Goal: Information Seeking & Learning: Find specific fact

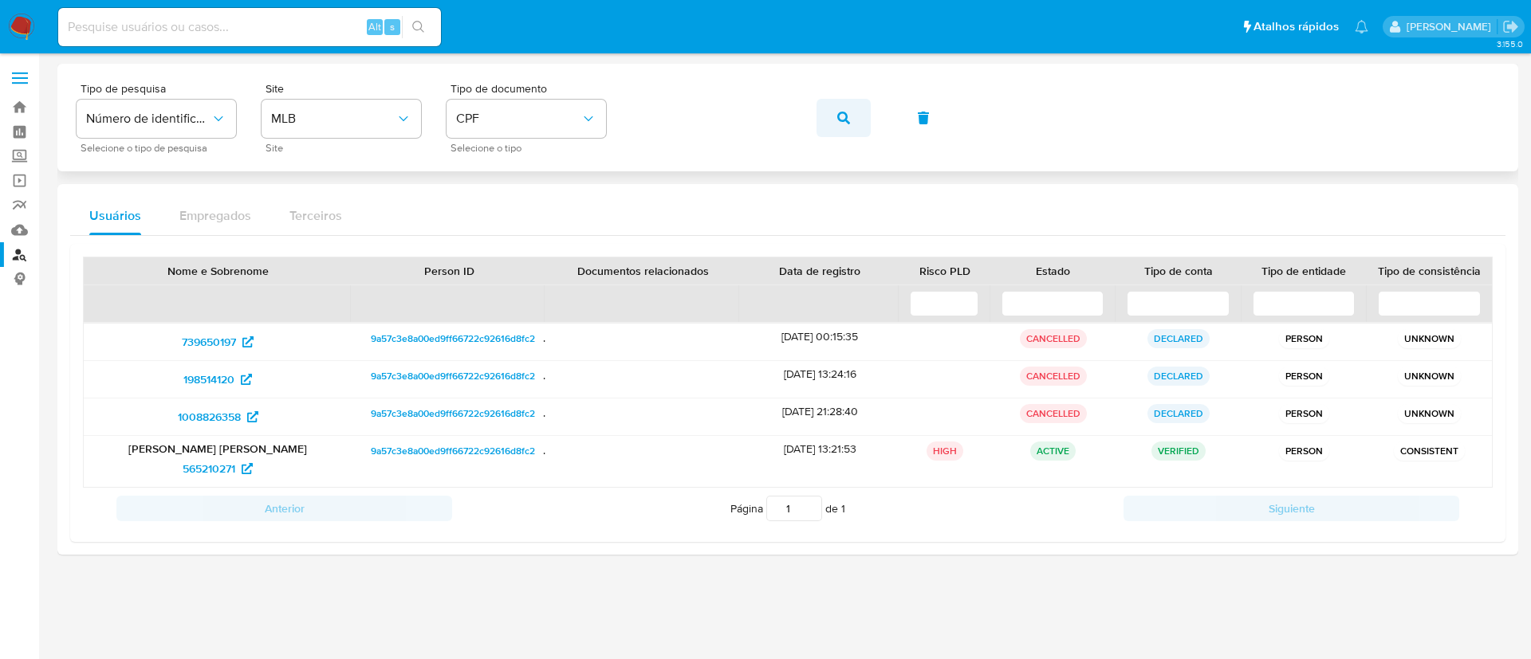
click at [836, 109] on button "button" at bounding box center [844, 118] width 54 height 38
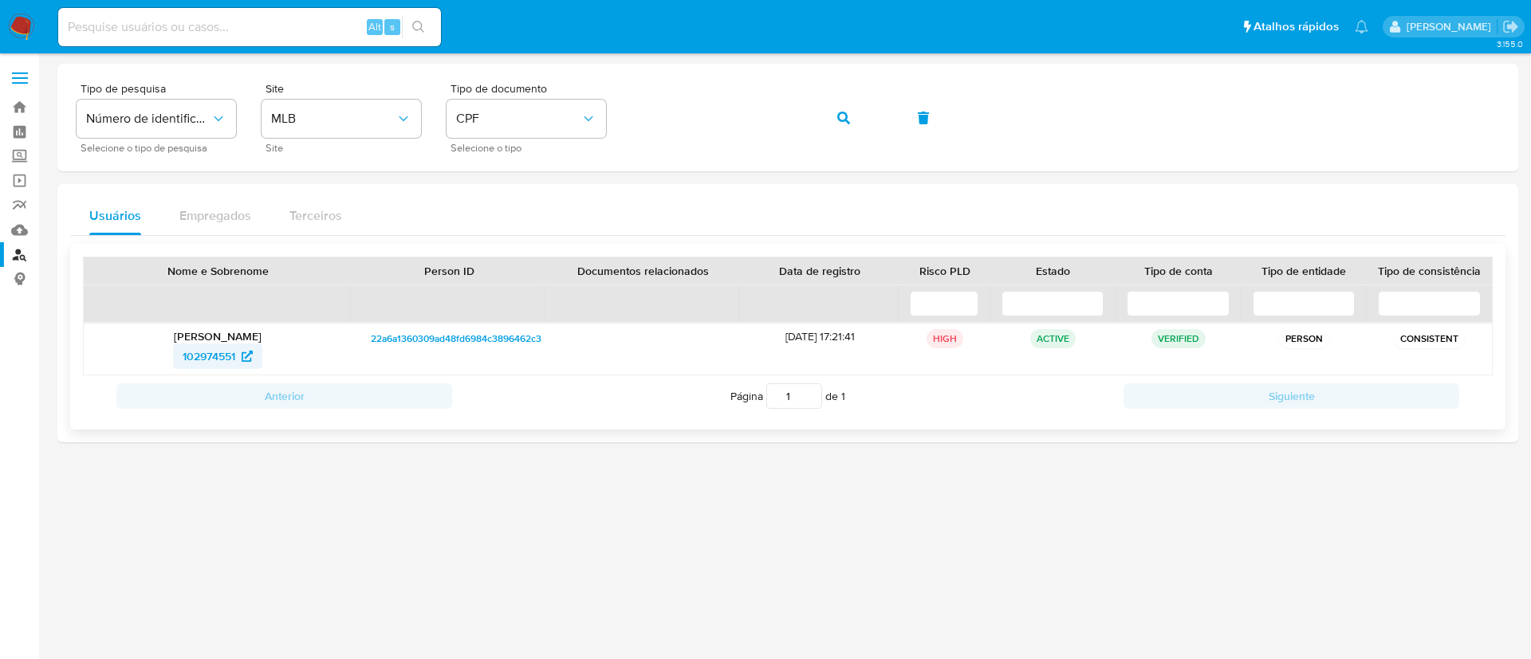
click at [235, 356] on span "102974551" at bounding box center [209, 357] width 53 height 26
click at [226, 360] on span "102974551" at bounding box center [209, 357] width 53 height 26
click at [241, 360] on span "102974551" at bounding box center [218, 357] width 70 height 26
click at [227, 356] on span "102974551" at bounding box center [209, 357] width 53 height 26
click at [388, 104] on div "Tipo de pesquisa Número de identificação Selecione o tipo de pesquisa Site MLB …" at bounding box center [788, 117] width 1423 height 69
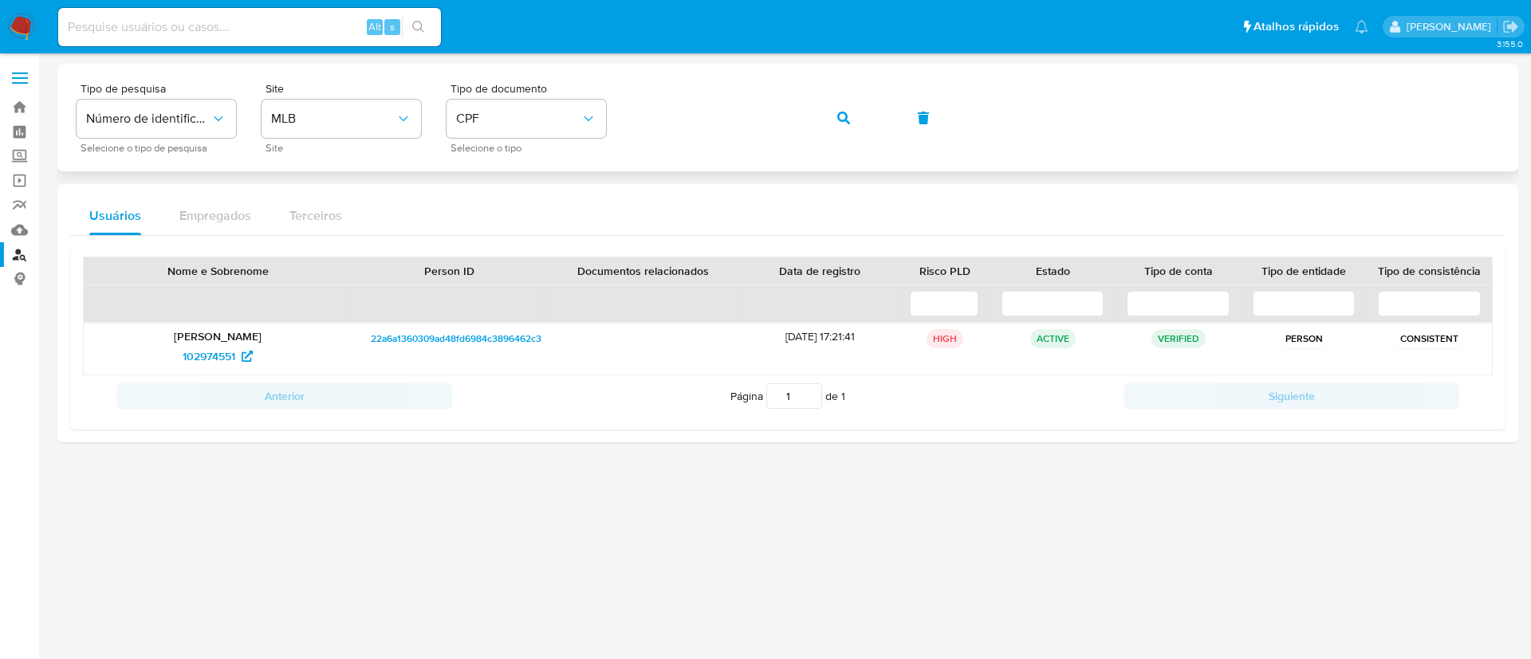
click at [831, 121] on button "button" at bounding box center [844, 118] width 54 height 38
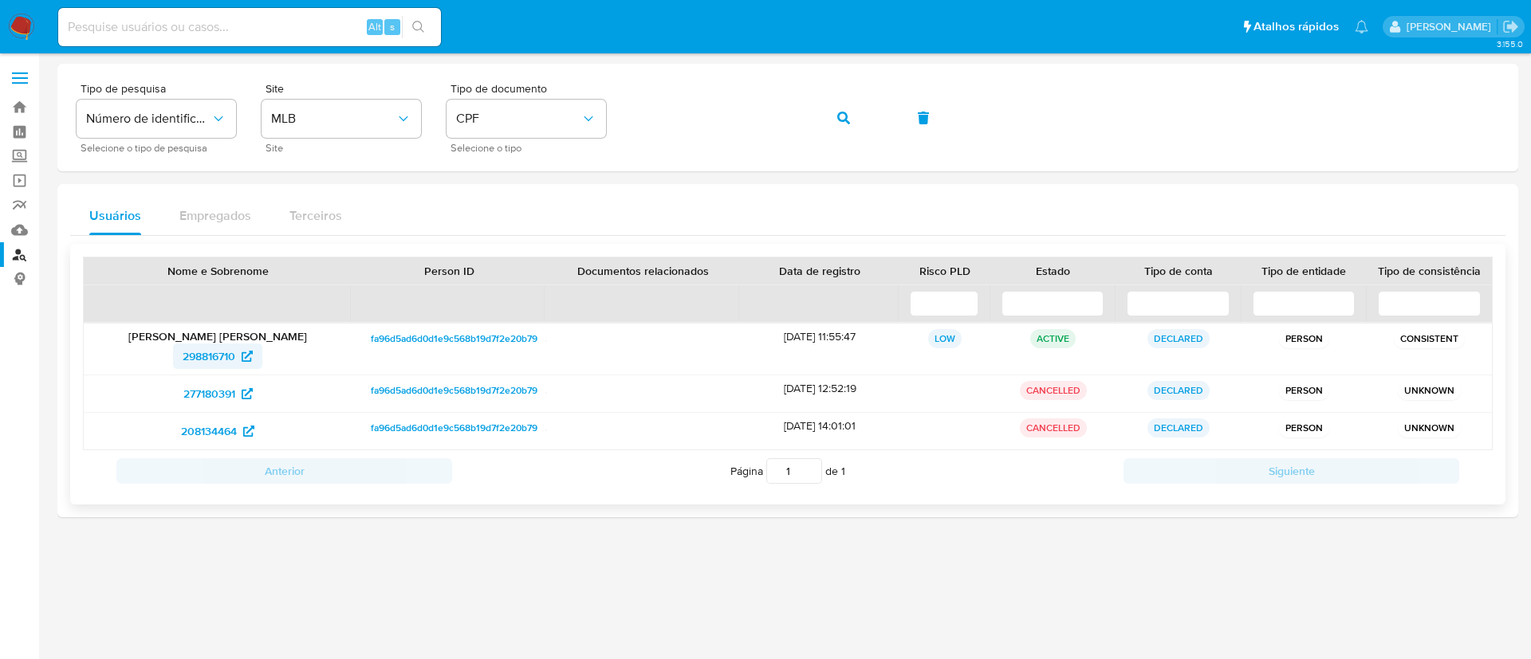
click at [211, 360] on span "298816710" at bounding box center [209, 357] width 53 height 26
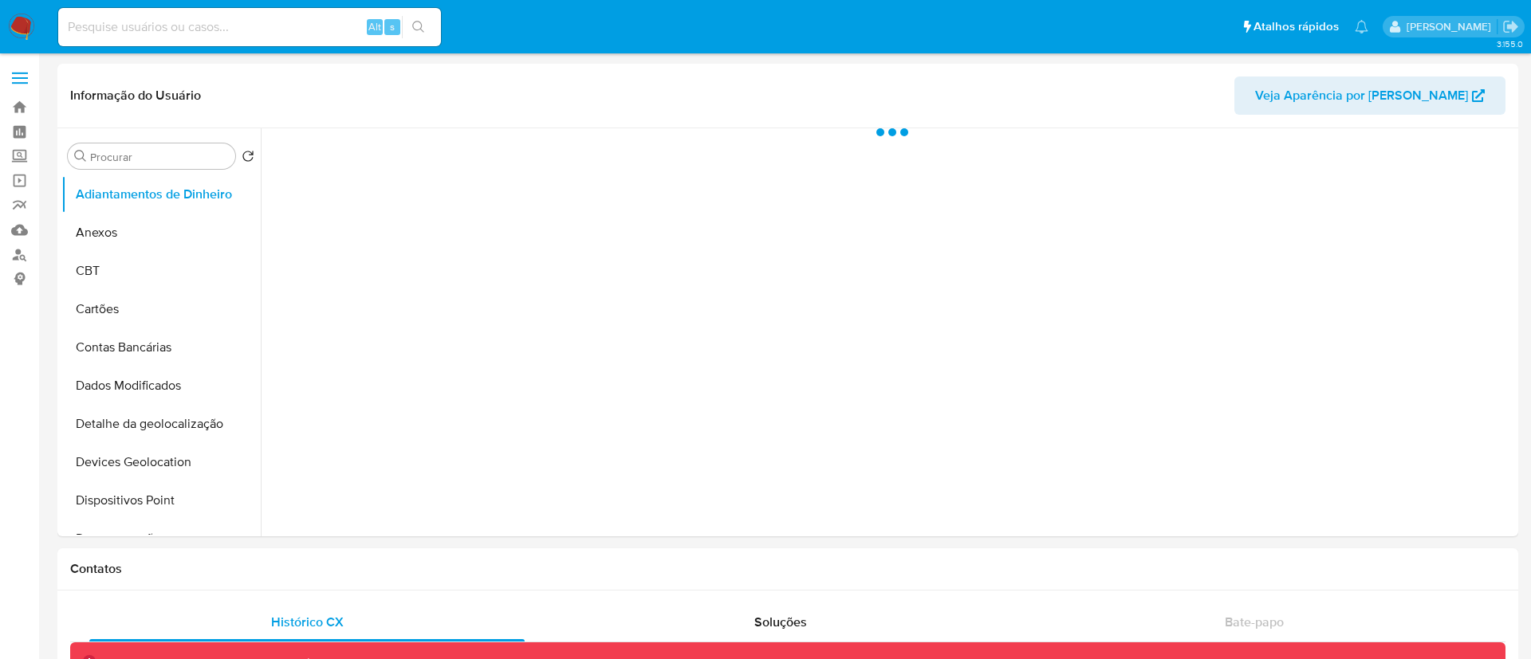
select select "10"
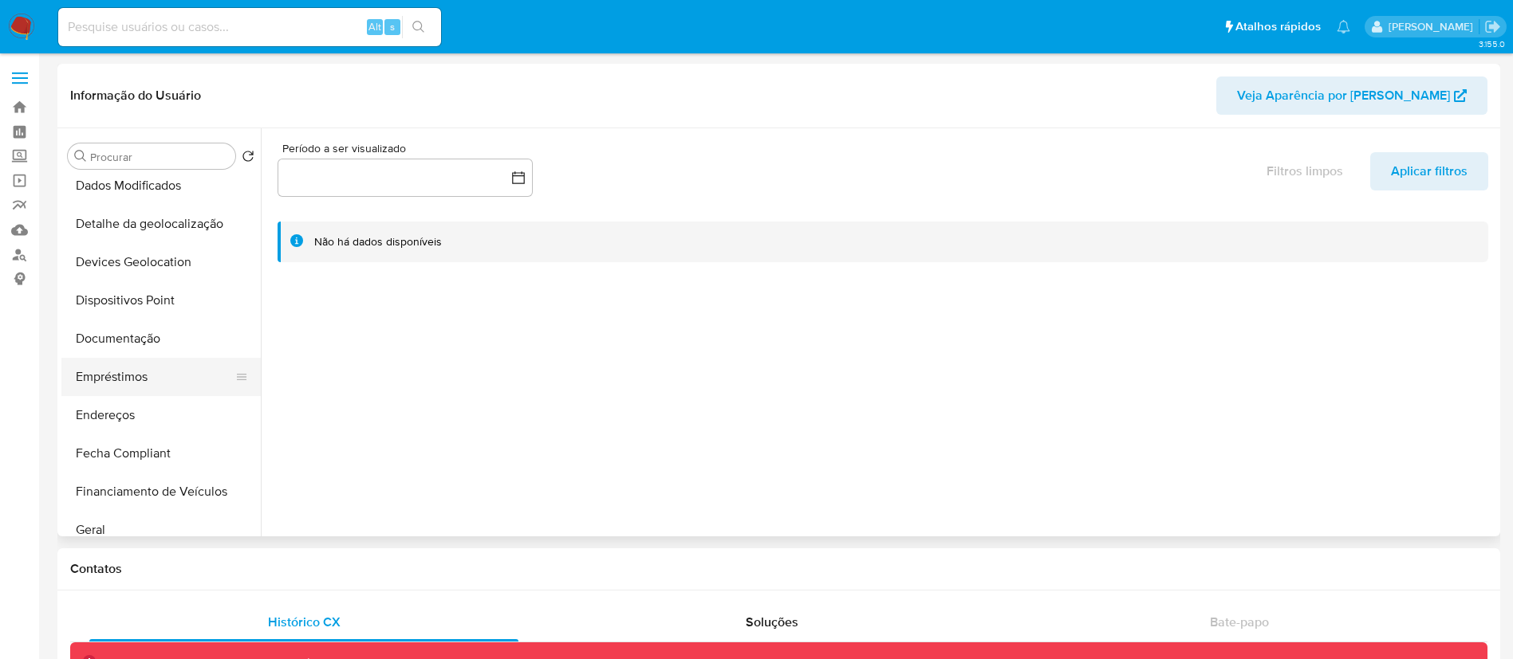
scroll to position [239, 0]
click at [91, 491] on button "Geral" at bounding box center [154, 491] width 187 height 38
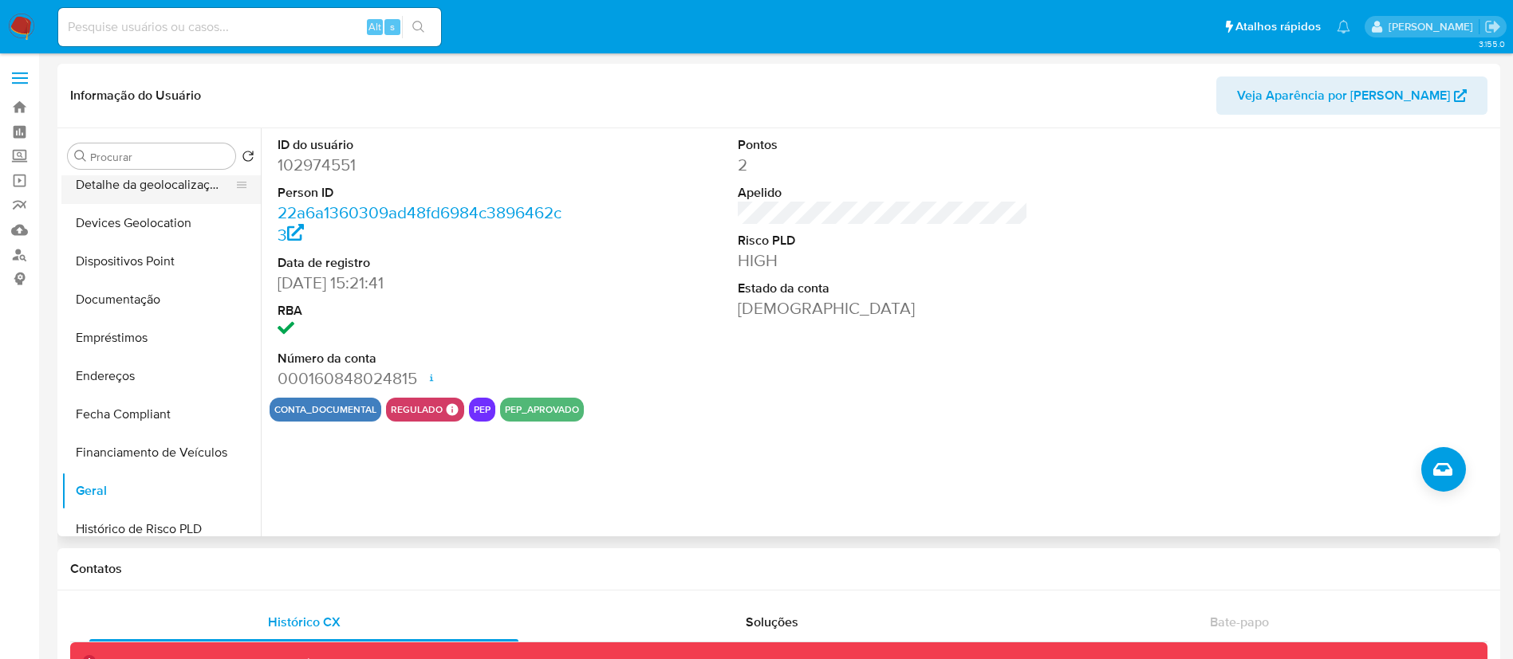
click at [192, 181] on button "Detalhe da geolocalização" at bounding box center [154, 185] width 187 height 38
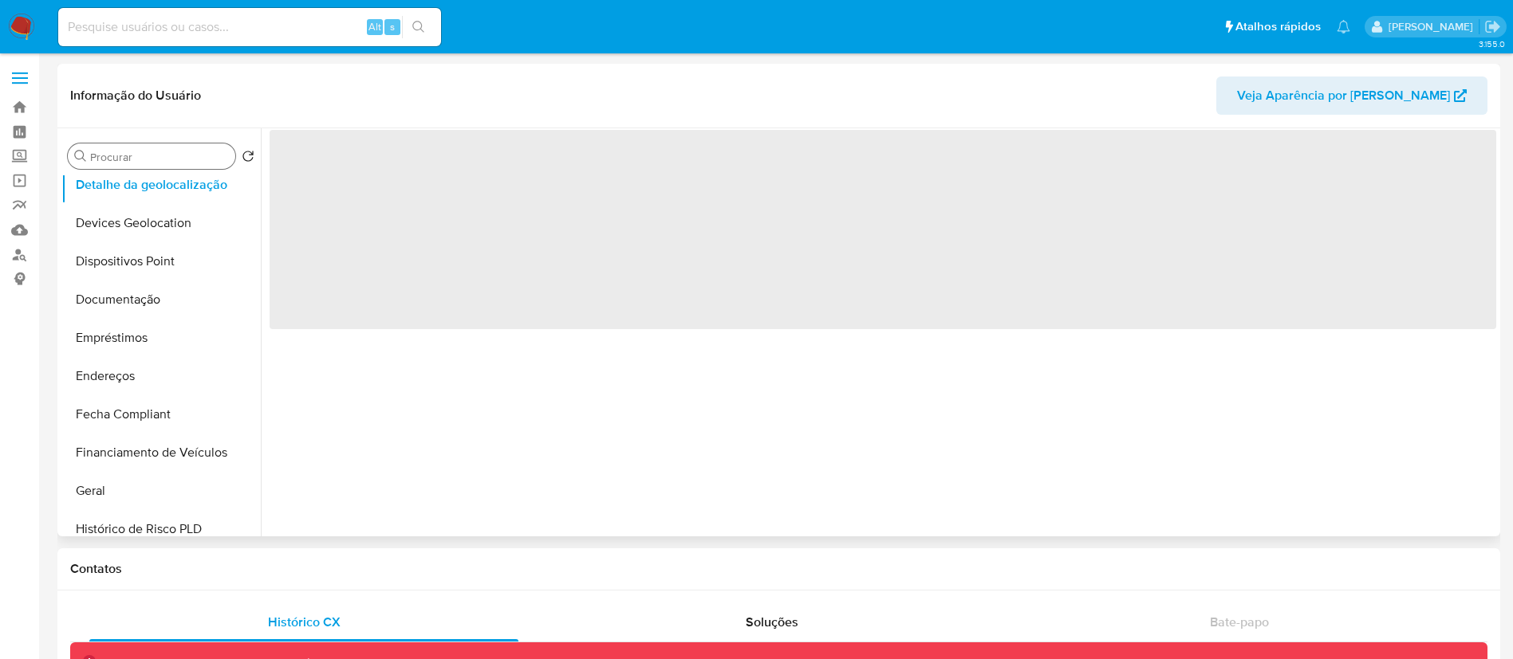
click at [195, 167] on div "Procurar" at bounding box center [151, 157] width 167 height 26
click at [210, 157] on input "Procurar" at bounding box center [159, 157] width 139 height 14
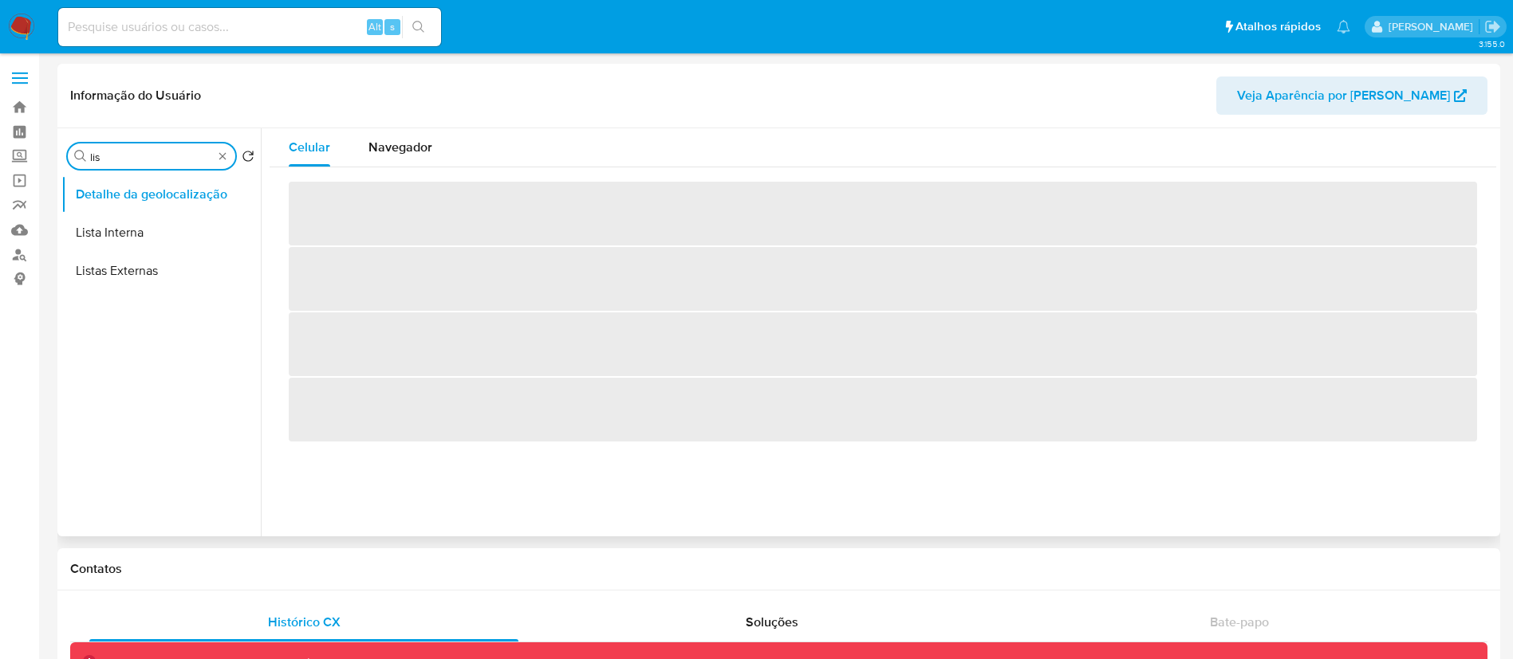
scroll to position [0, 0]
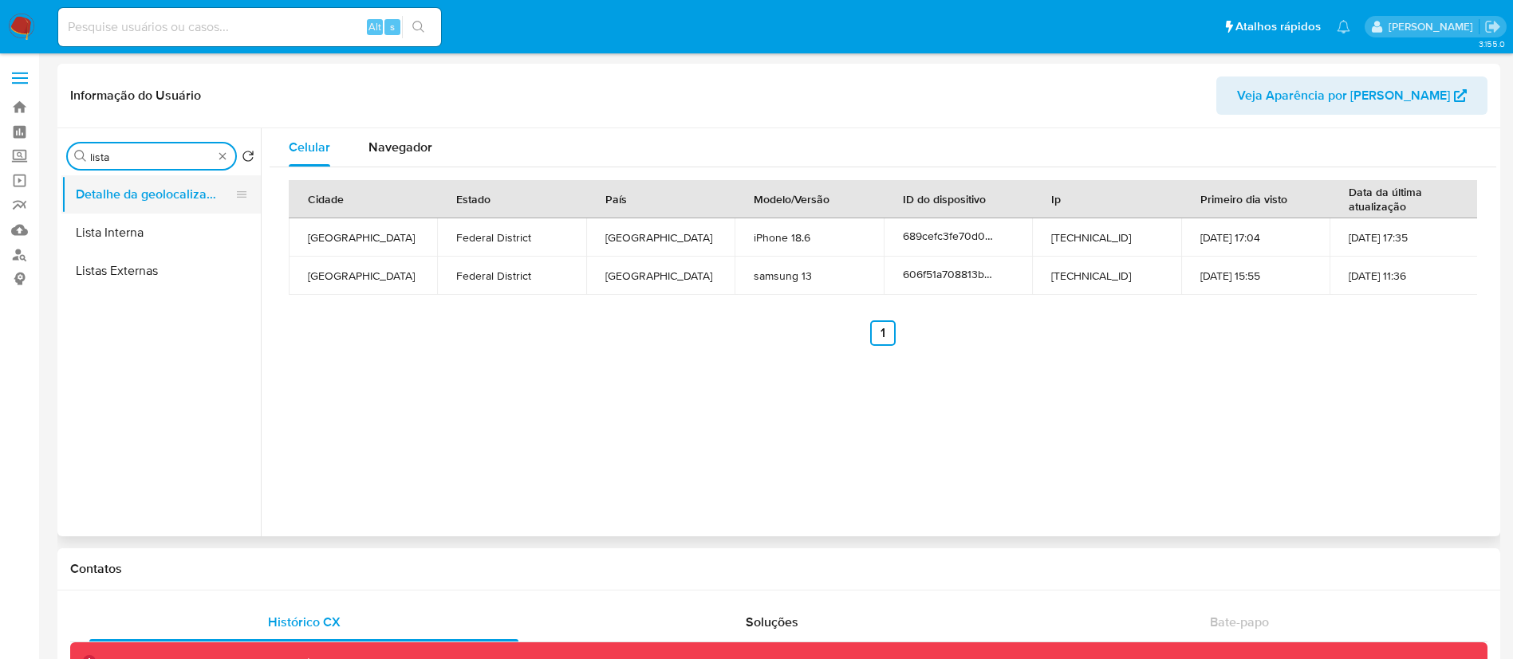
type input "lista"
click at [144, 204] on button "Detalhe da geolocalização" at bounding box center [154, 194] width 187 height 38
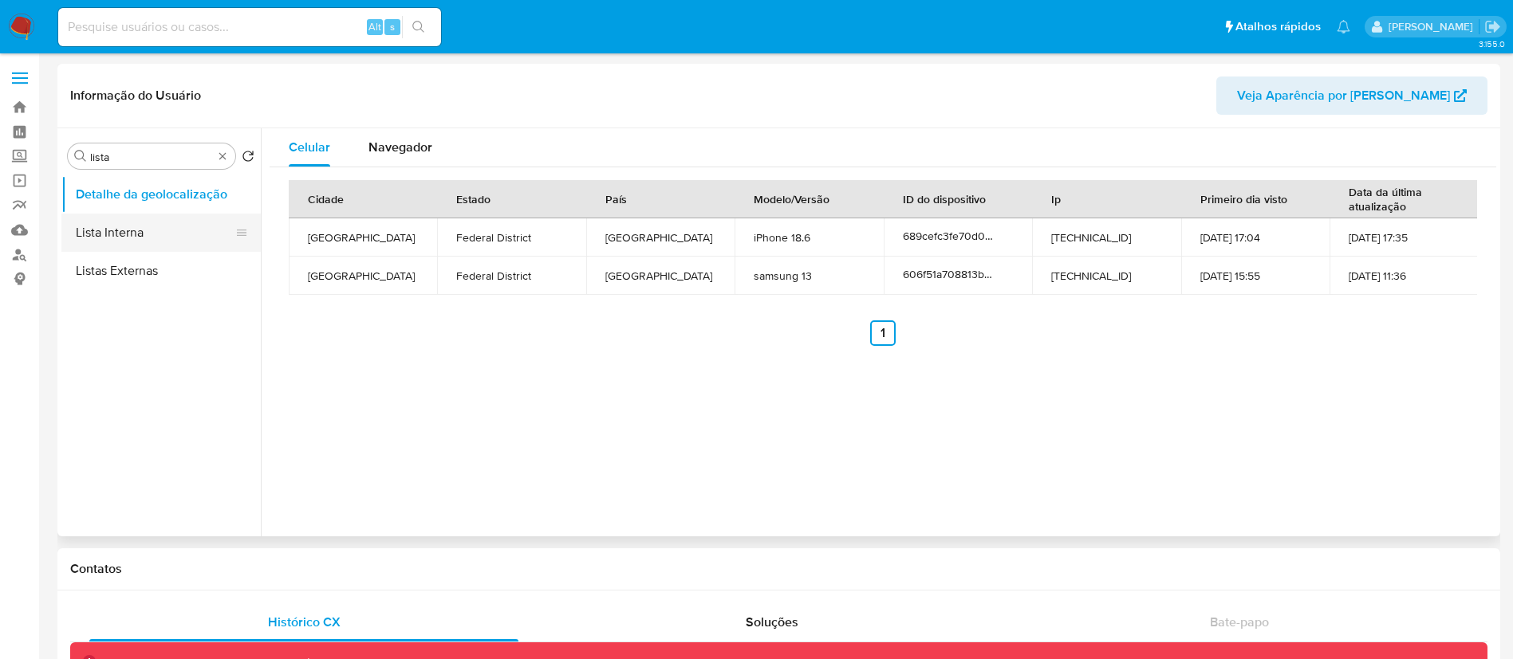
click at [136, 222] on button "Lista Interna" at bounding box center [154, 233] width 187 height 38
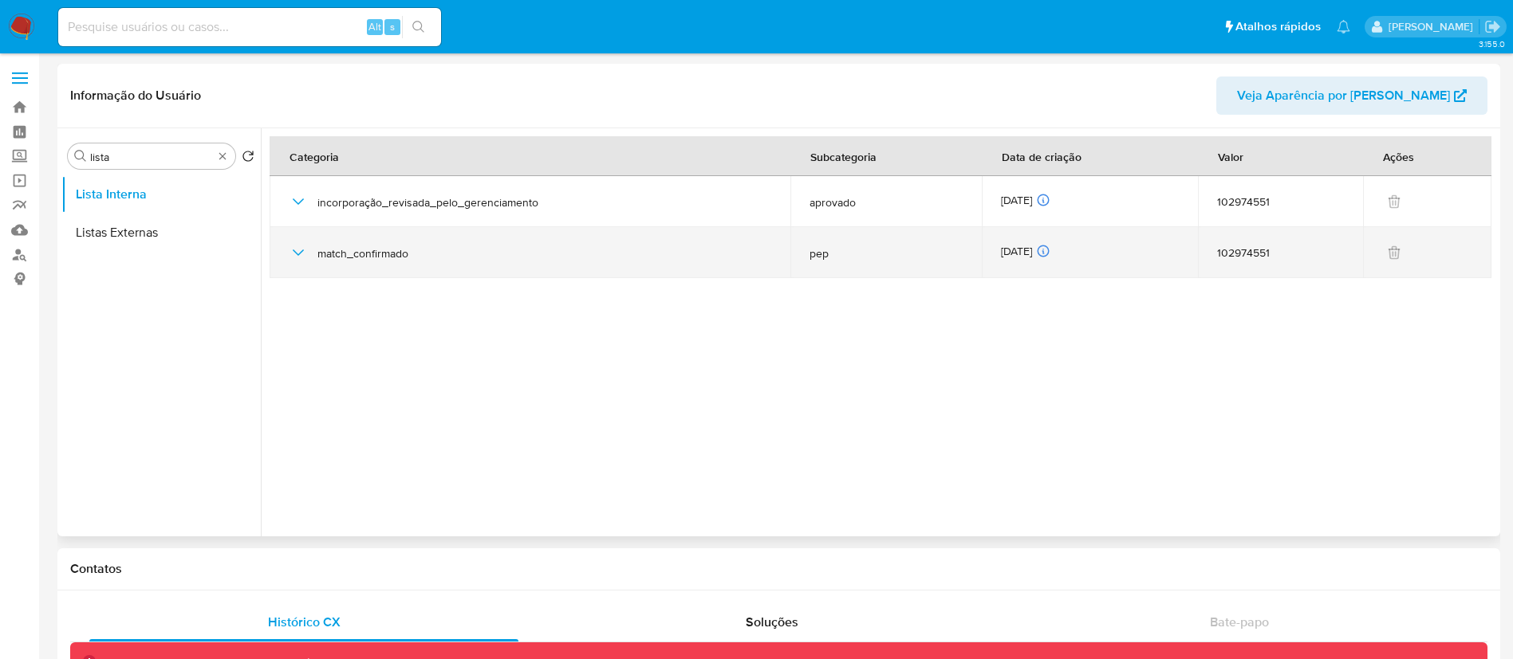
click at [298, 257] on icon "button" at bounding box center [298, 252] width 19 height 19
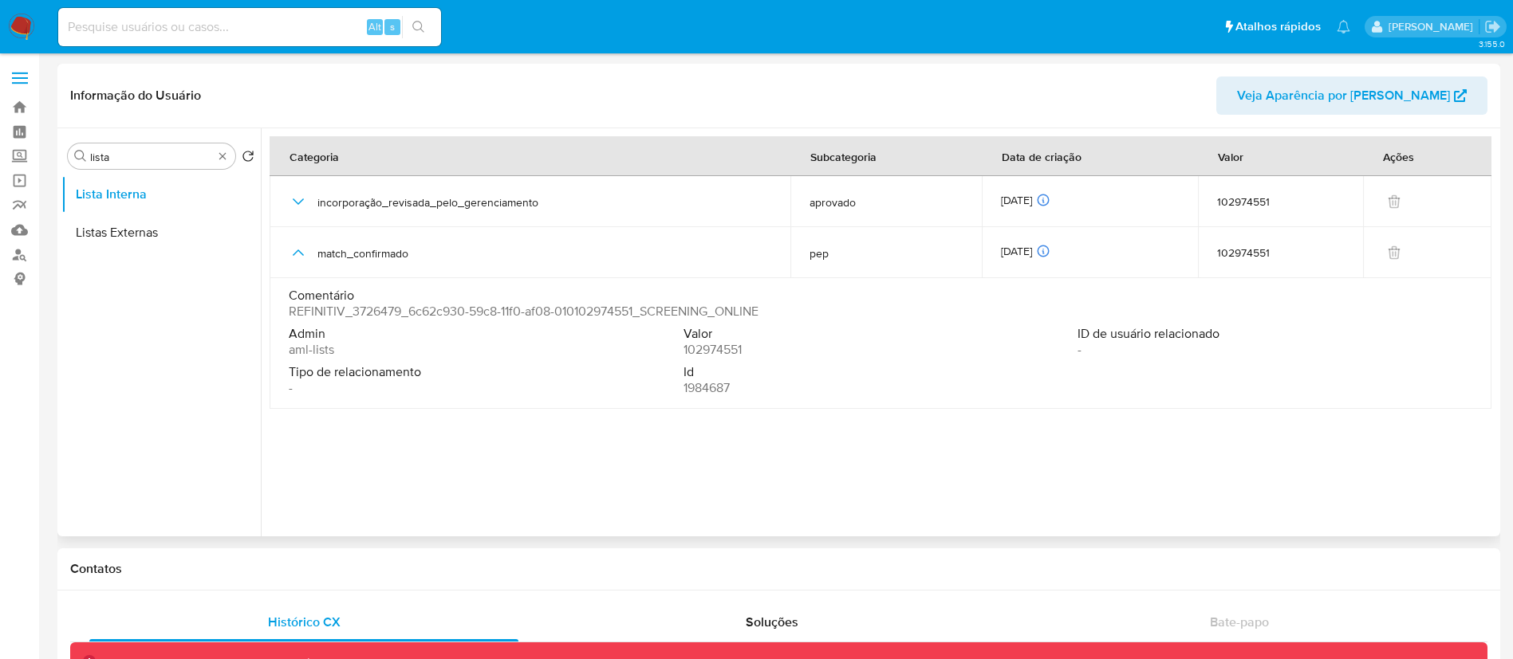
click at [236, 155] on search "Procurar lista Retornar ao pedido padrão" at bounding box center [161, 157] width 187 height 26
click at [211, 159] on input "lista" at bounding box center [151, 157] width 123 height 14
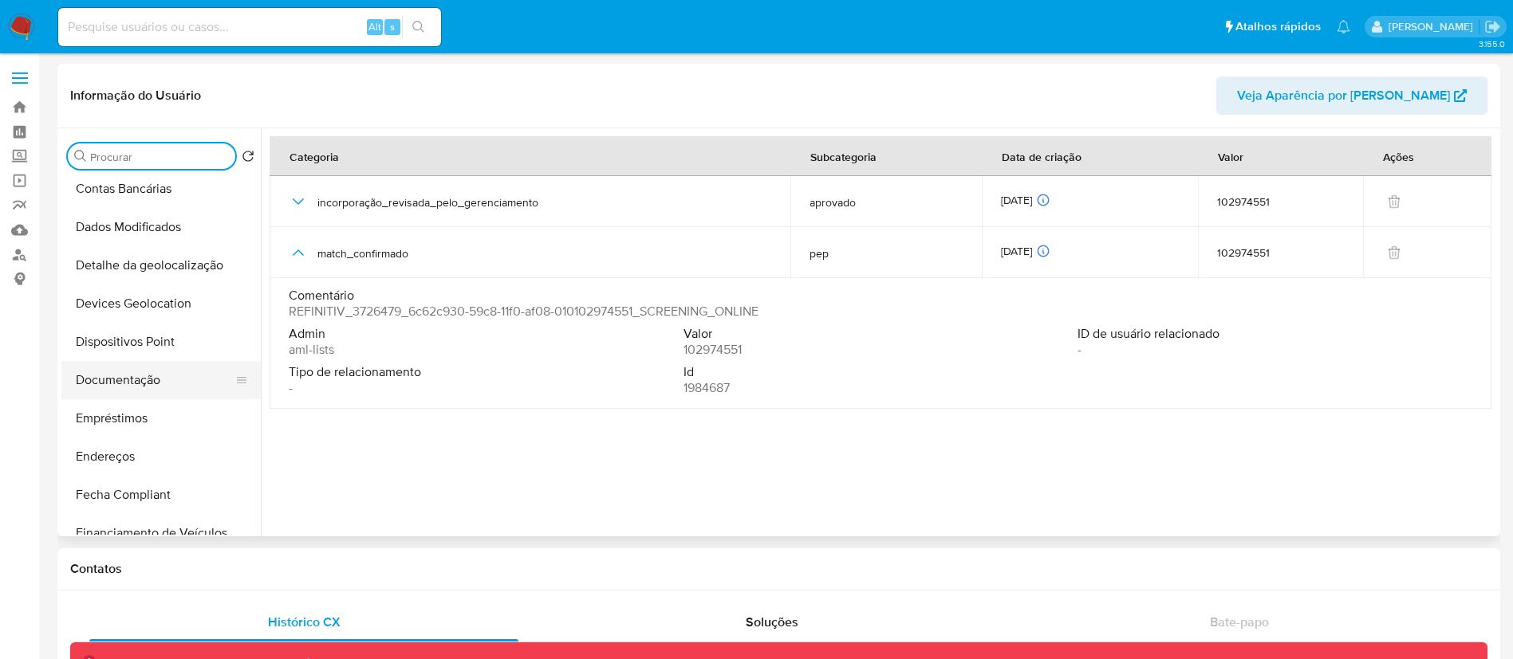
scroll to position [239, 0]
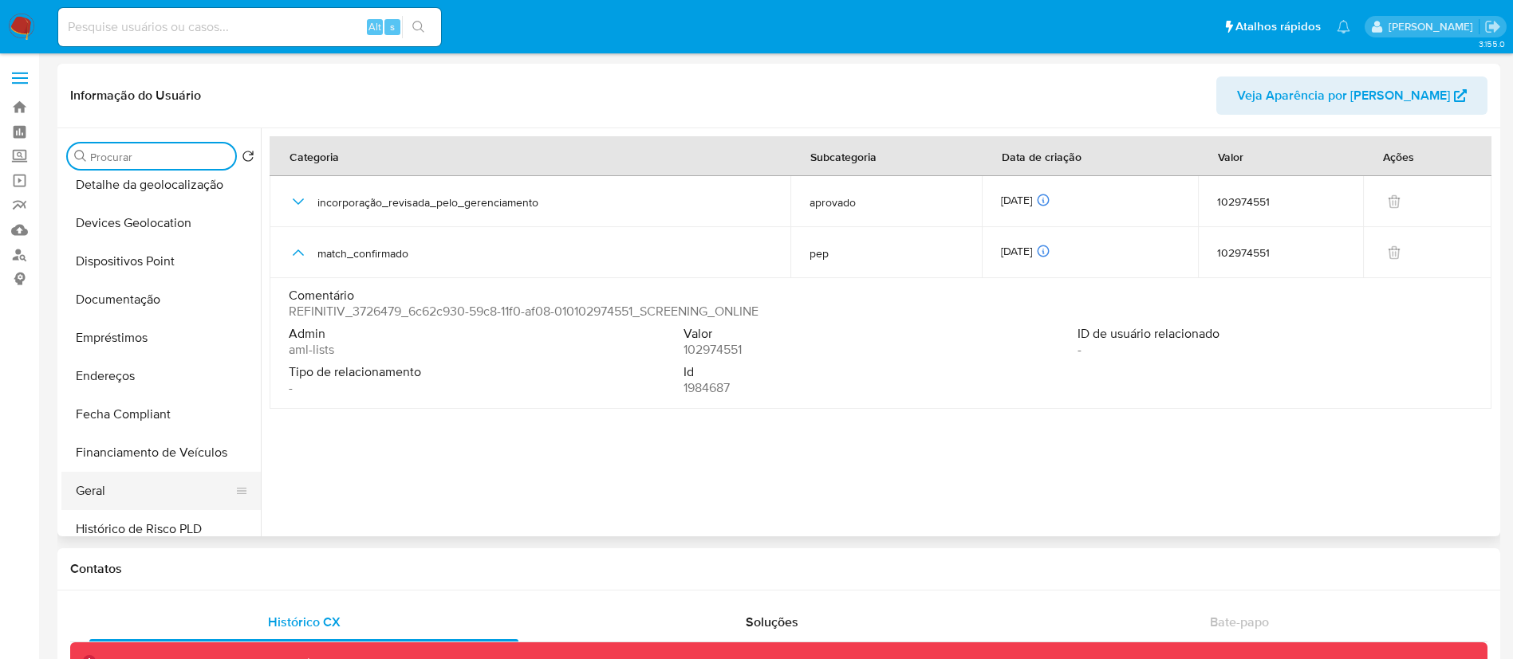
click at [84, 482] on button "Geral" at bounding box center [154, 491] width 187 height 38
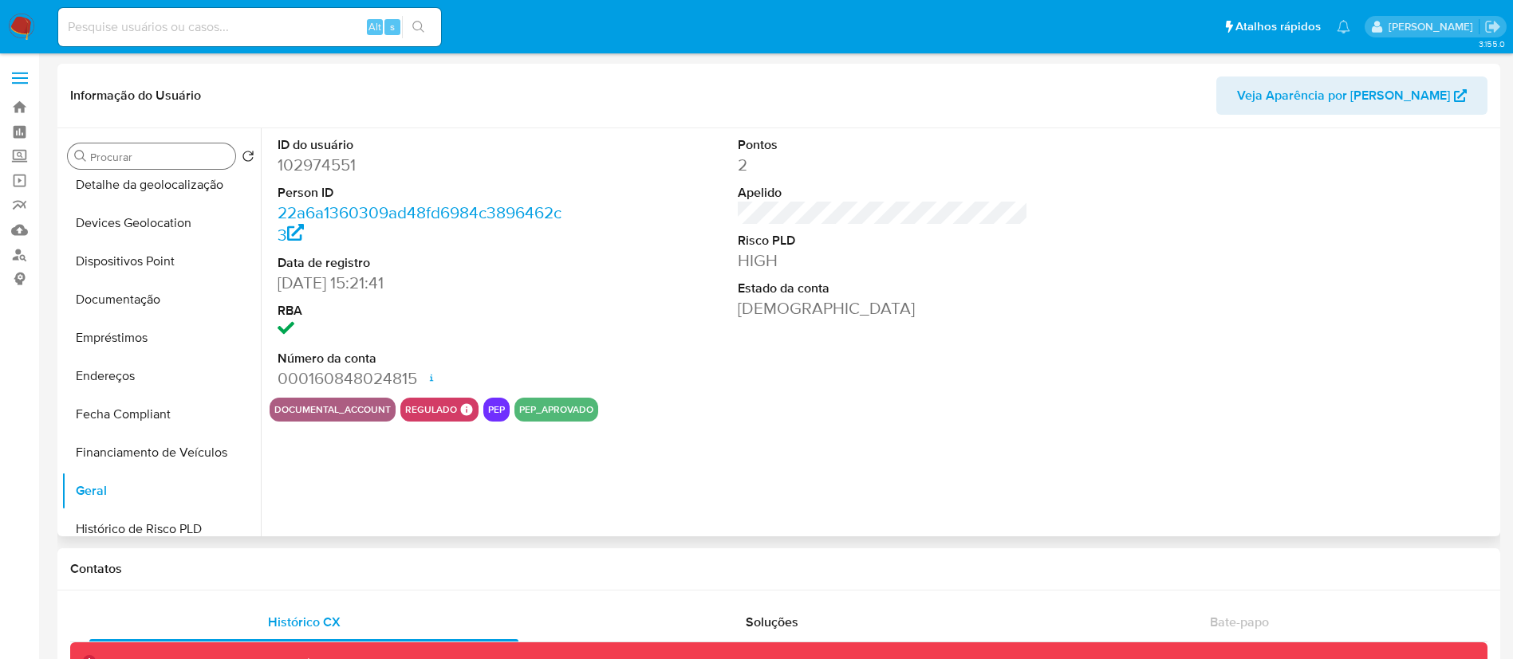
click at [325, 160] on dd "102974551" at bounding box center [422, 165] width 291 height 22
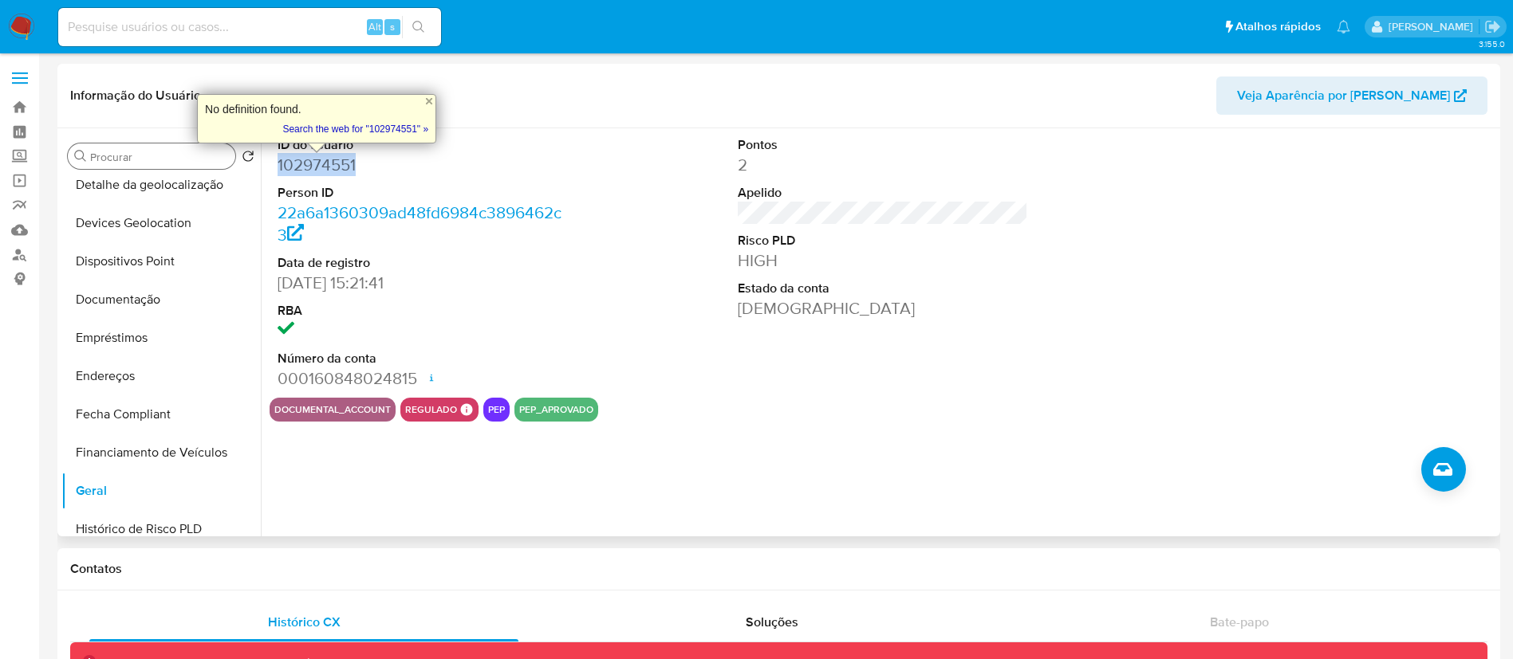
copy dd "102974551"
click at [155, 296] on button "Documentação" at bounding box center [154, 300] width 187 height 38
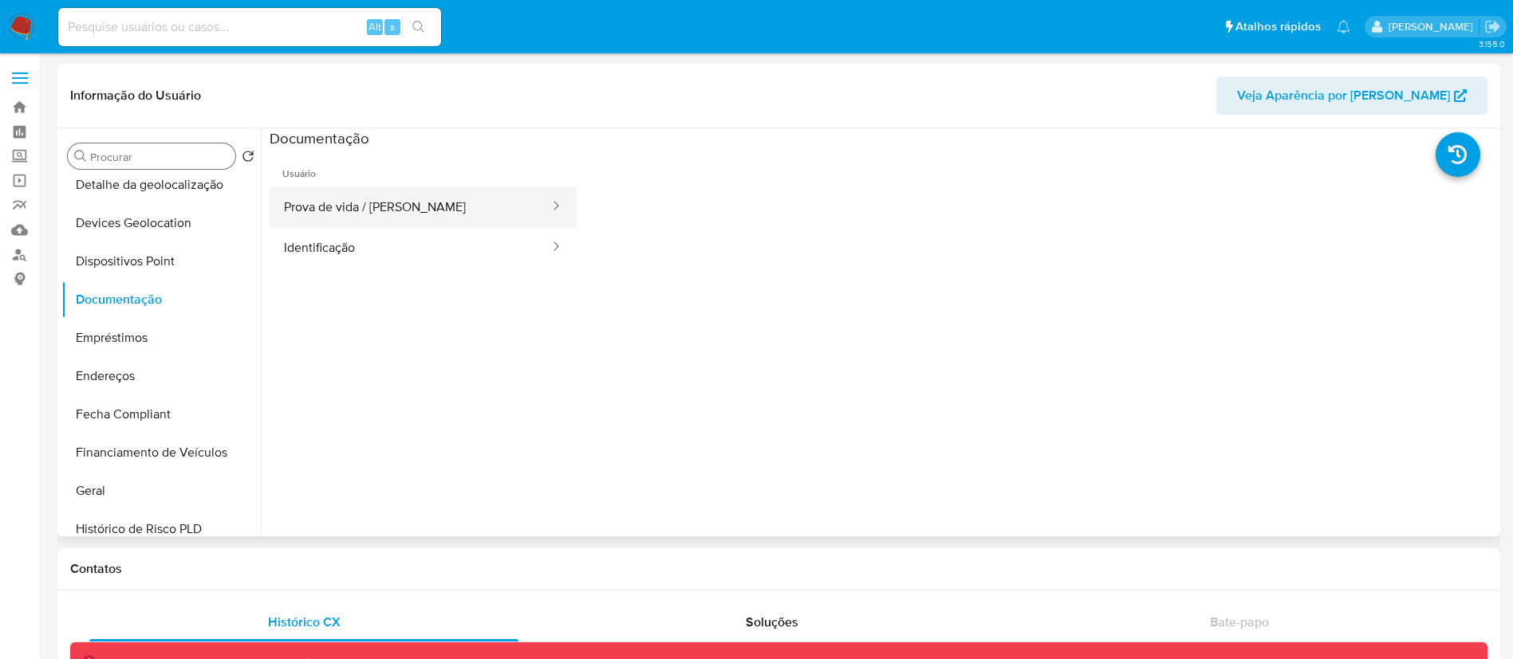
click at [436, 207] on button "Prova de vida / Selfie" at bounding box center [410, 207] width 281 height 41
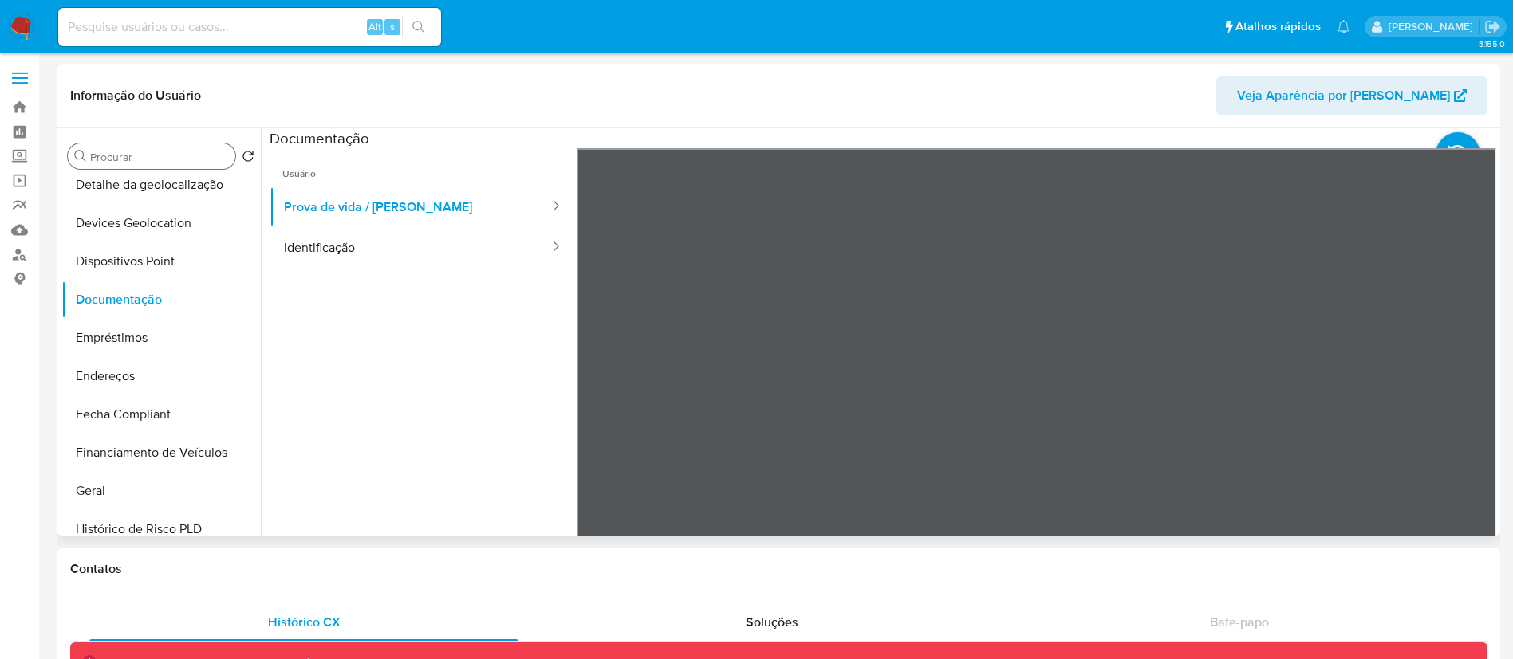
click at [546, 281] on ul "Usuário Prova de vida / Selfie Identificação" at bounding box center [423, 377] width 307 height 459
click at [424, 244] on button "Identificação" at bounding box center [410, 247] width 281 height 41
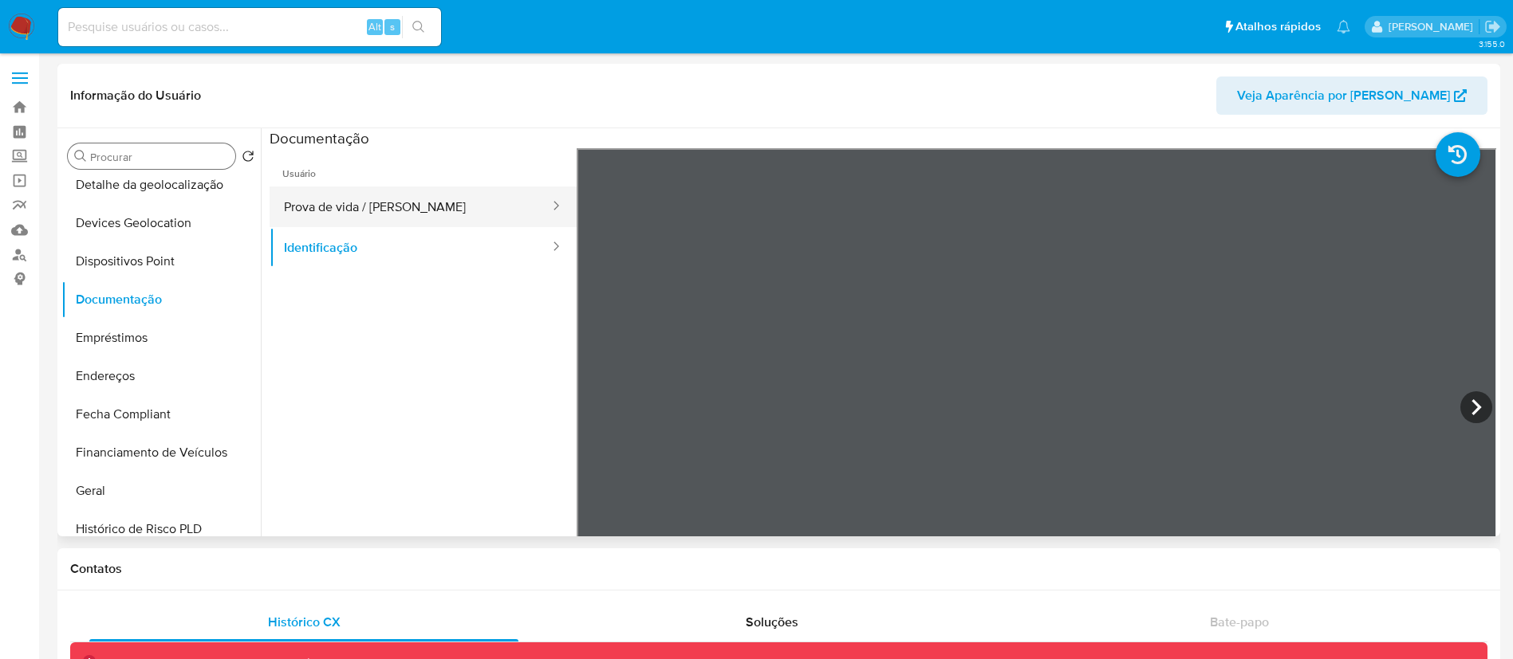
click at [339, 189] on button "Prova de vida / Selfie" at bounding box center [410, 207] width 281 height 41
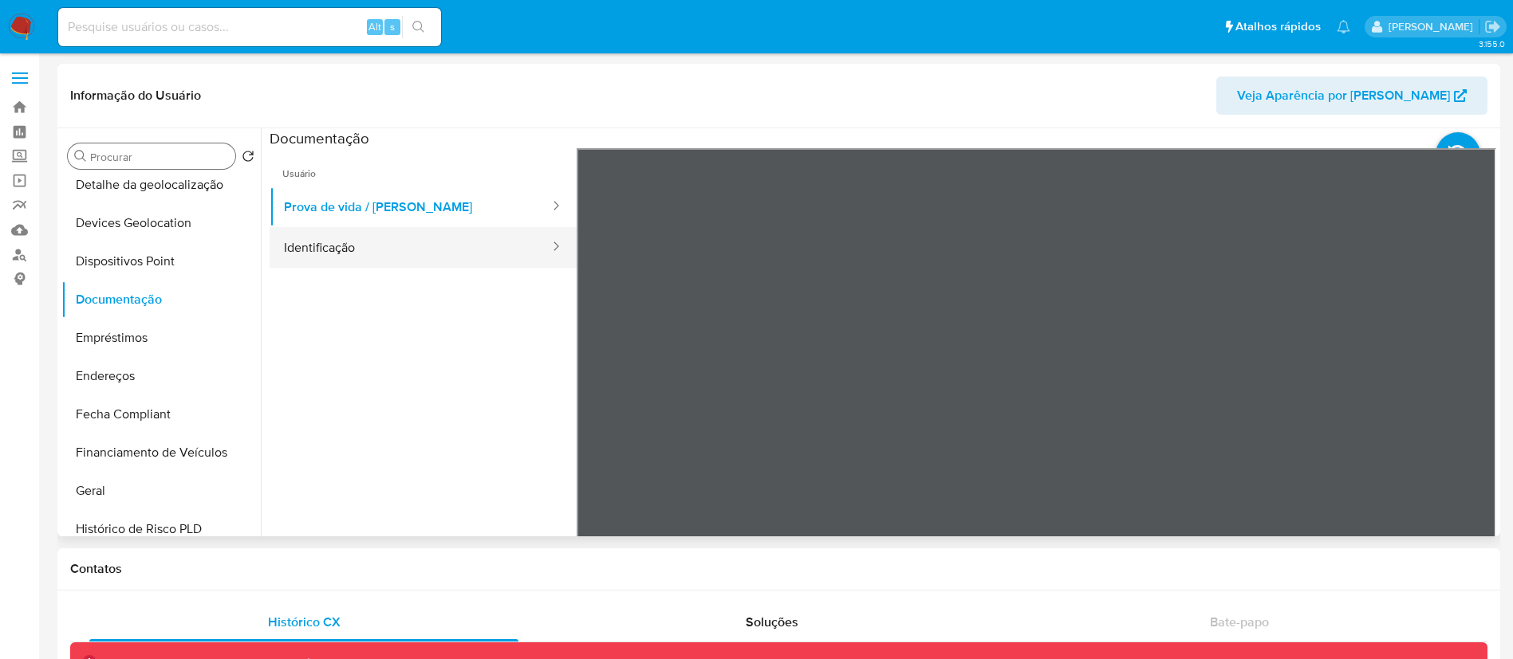
click at [371, 235] on button "Identificação" at bounding box center [410, 247] width 281 height 41
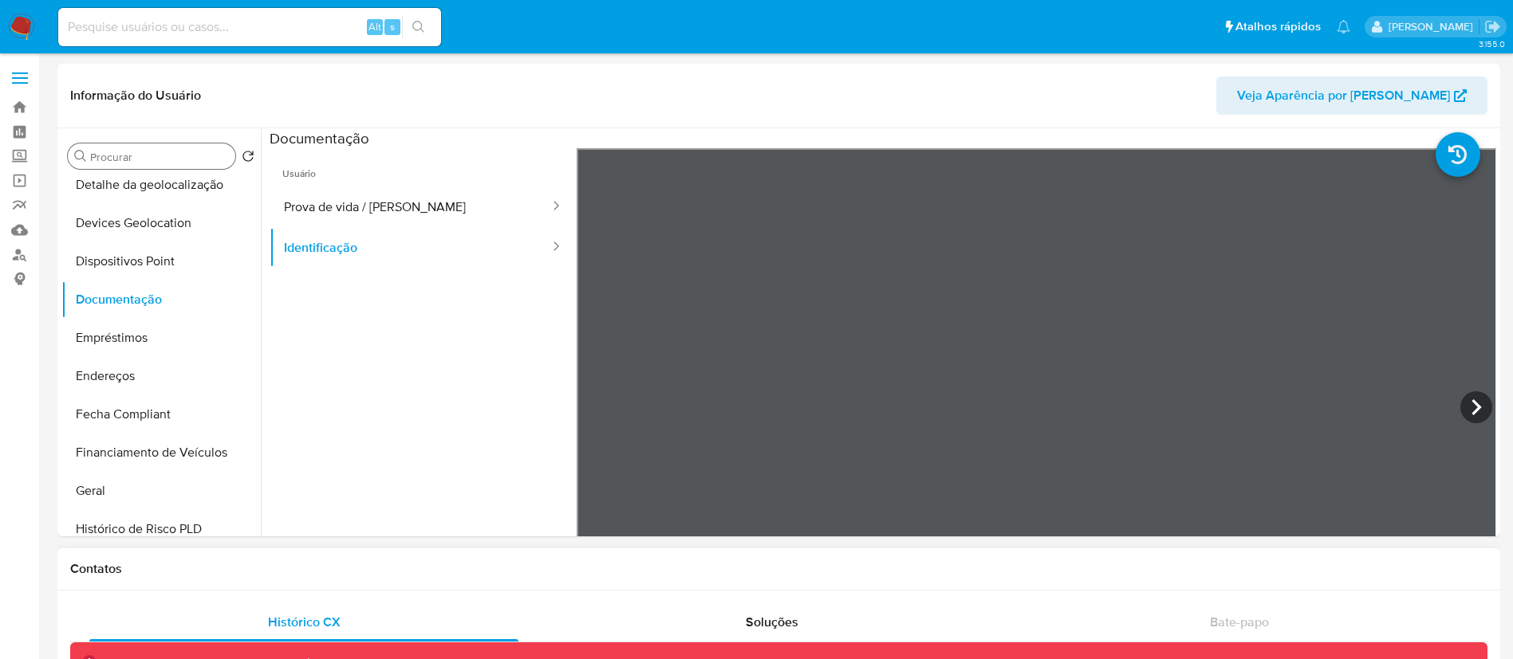
click at [189, 151] on input "Procurar" at bounding box center [159, 157] width 139 height 14
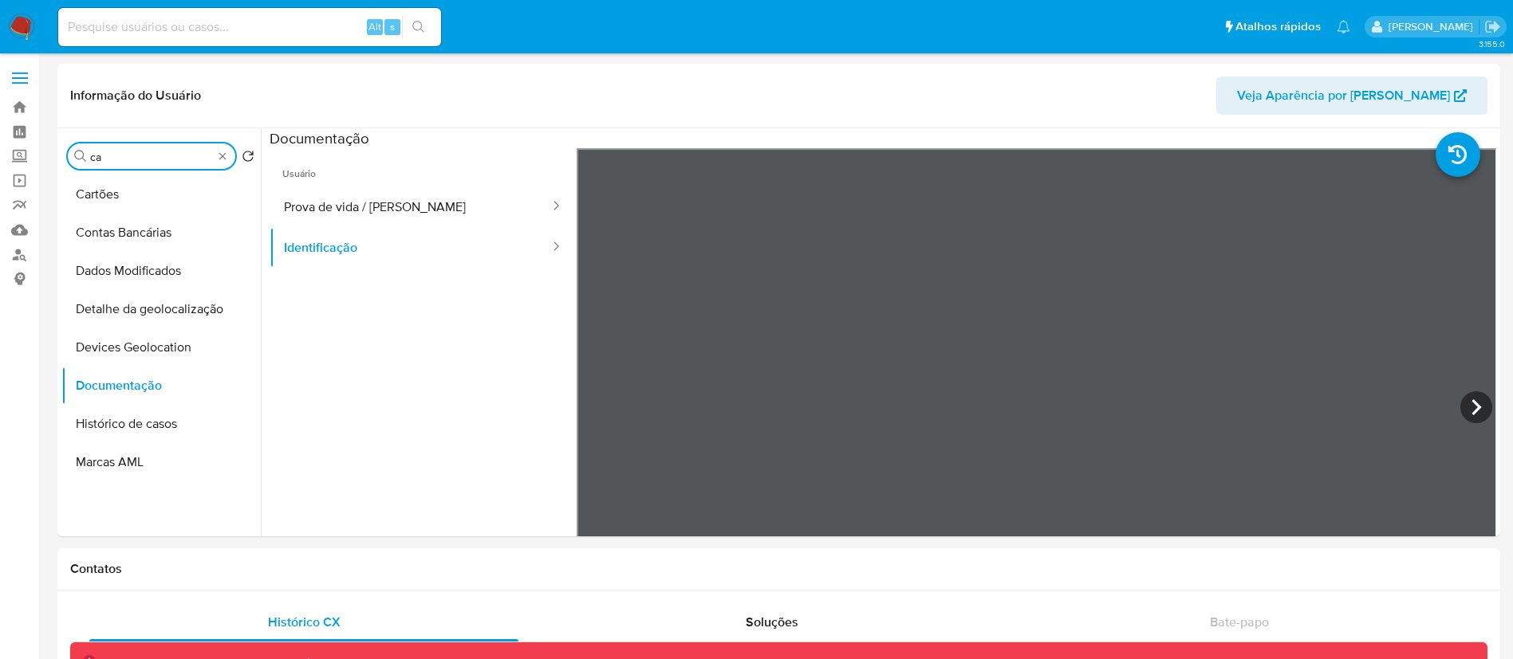
scroll to position [0, 0]
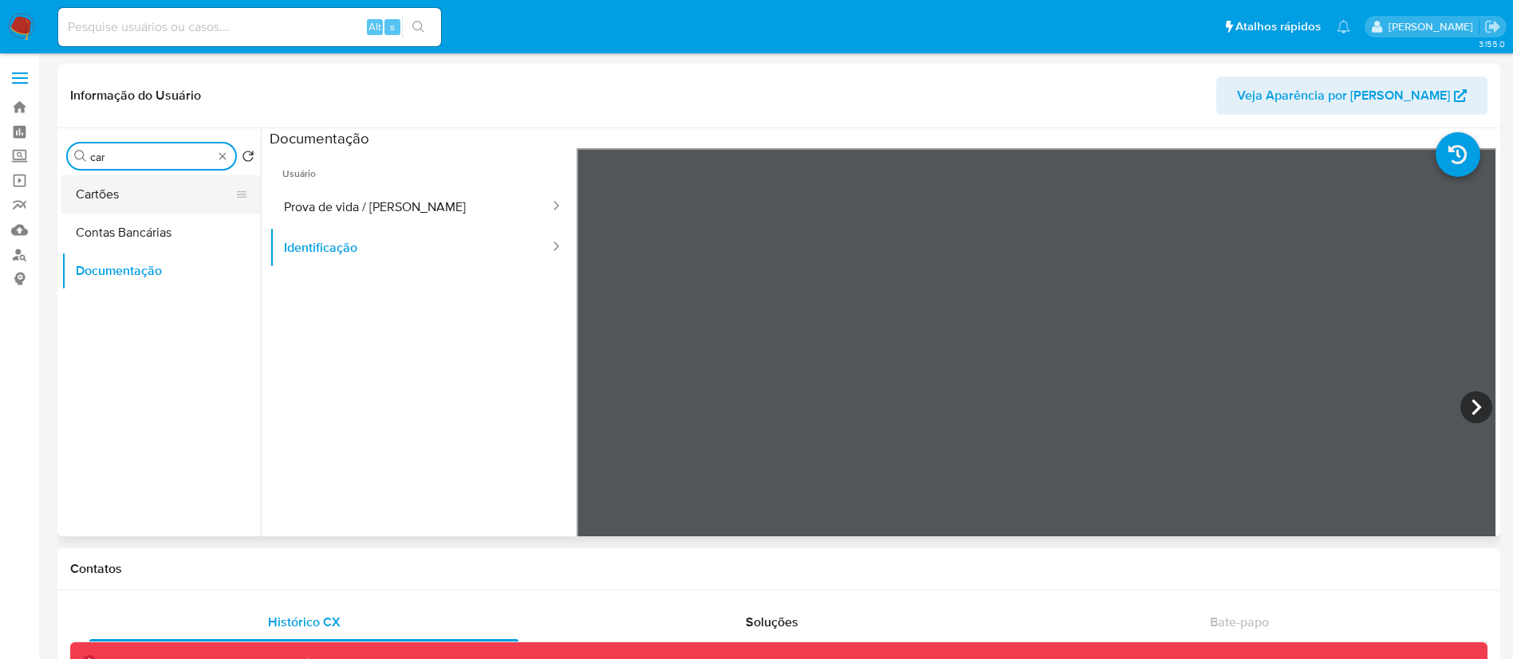
type input "car"
click at [155, 206] on button "Cartões" at bounding box center [154, 194] width 187 height 38
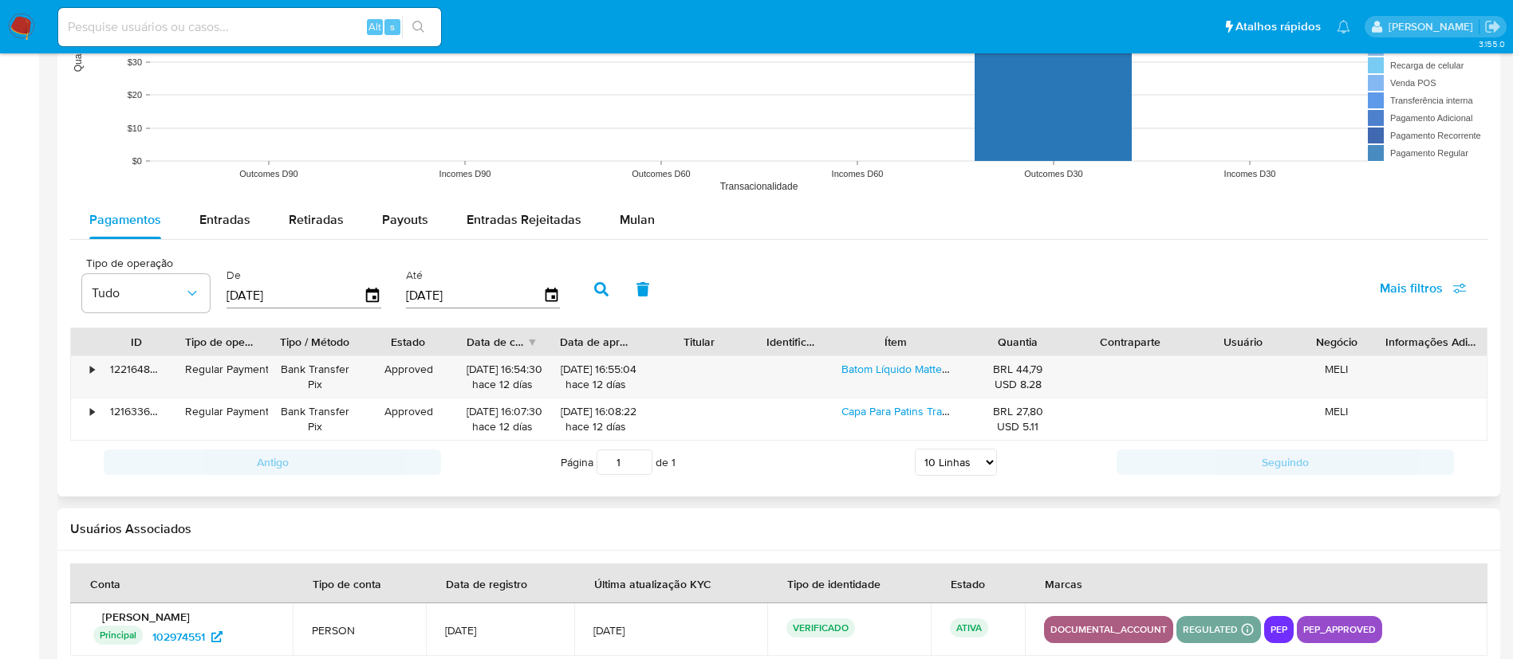
scroll to position [1159, 0]
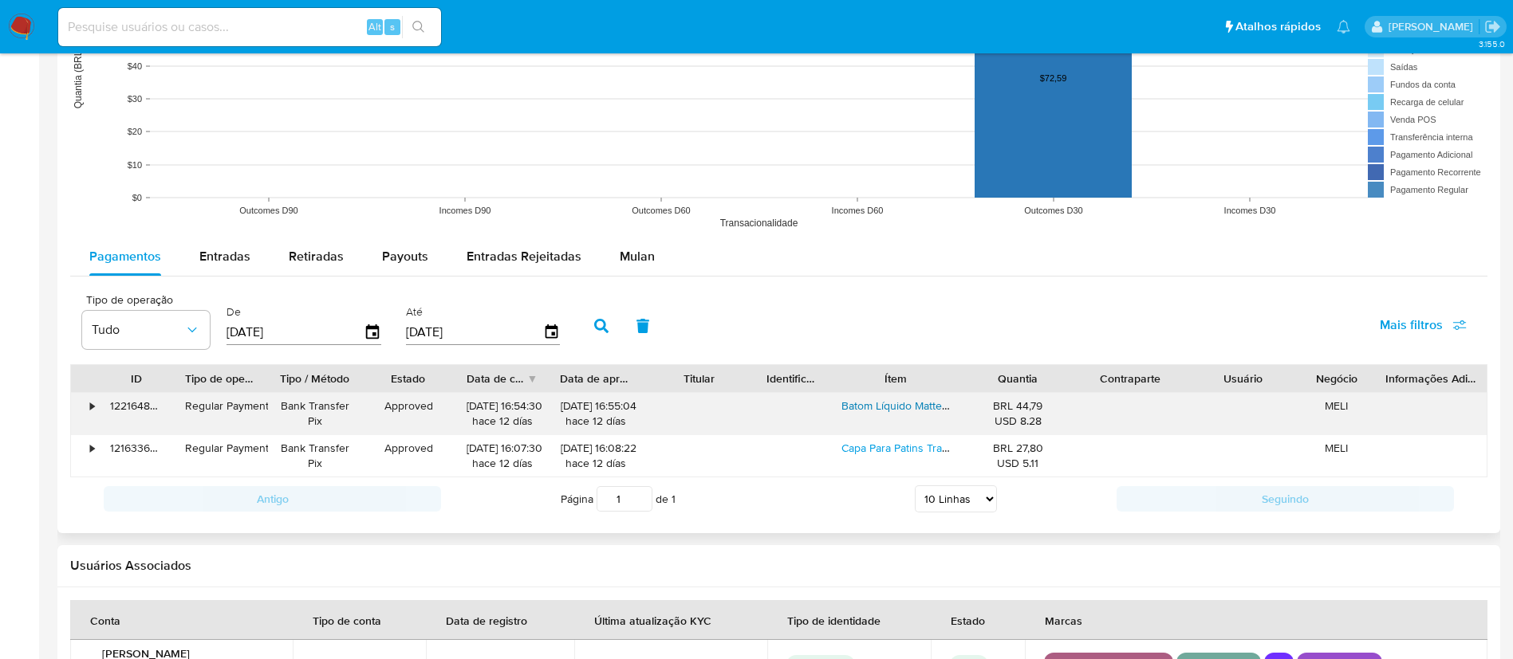
click at [852, 405] on link "Batom Líquido Matte Supreme Ultra Confortável Escolha A Cor" at bounding box center [994, 406] width 307 height 16
drag, startPoint x: 45, startPoint y: 392, endPoint x: 69, endPoint y: 394, distance: 24.8
click at [92, 407] on div "•" at bounding box center [92, 406] width 4 height 15
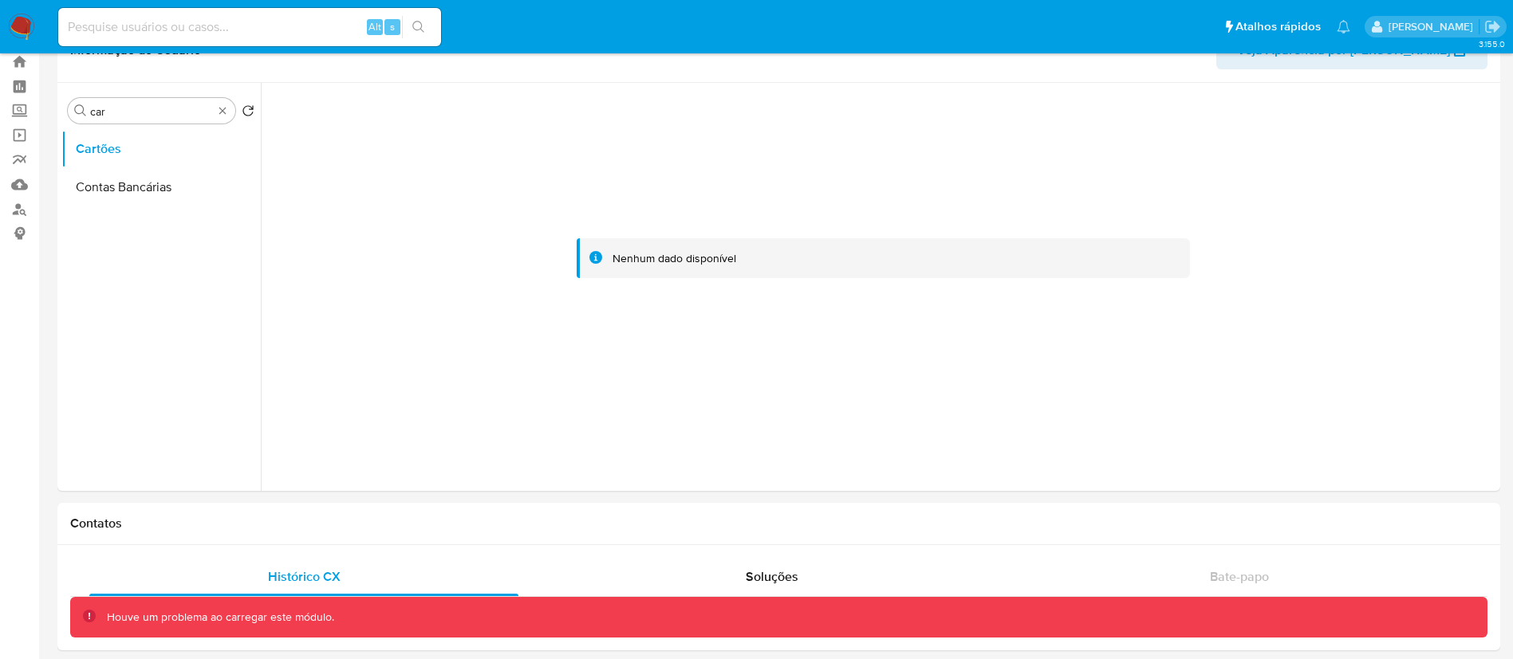
scroll to position [0, 0]
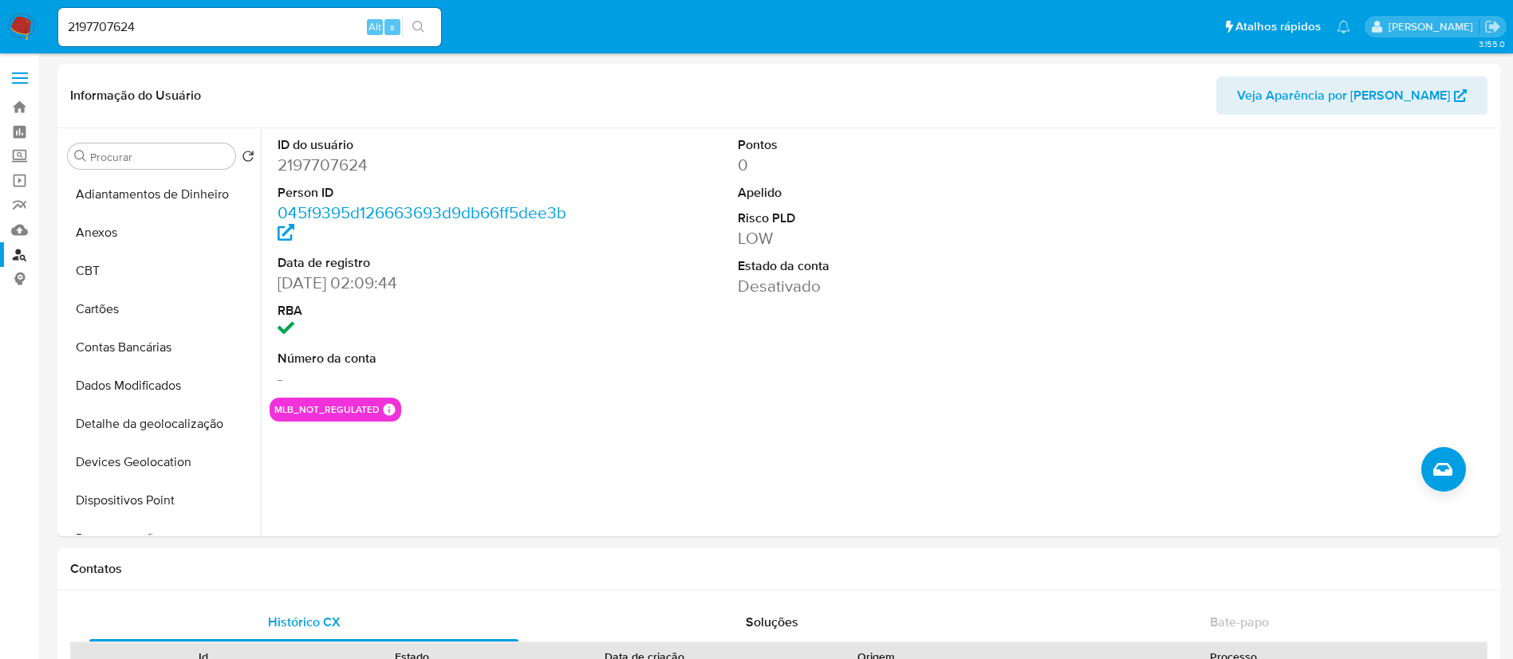
select select "10"
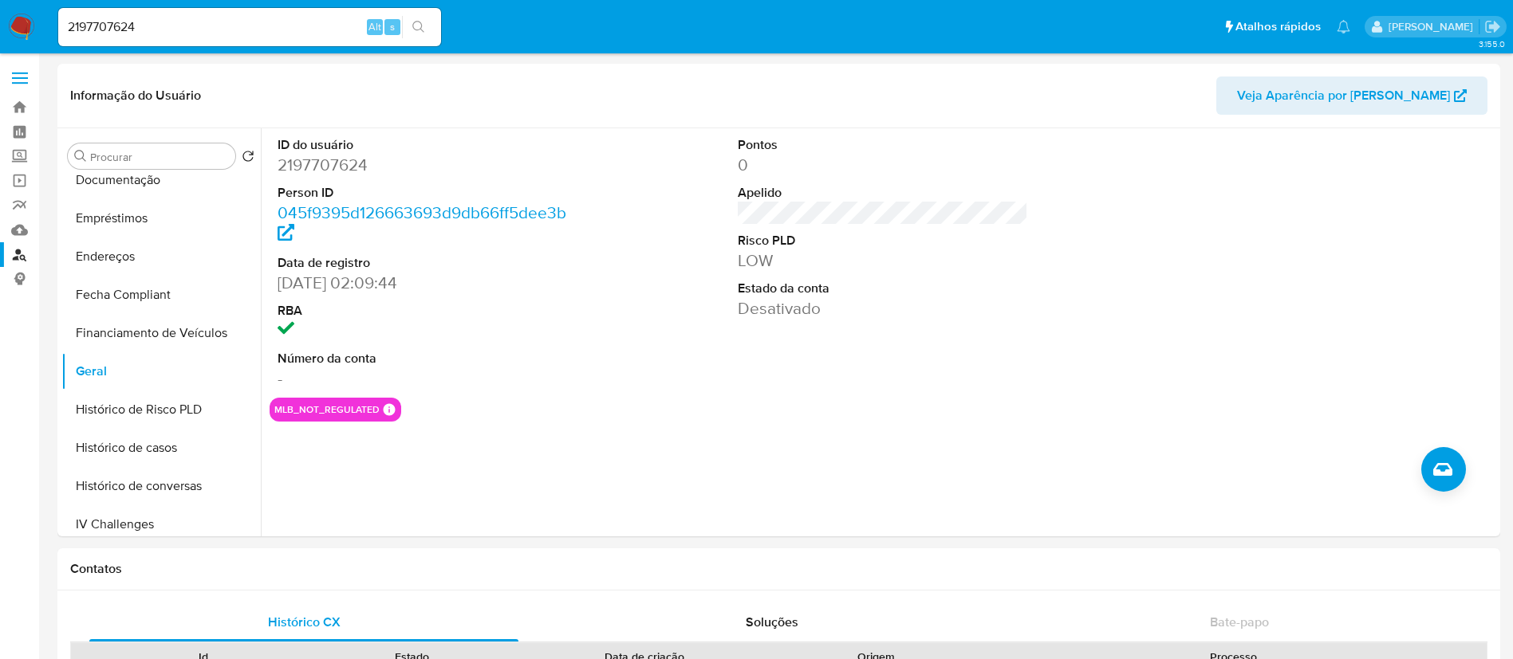
click at [119, 30] on input "2197707624" at bounding box center [249, 27] width 383 height 21
click at [342, 163] on dd "2197707624" at bounding box center [422, 165] width 291 height 22
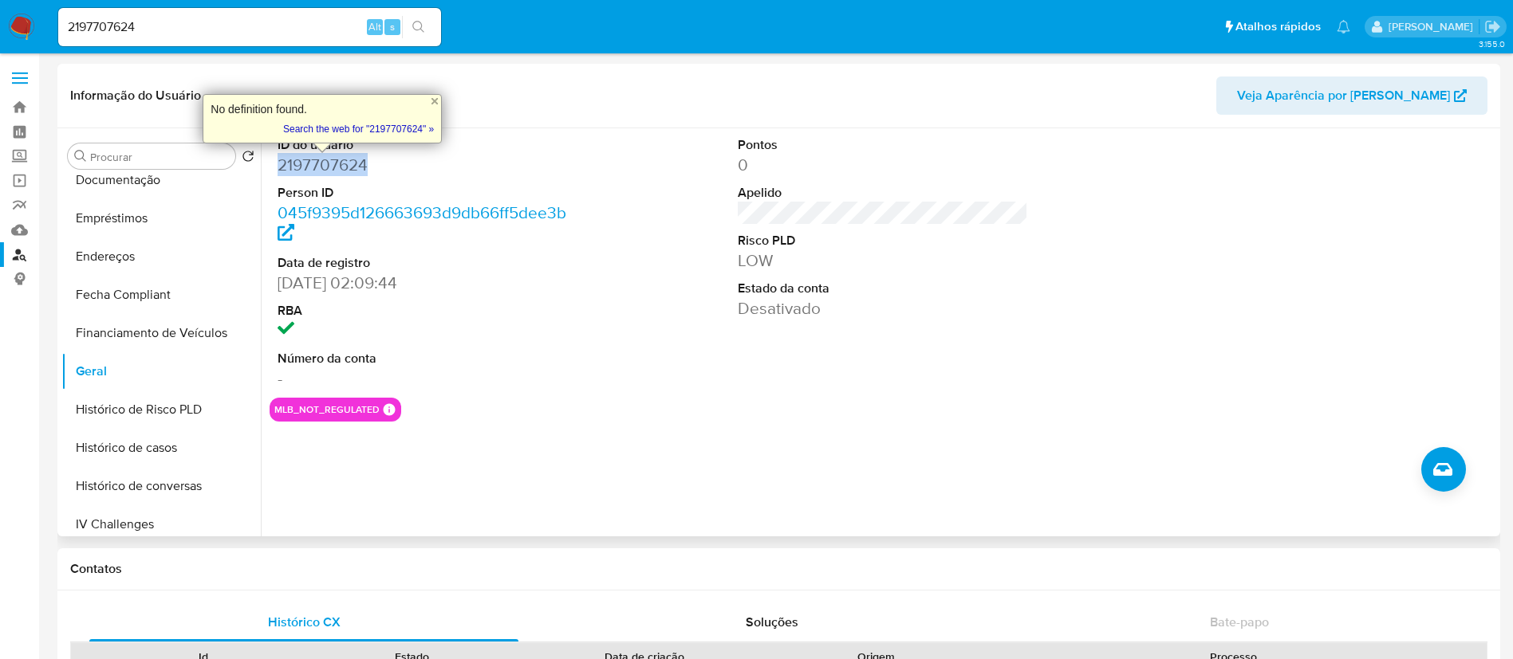
copy dd "2197707624"
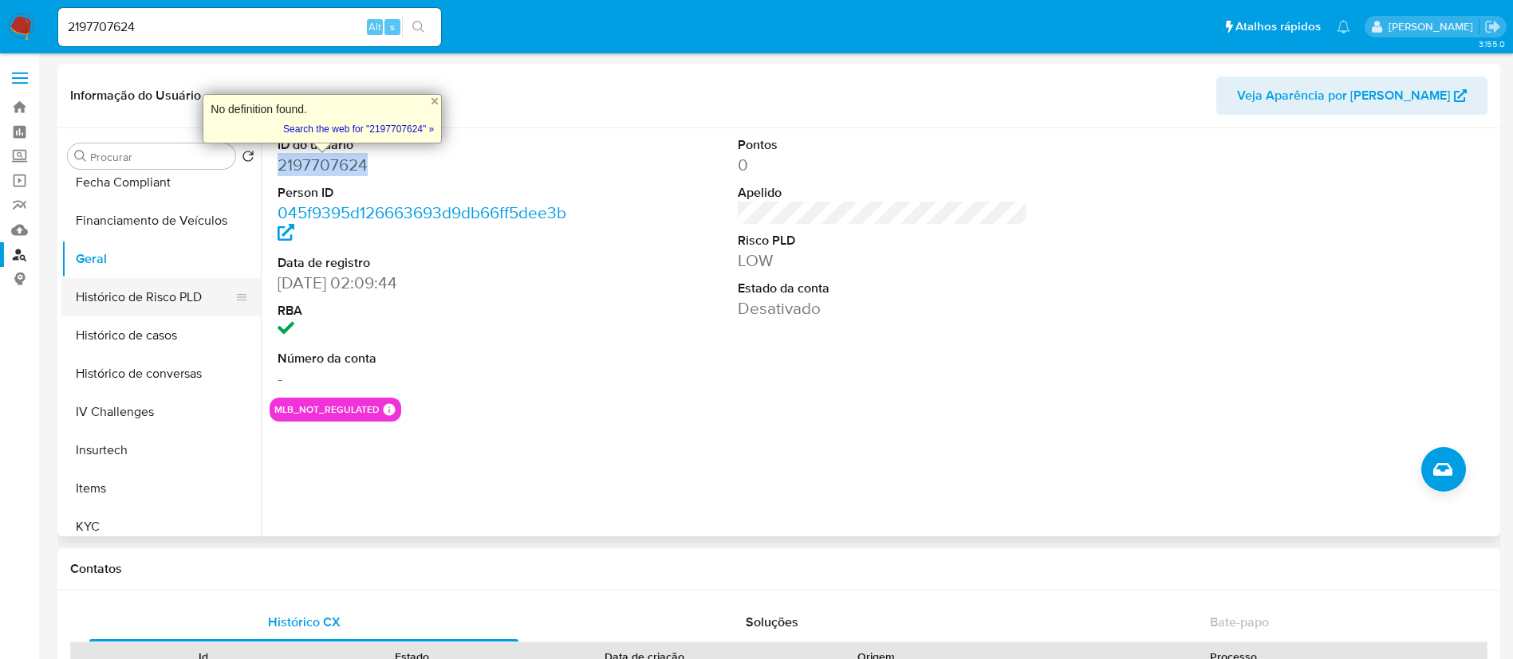
scroll to position [598, 0]
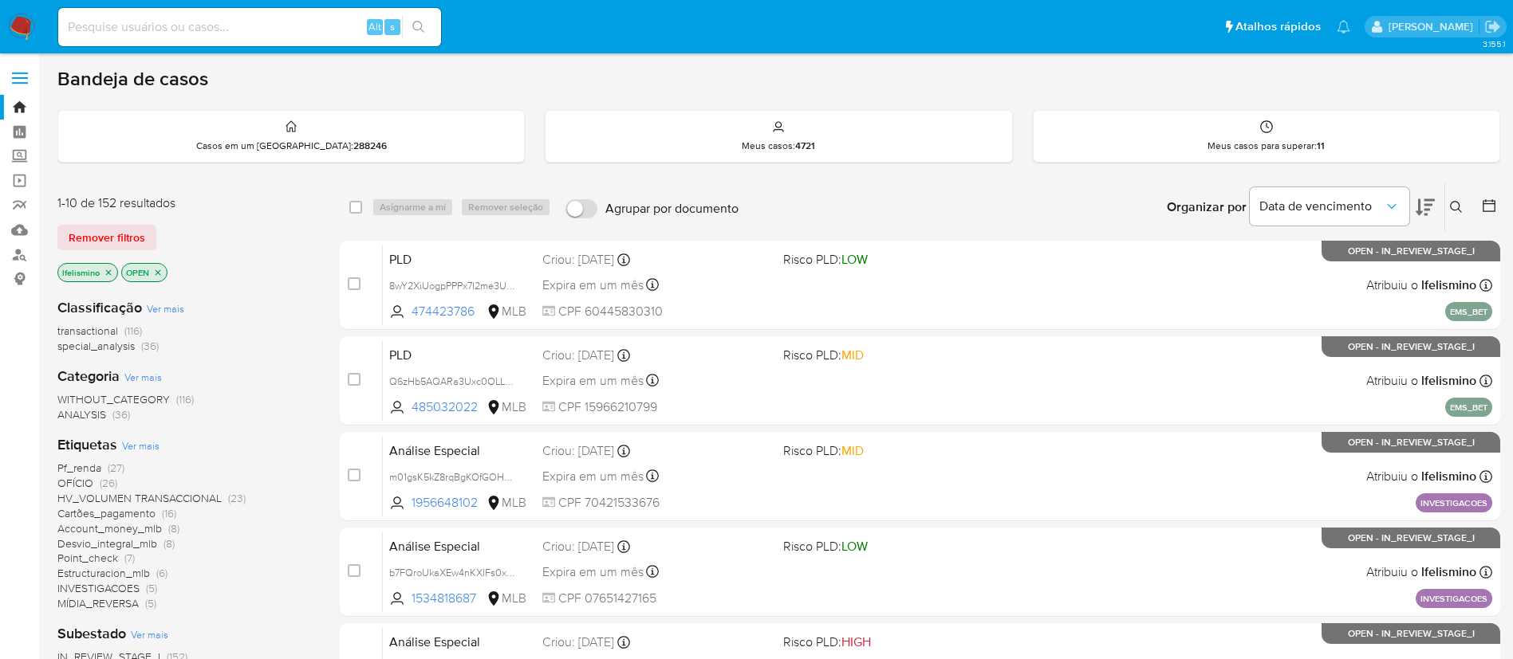
click at [283, 18] on input at bounding box center [249, 27] width 383 height 21
paste input "118203694"
type input "118203694"
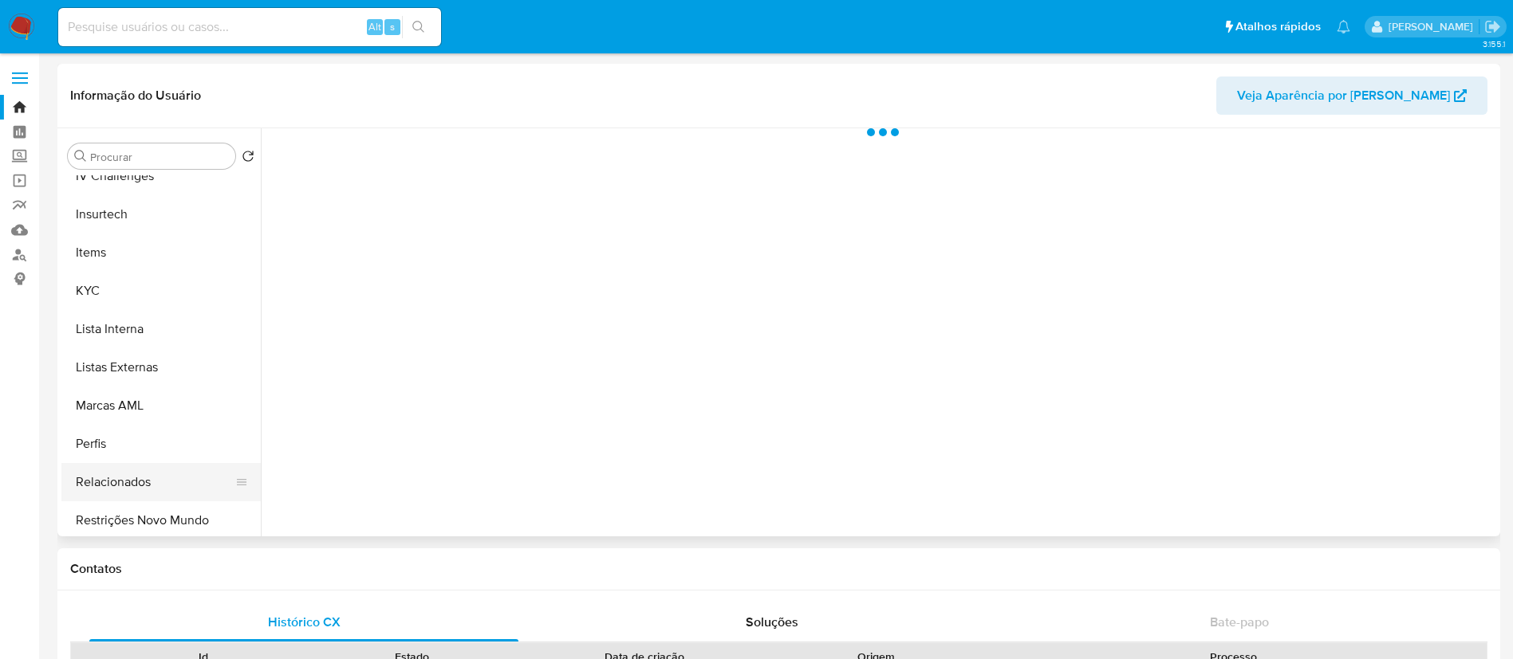
scroll to position [712, 0]
click at [154, 512] on button "Restrições Novo Mundo" at bounding box center [154, 516] width 187 height 38
select select "10"
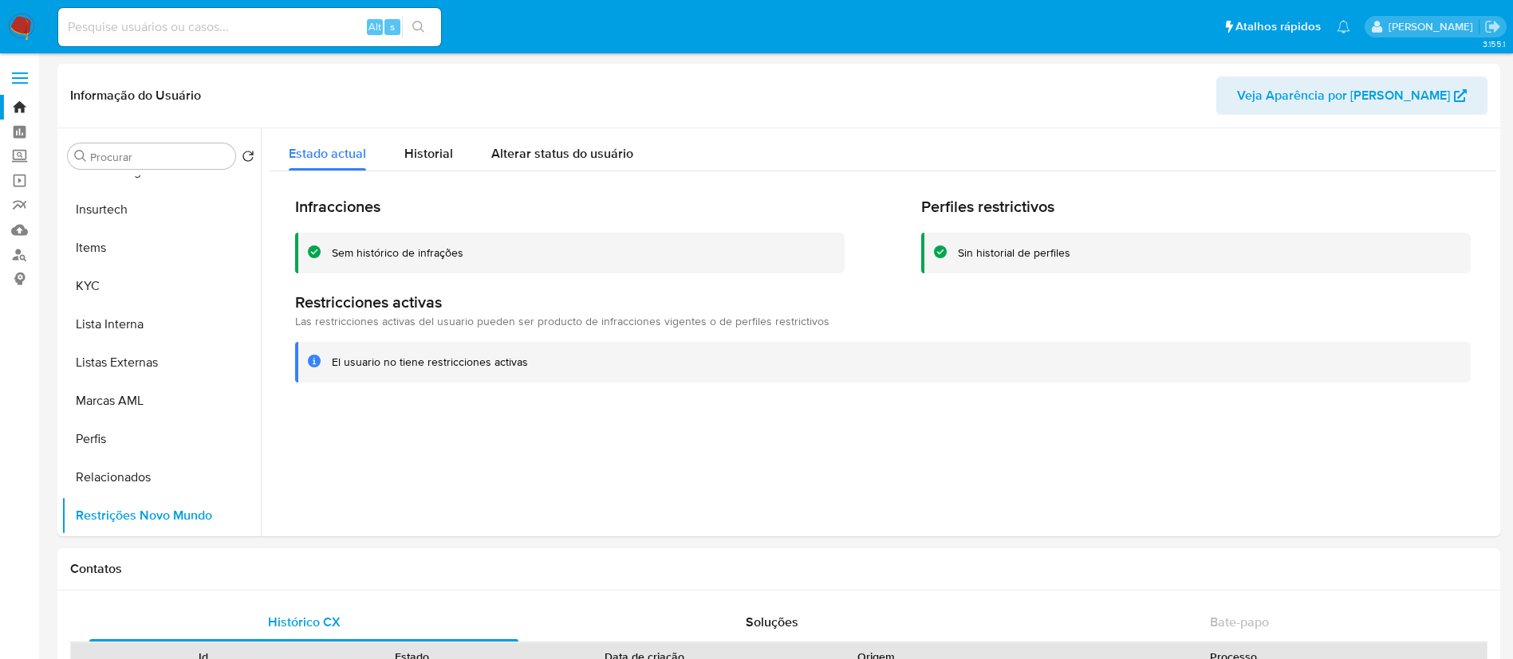
drag, startPoint x: 333, startPoint y: 14, endPoint x: 286, endPoint y: 9, distance: 47.3
click at [333, 14] on div "Alt s" at bounding box center [249, 27] width 383 height 38
click at [248, 32] on input at bounding box center [249, 27] width 383 height 21
paste input "6473127"
type input "6473127"
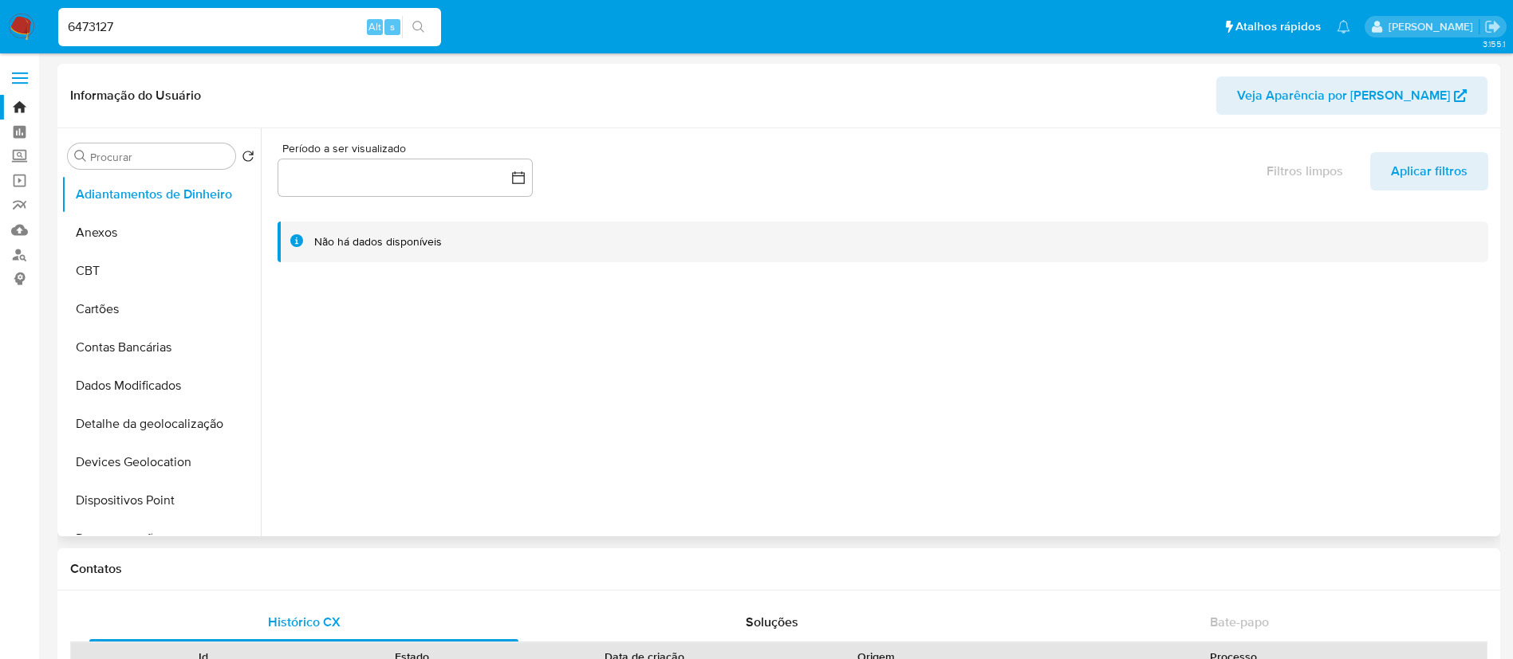
select select "10"
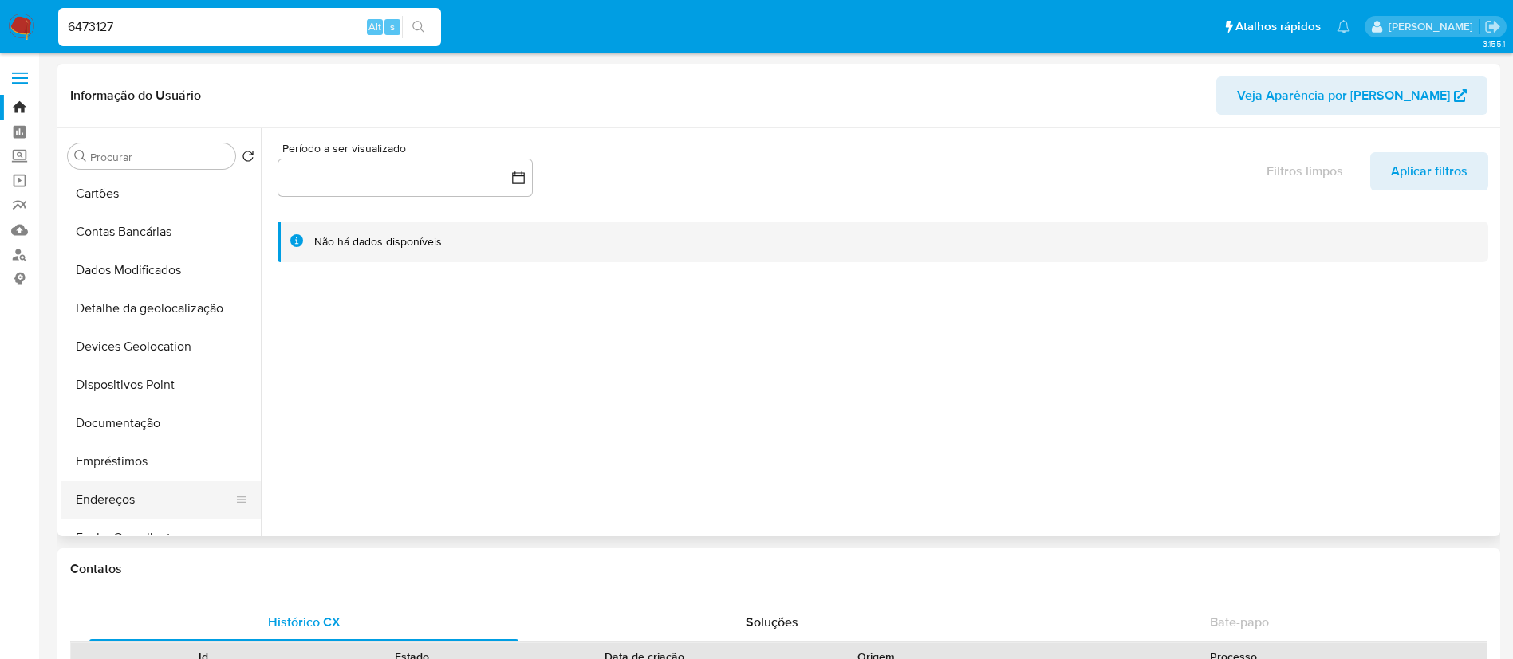
scroll to position [239, 0]
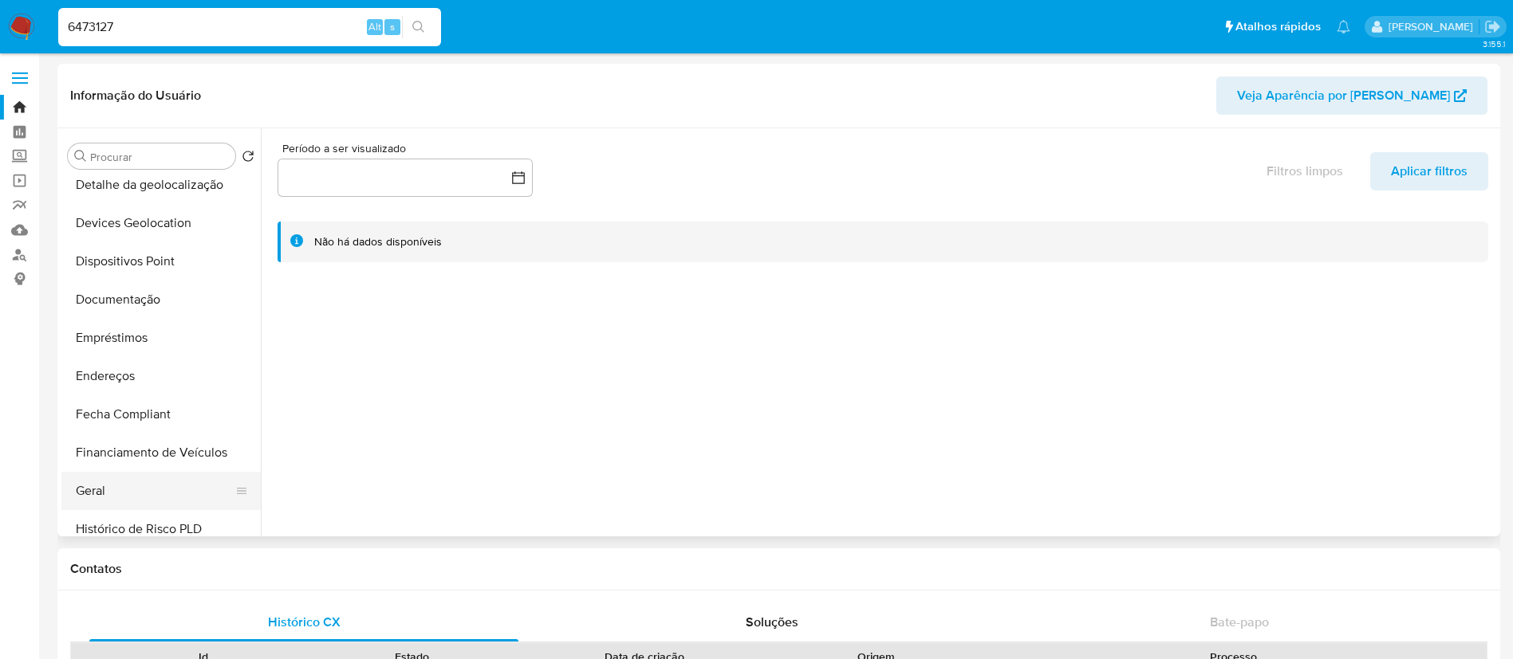
click at [113, 505] on button "Geral" at bounding box center [154, 491] width 187 height 38
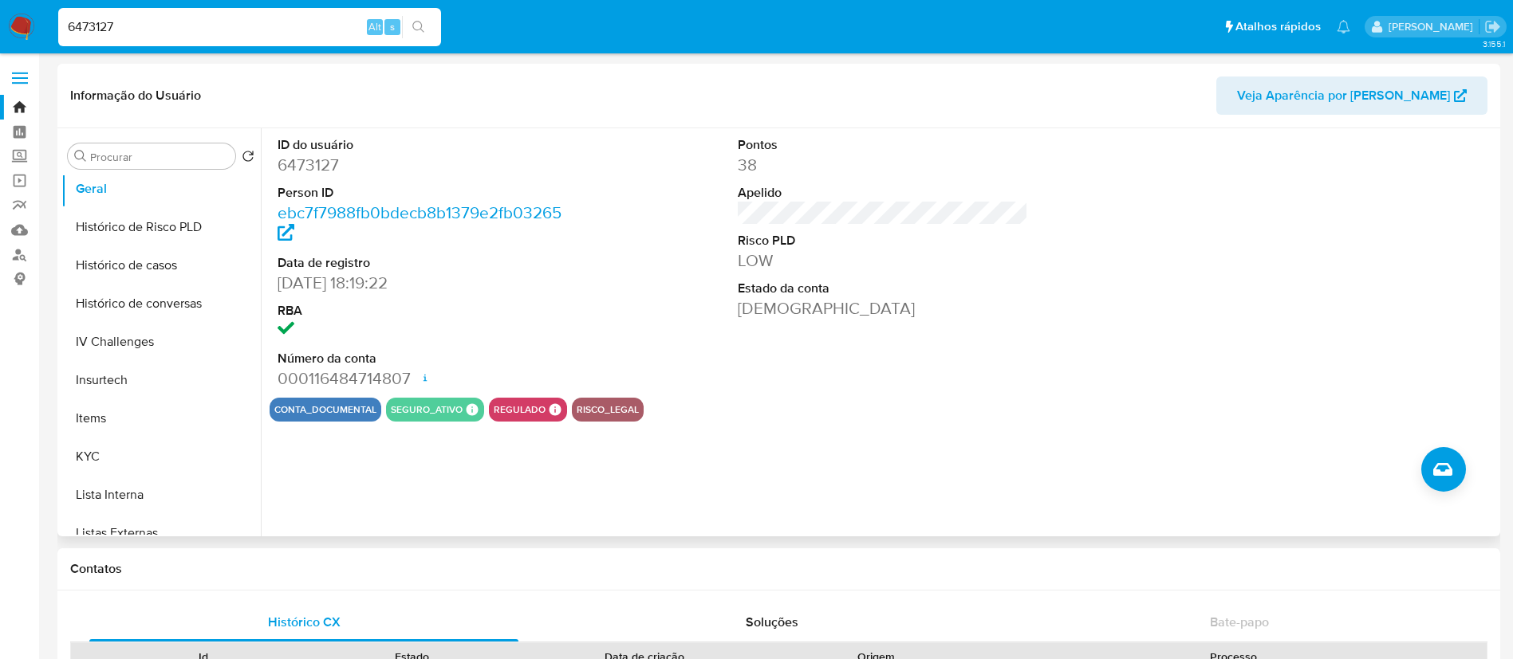
scroll to position [712, 0]
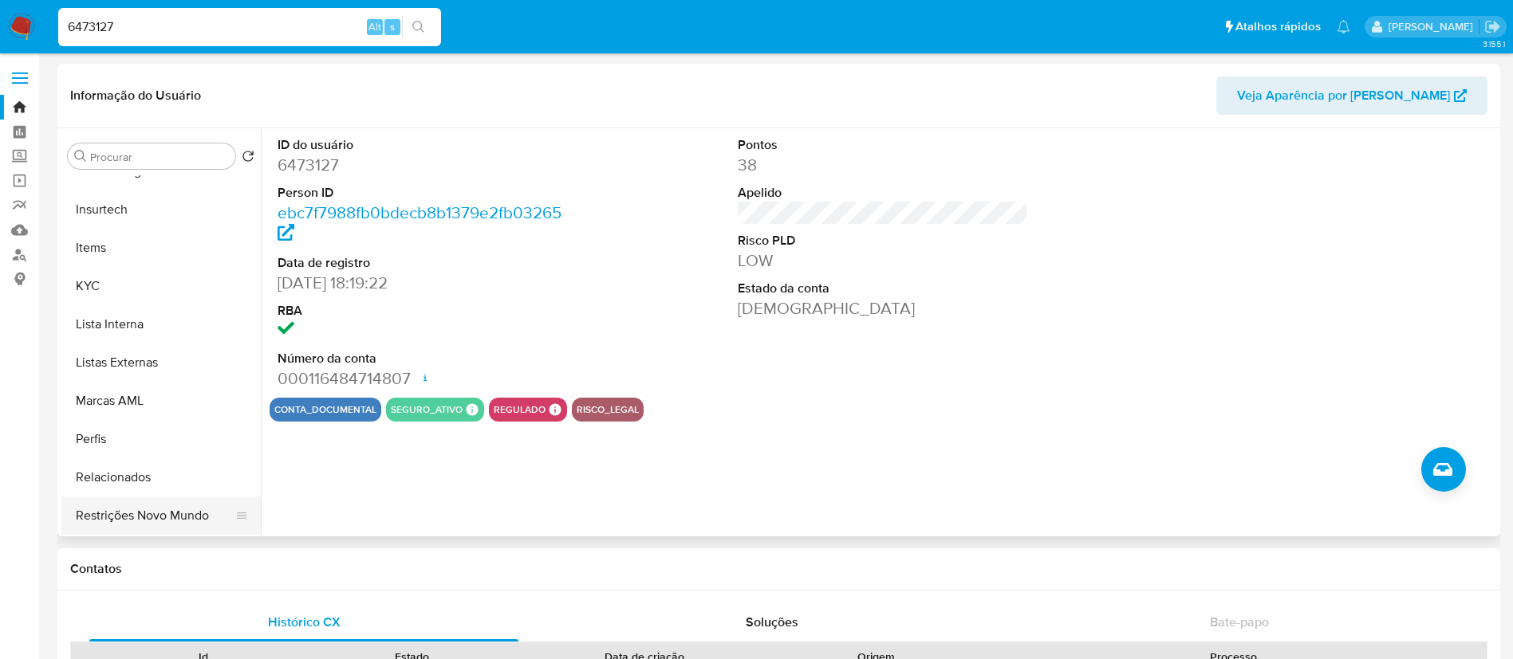
click at [147, 515] on button "Restrições Novo Mundo" at bounding box center [154, 516] width 187 height 38
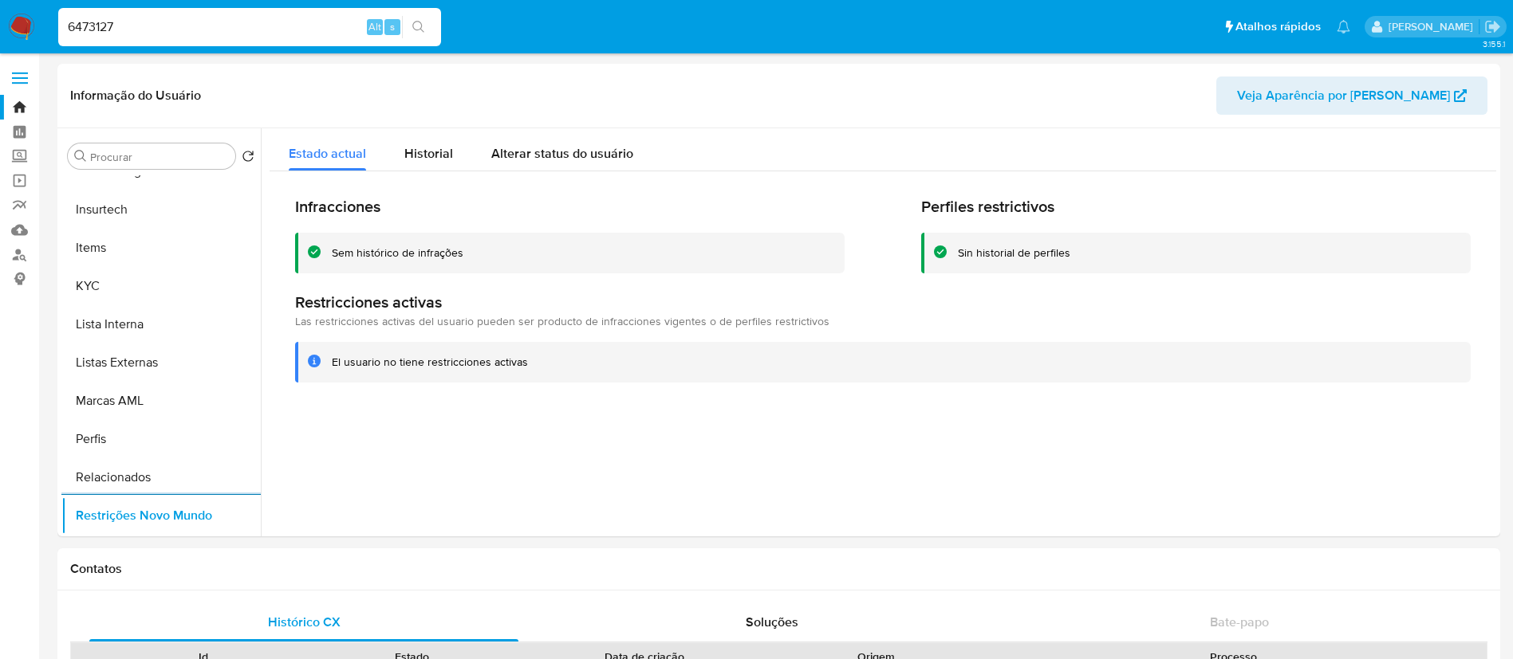
drag, startPoint x: 258, startPoint y: 10, endPoint x: 247, endPoint y: 11, distance: 10.5
click at [253, 10] on div "6473127 Alt s" at bounding box center [249, 27] width 383 height 38
click at [203, 34] on input "6473127" at bounding box center [249, 27] width 383 height 21
paste input "7281835"
type input "7281835"
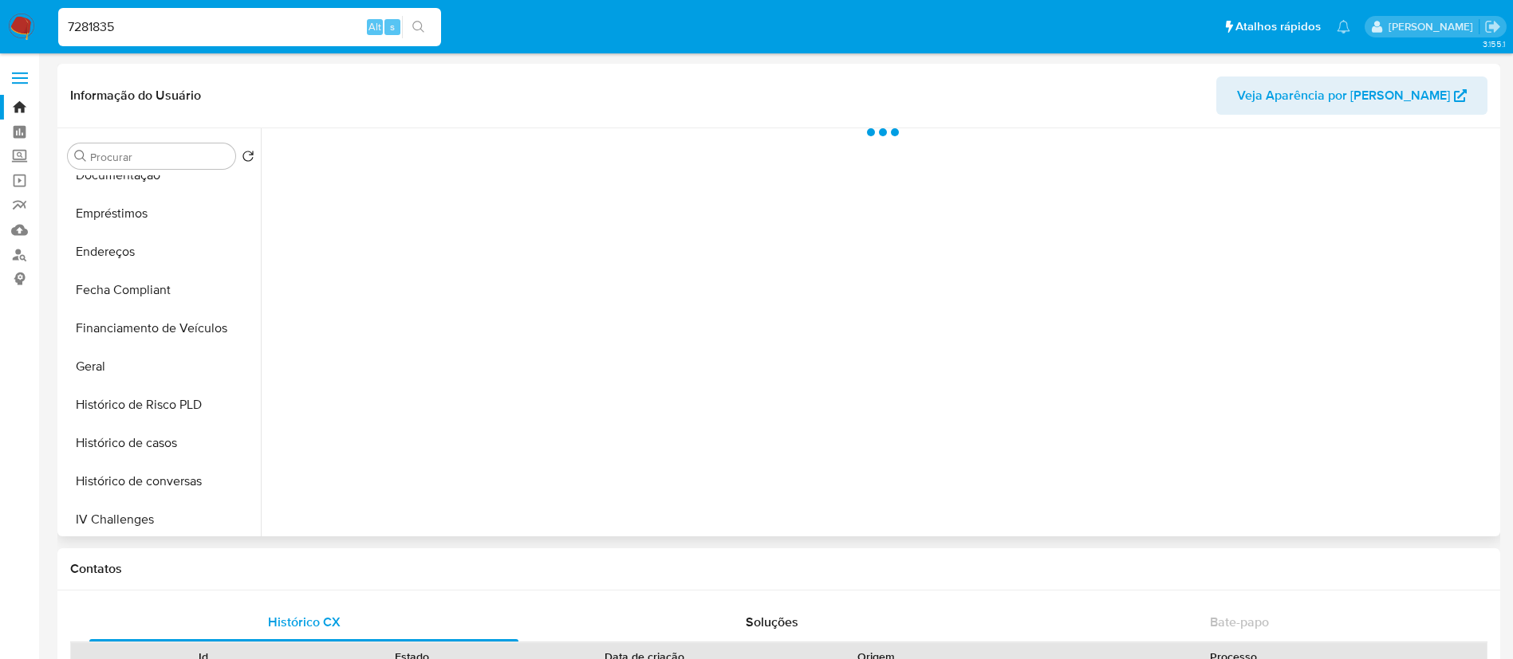
scroll to position [712, 0]
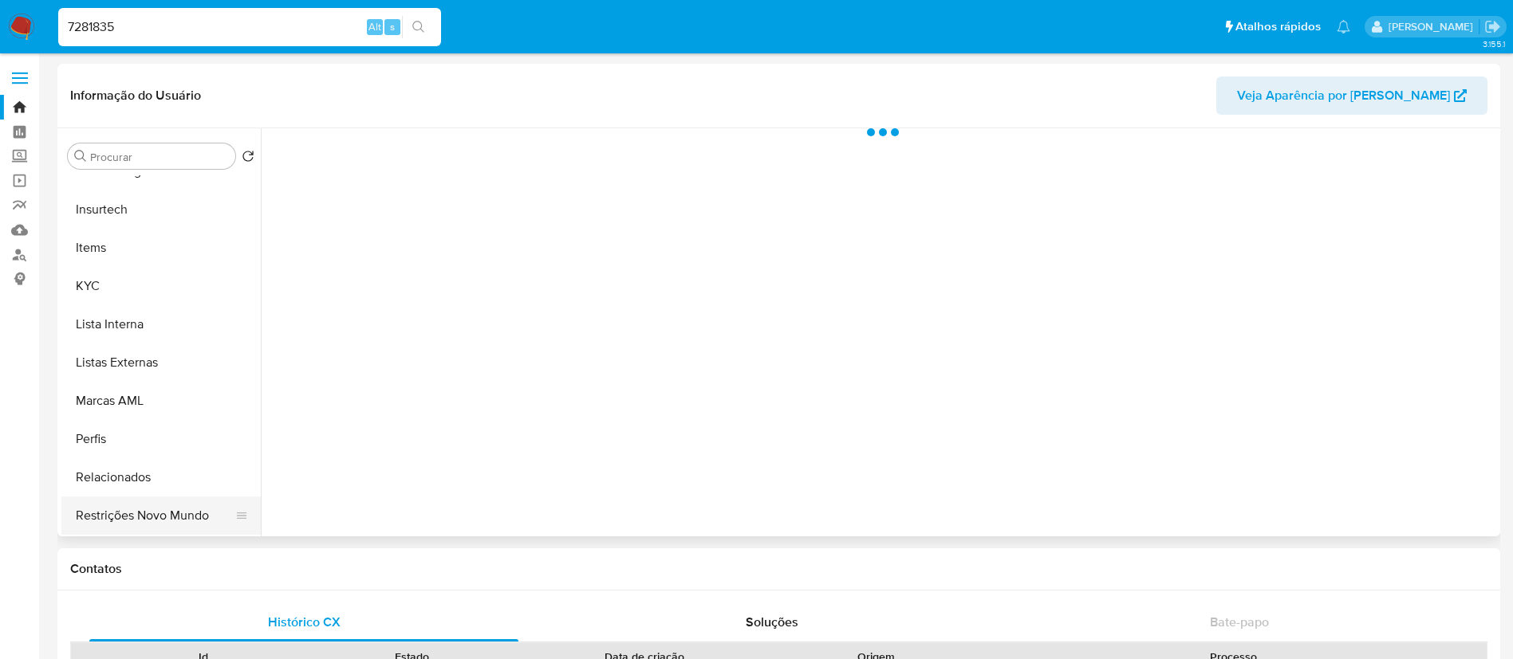
click at [138, 511] on button "Restrições Novo Mundo" at bounding box center [154, 516] width 187 height 38
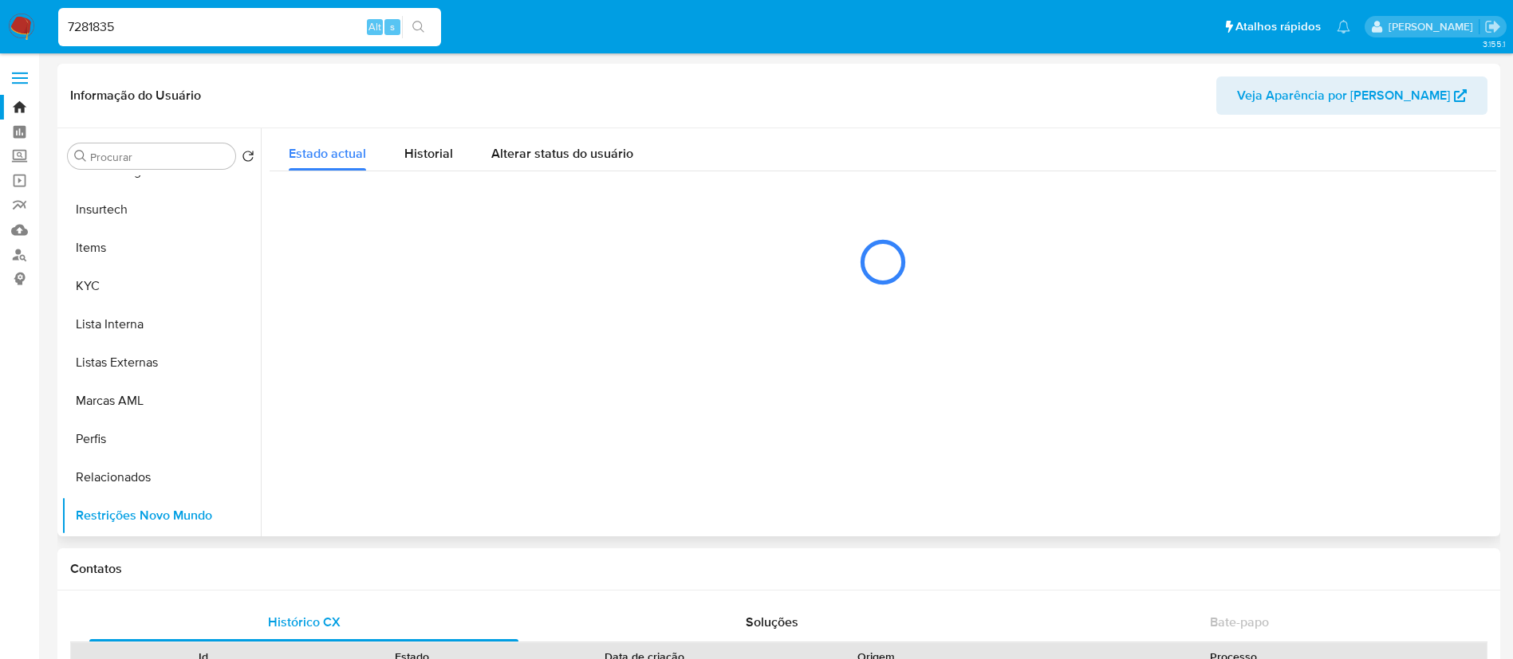
select select "10"
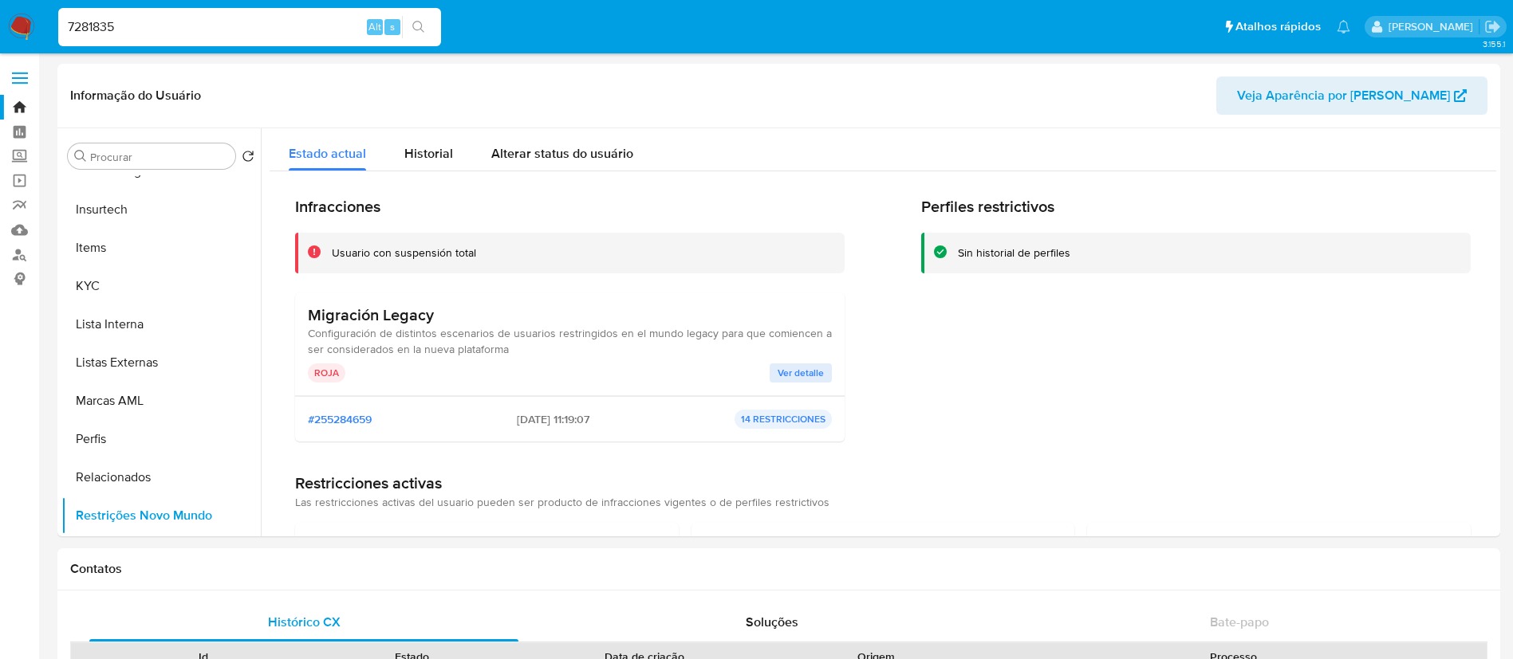
click at [239, 23] on input "7281835" at bounding box center [249, 27] width 383 height 21
paste input "22613880"
type input "22613880"
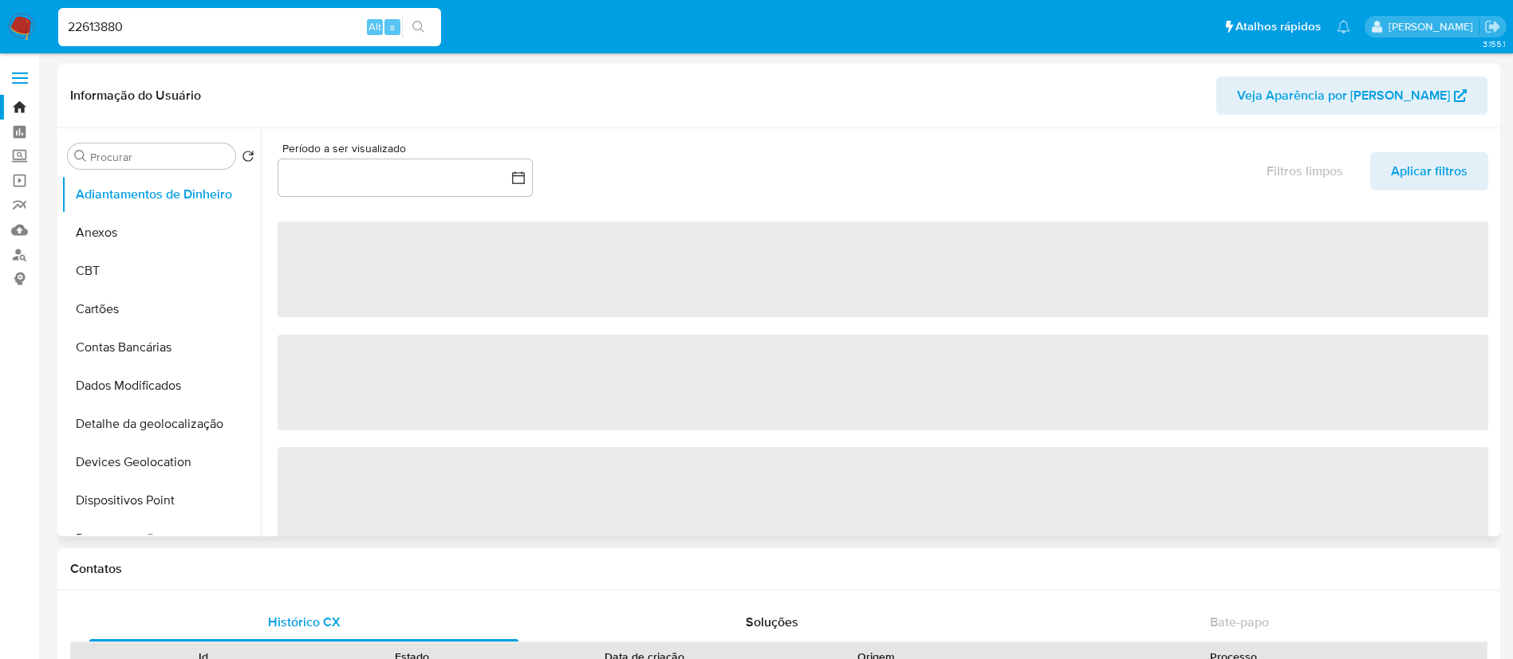
select select "10"
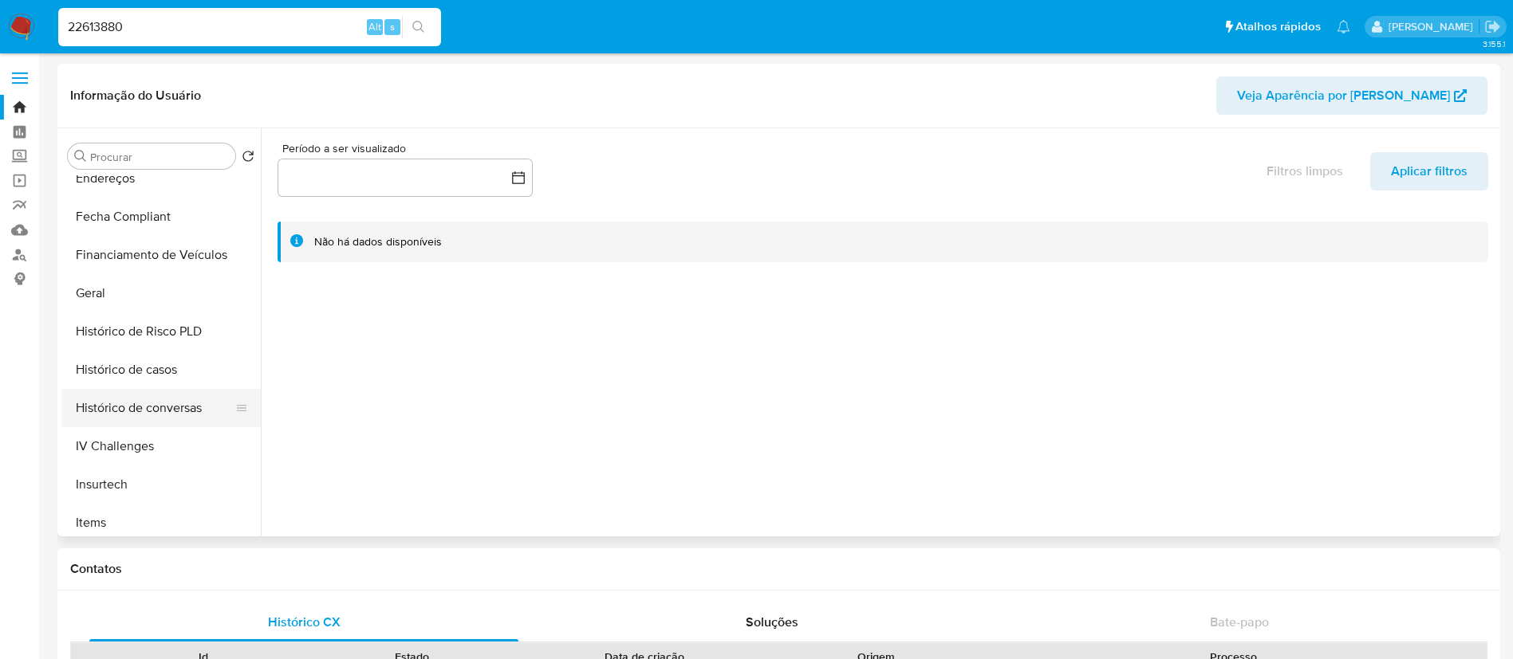
scroll to position [478, 0]
click at [134, 236] on button "Geral" at bounding box center [154, 252] width 187 height 38
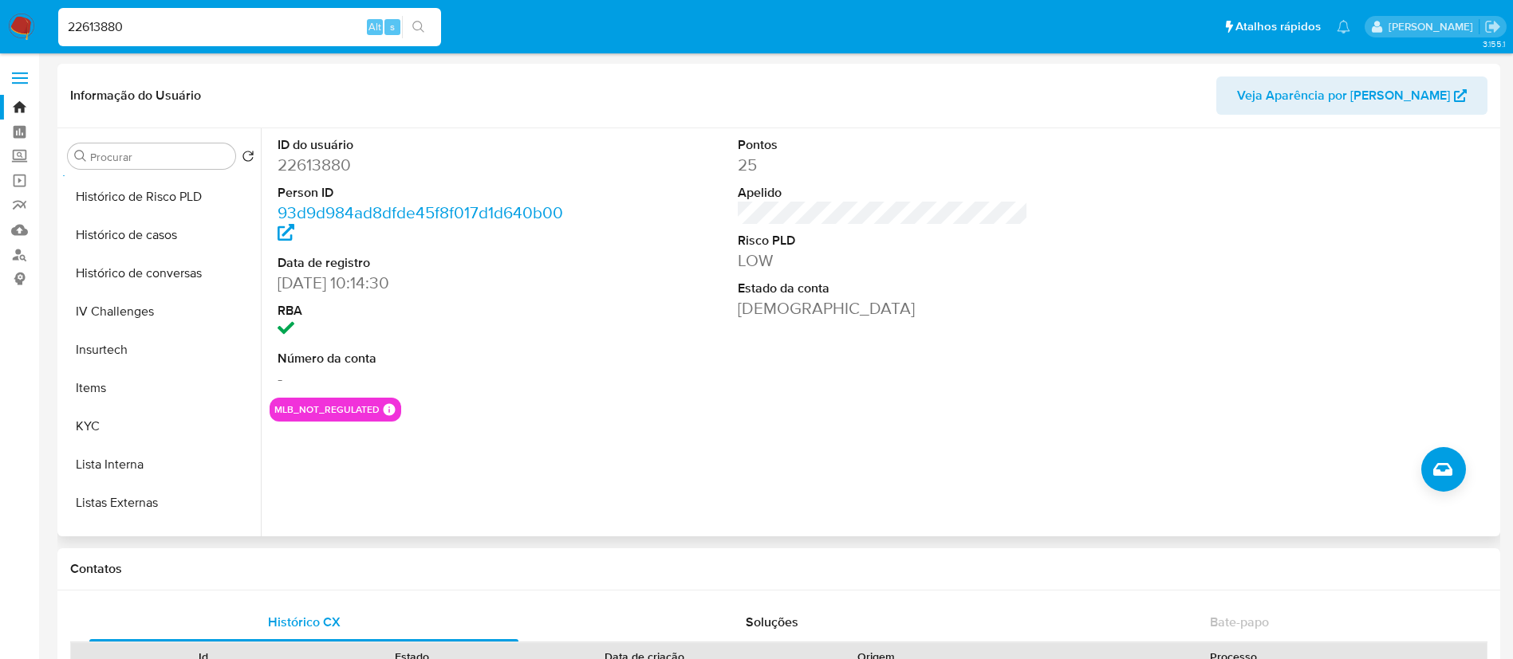
scroll to position [712, 0]
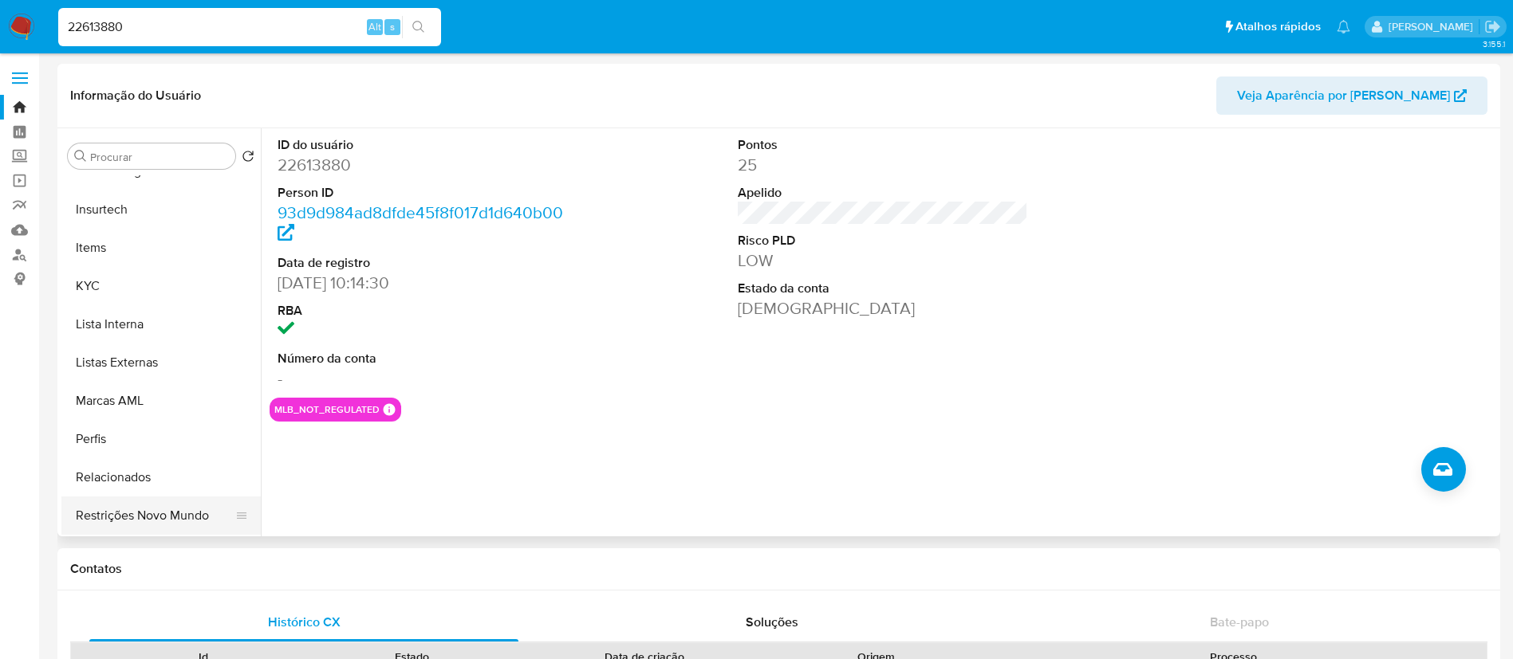
click at [159, 504] on button "Restrições Novo Mundo" at bounding box center [154, 516] width 187 height 38
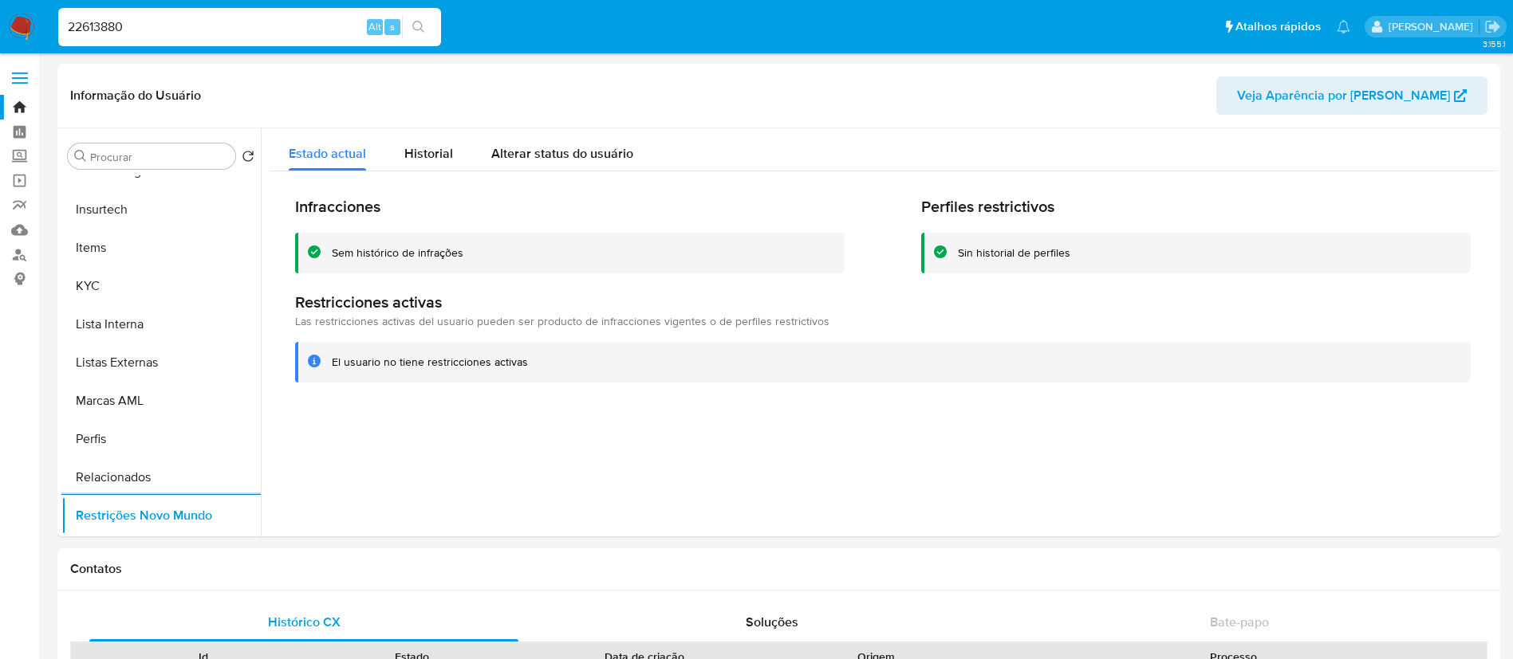
click at [317, 17] on input "22613880" at bounding box center [249, 27] width 383 height 21
paste input "50817718"
type input "50817718"
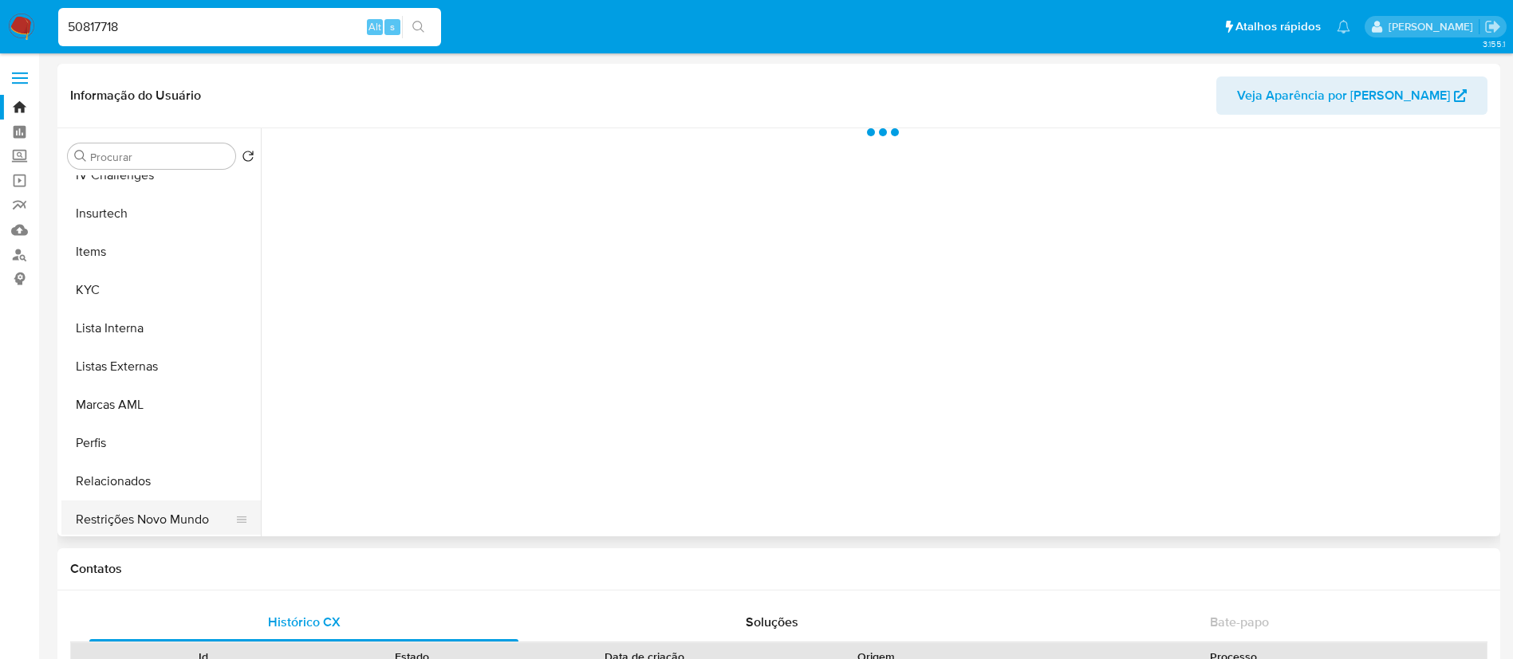
scroll to position [712, 0]
click at [167, 498] on button "Restrições Novo Mundo" at bounding box center [154, 516] width 187 height 38
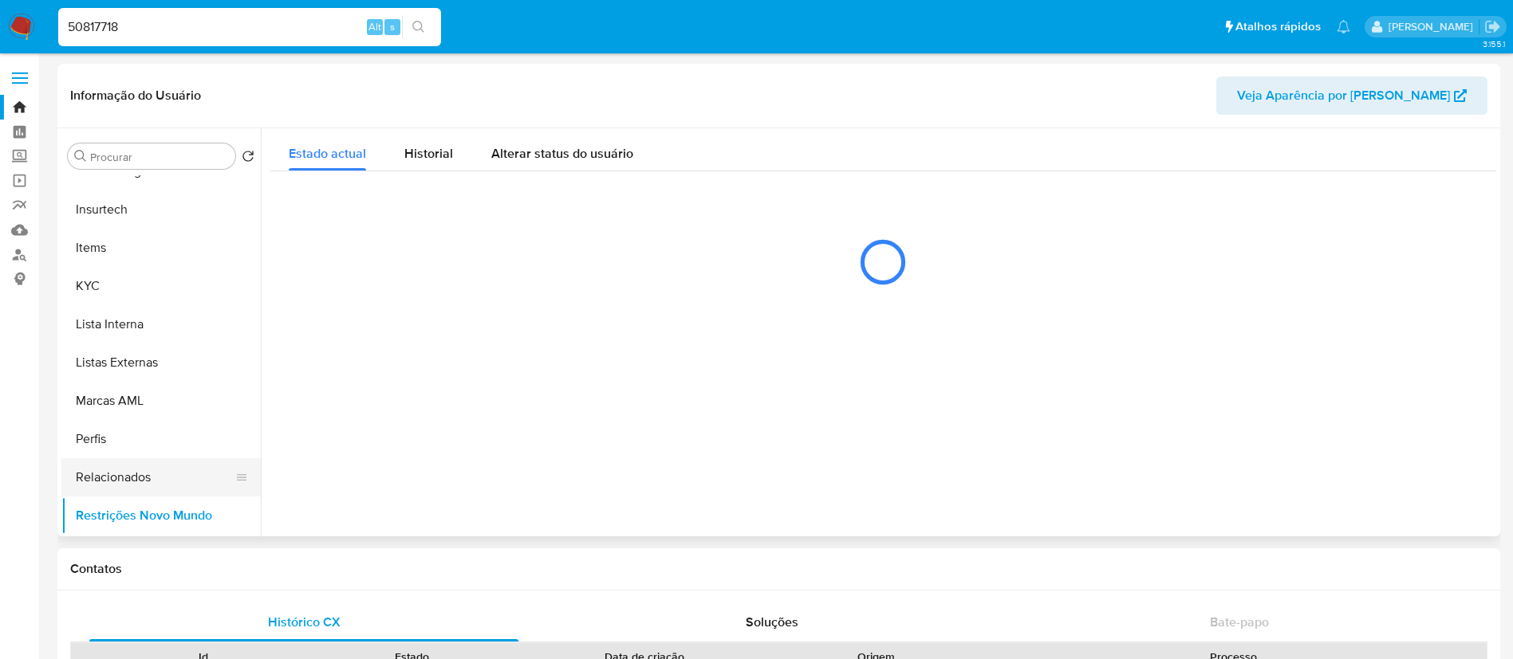
select select "10"
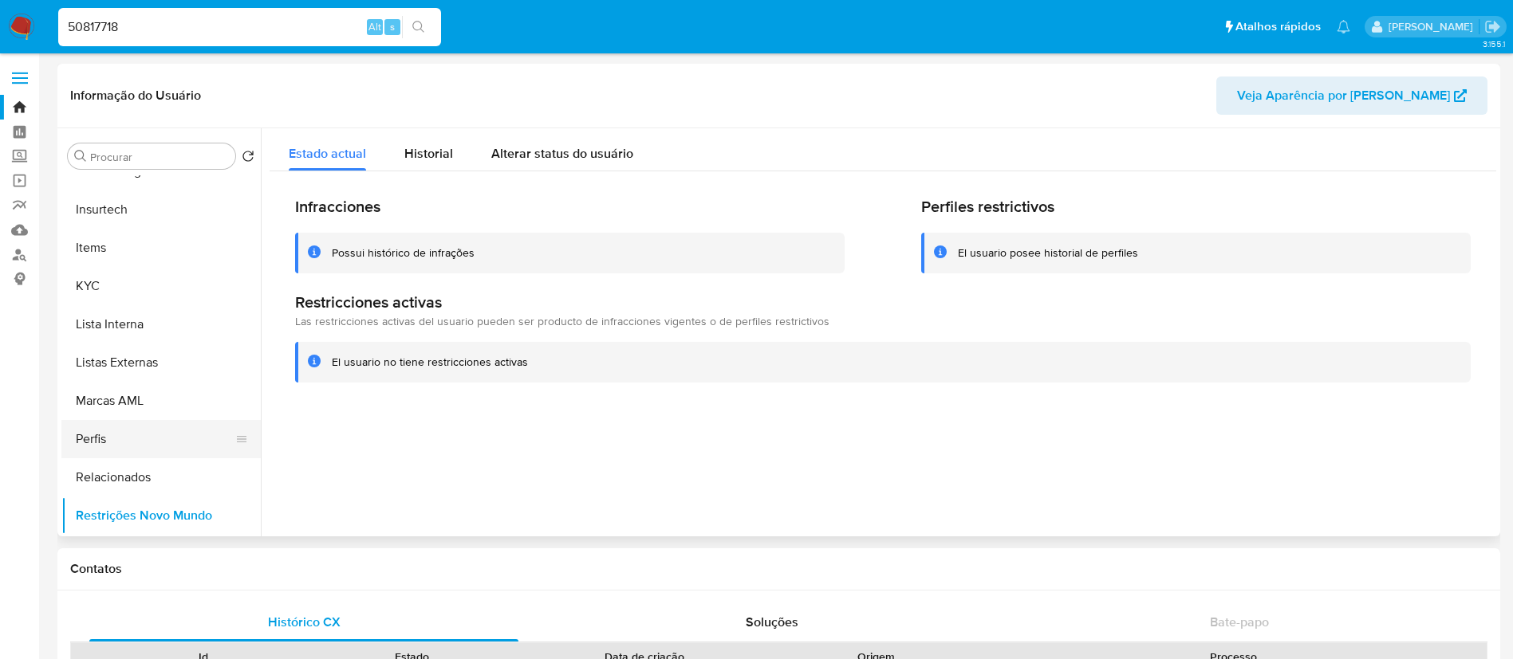
scroll to position [473, 0]
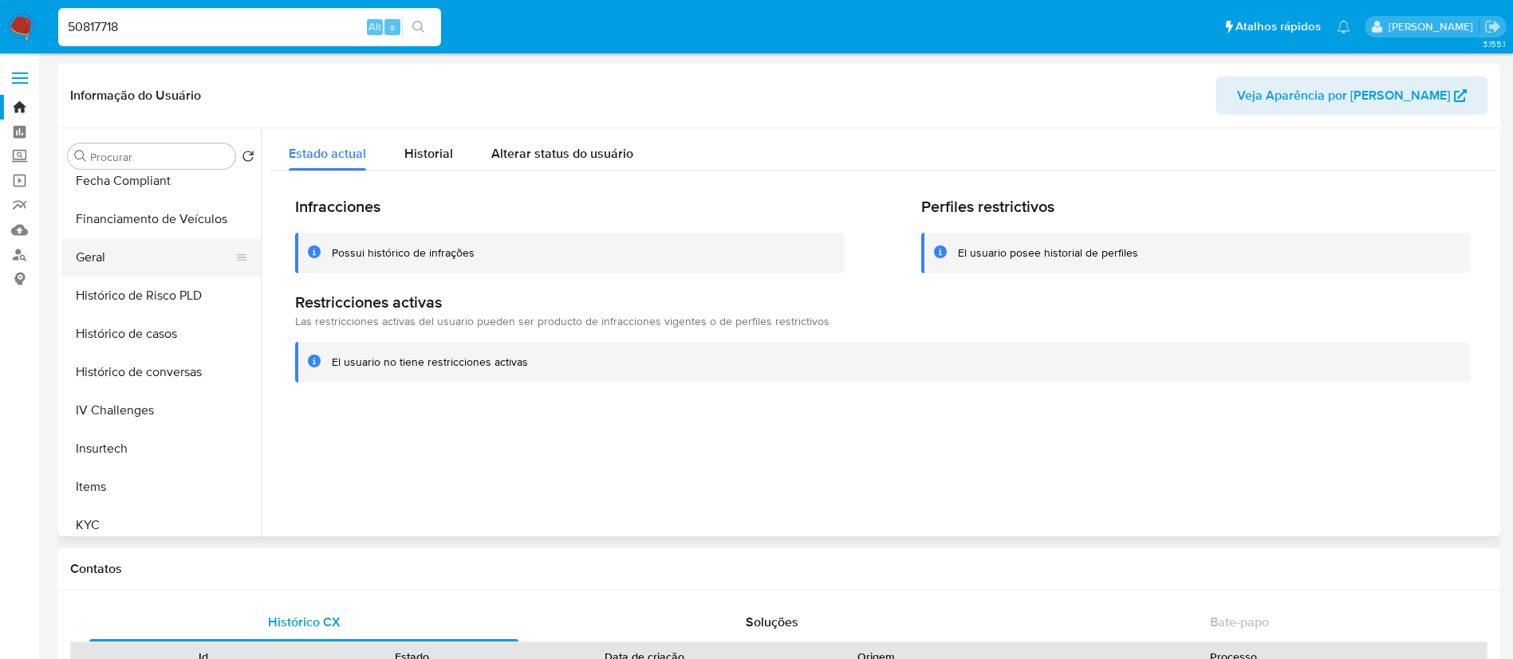
click at [149, 255] on button "Geral" at bounding box center [154, 257] width 187 height 38
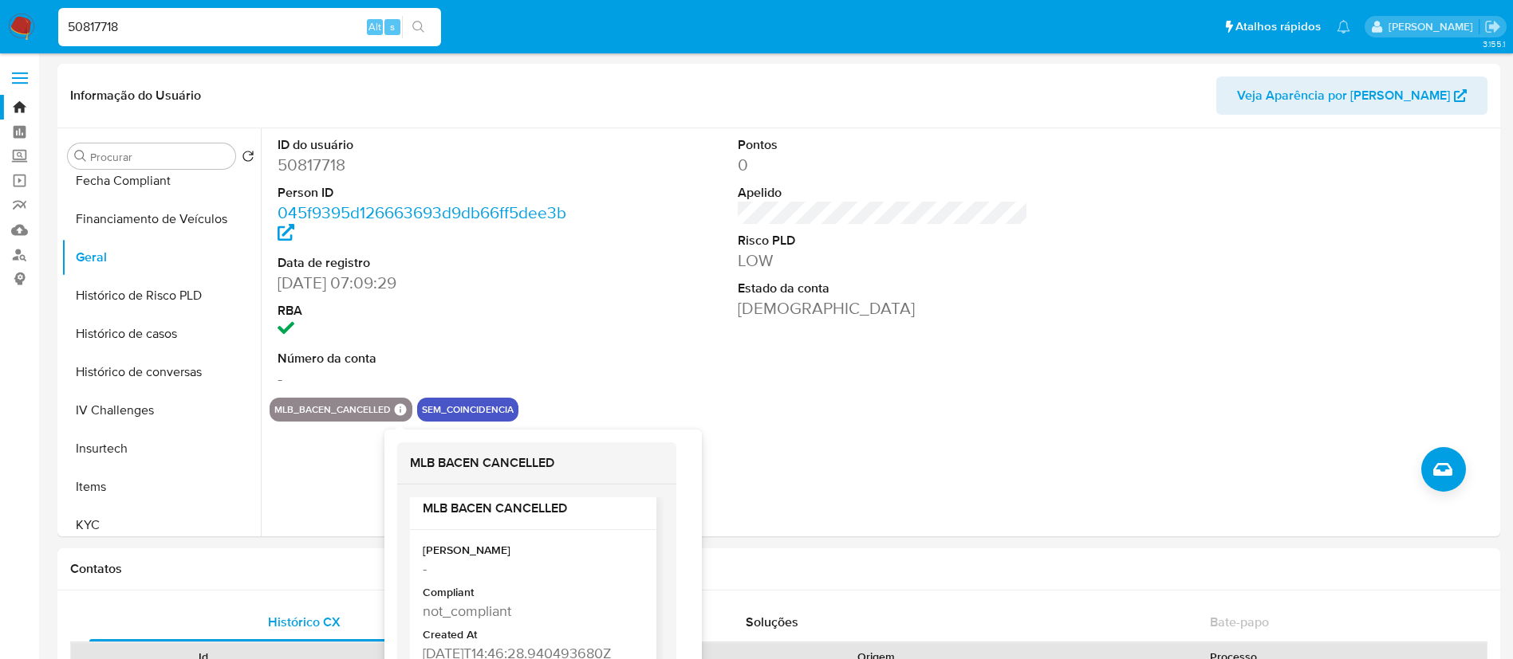
scroll to position [33, 0]
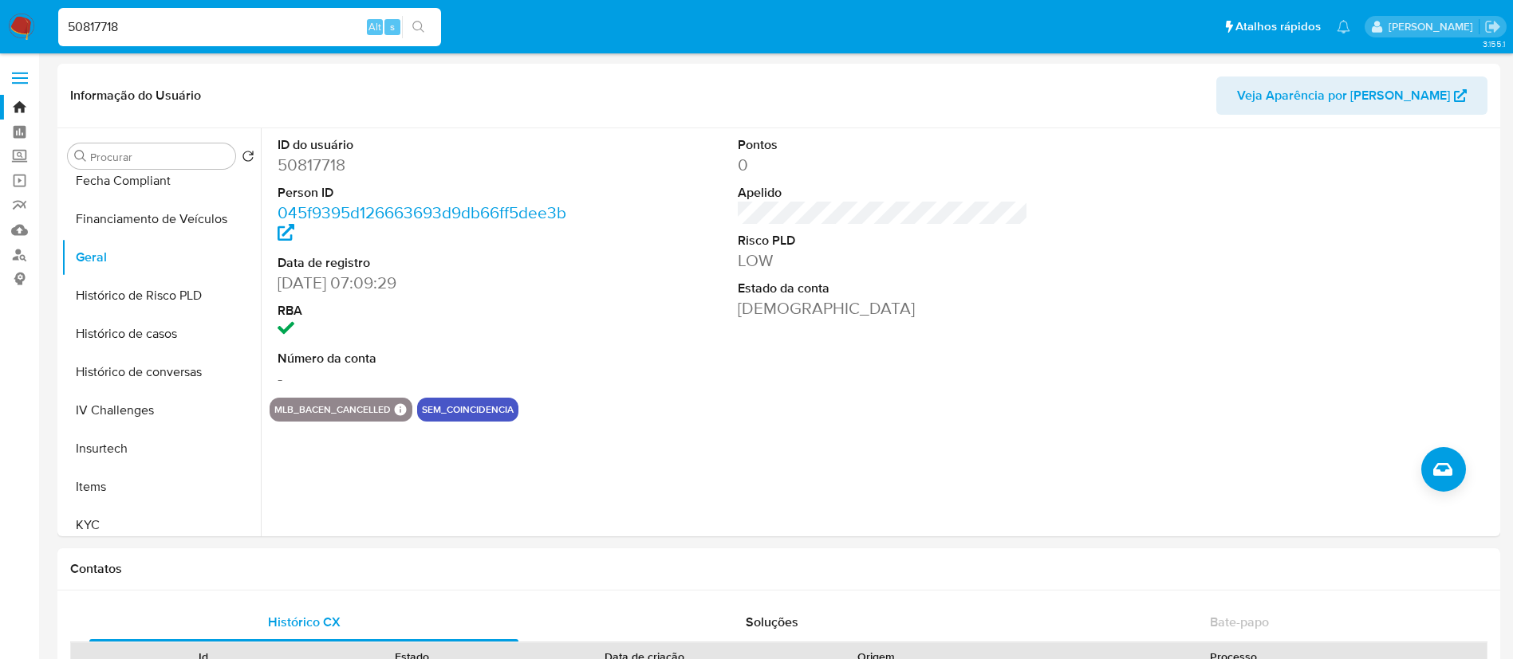
click at [179, 22] on input "50817718" at bounding box center [249, 27] width 383 height 21
paste input "38403881"
type input "38403881"
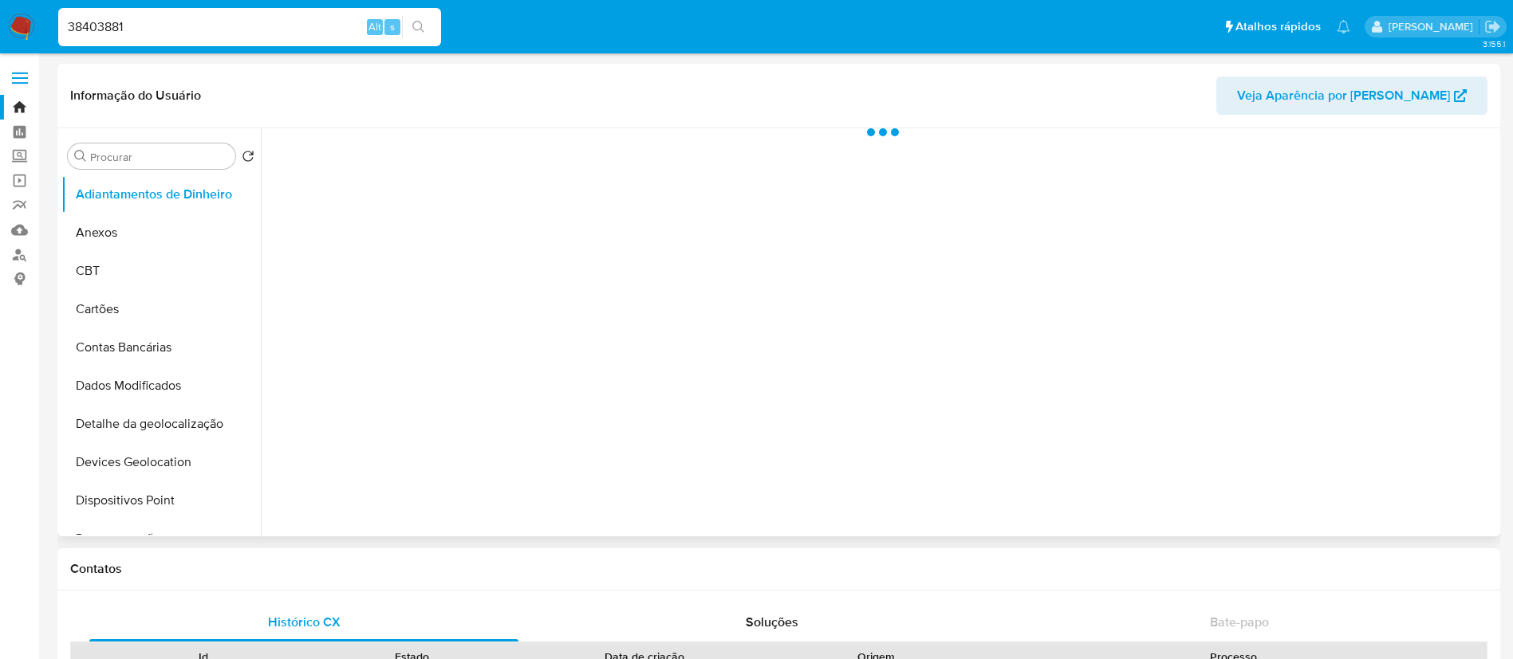
scroll to position [712, 0]
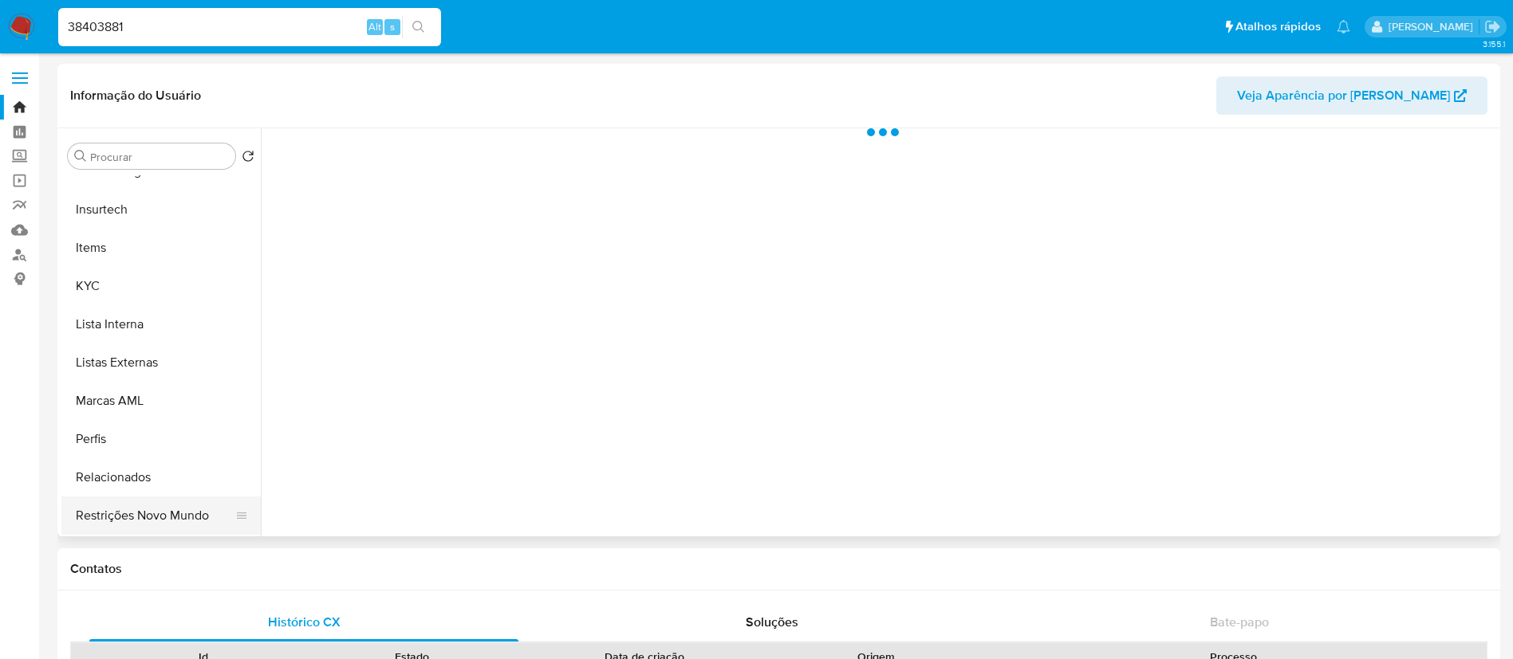
click at [158, 499] on button "Restrições Novo Mundo" at bounding box center [154, 516] width 187 height 38
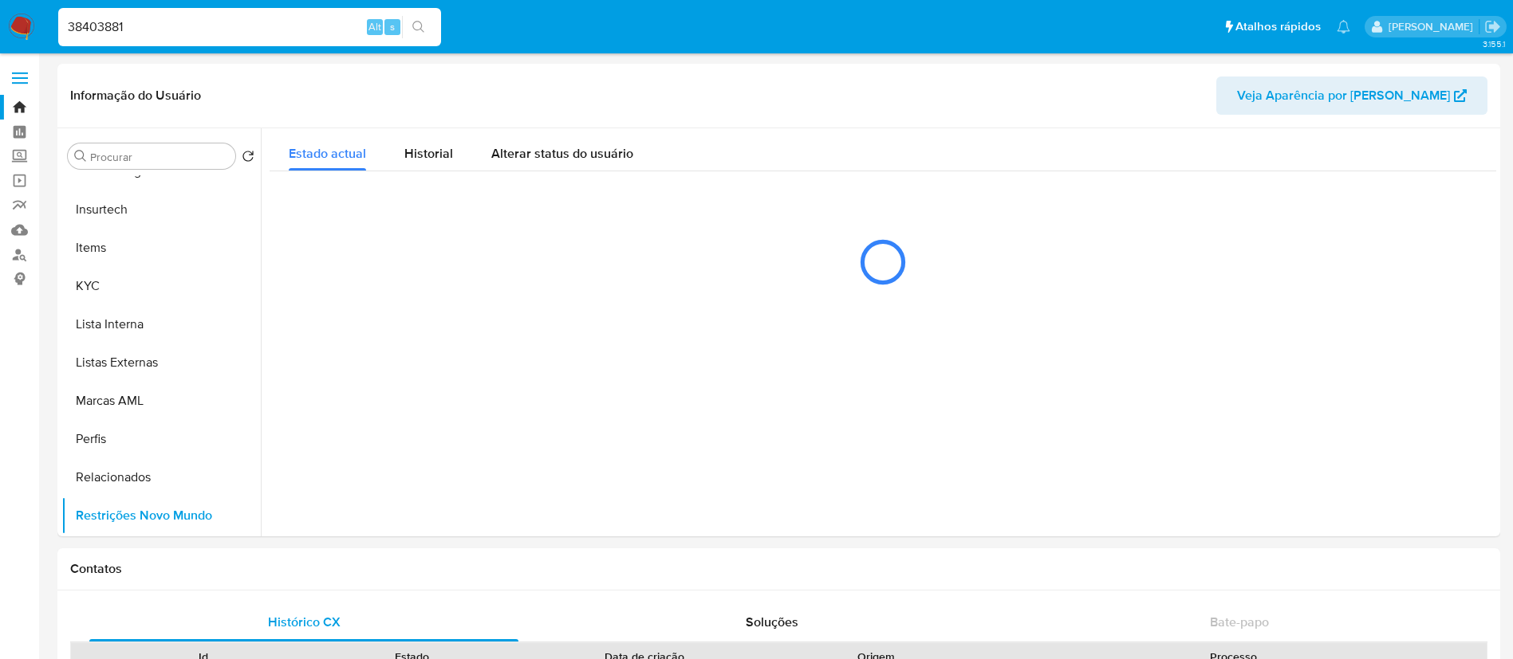
select select "10"
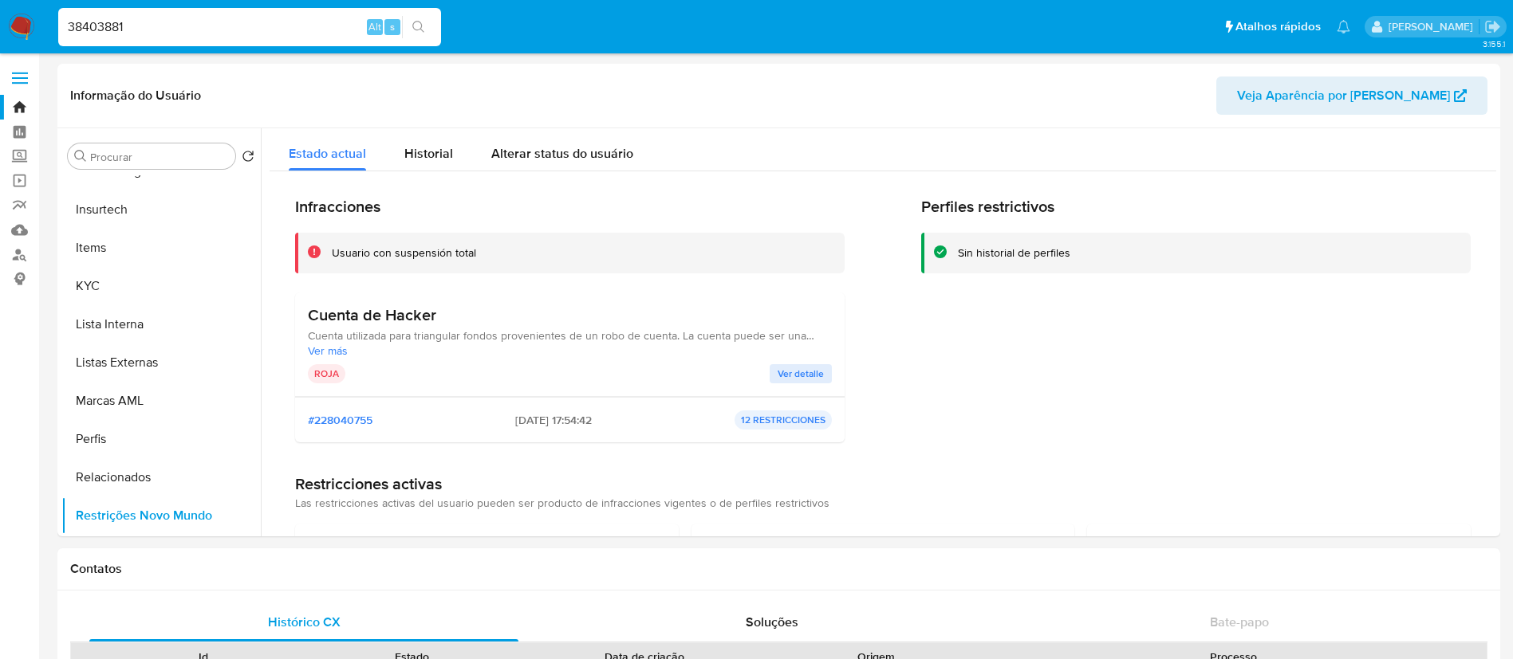
drag, startPoint x: 135, startPoint y: 25, endPoint x: 112, endPoint y: 10, distance: 27.2
click at [135, 26] on input "38403881" at bounding box center [249, 27] width 383 height 21
paste input "96668550"
type input "96668550"
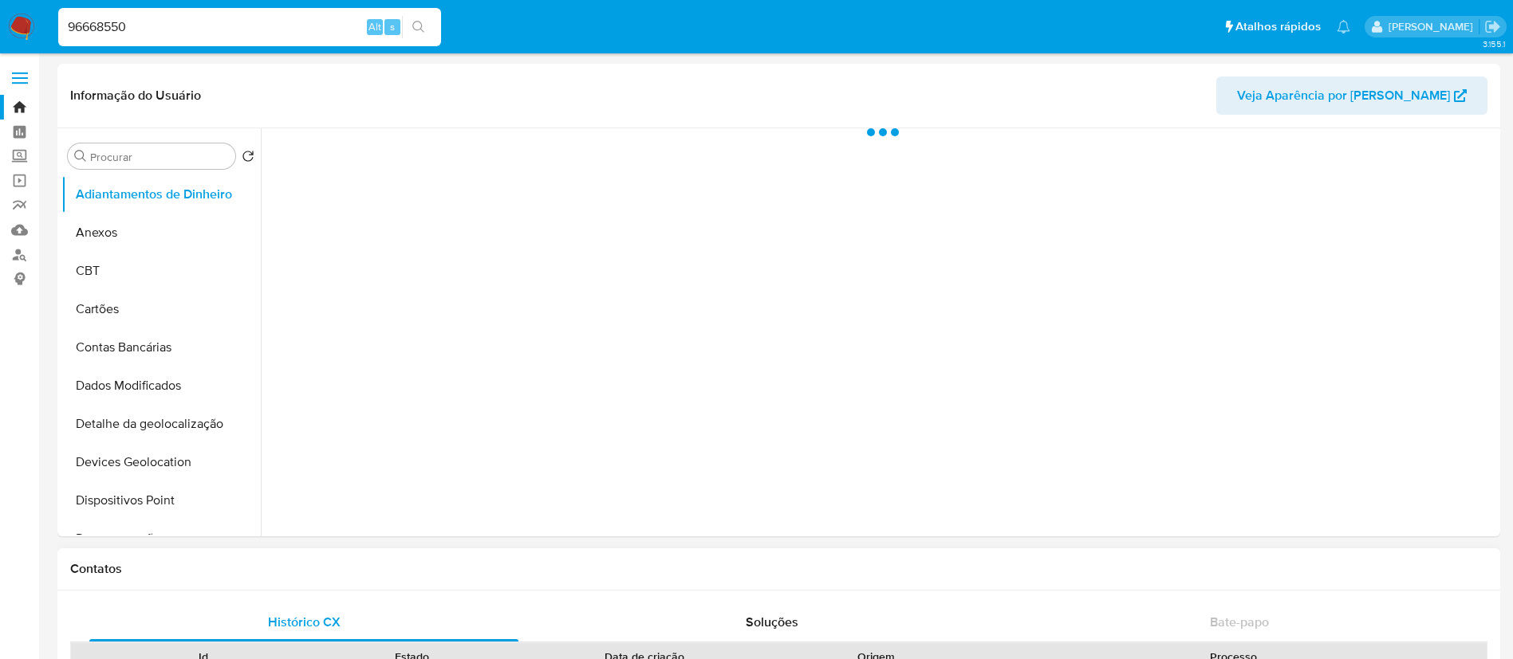
select select "10"
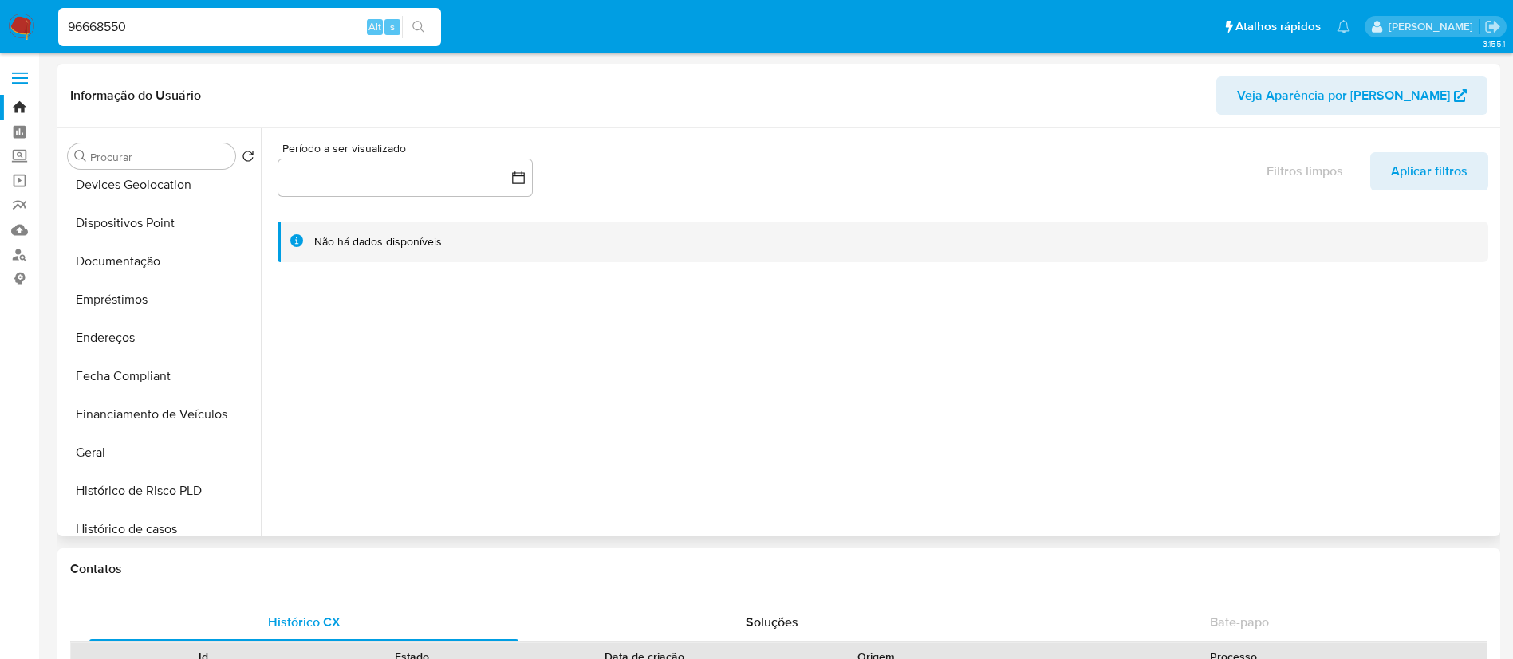
scroll to position [478, 0]
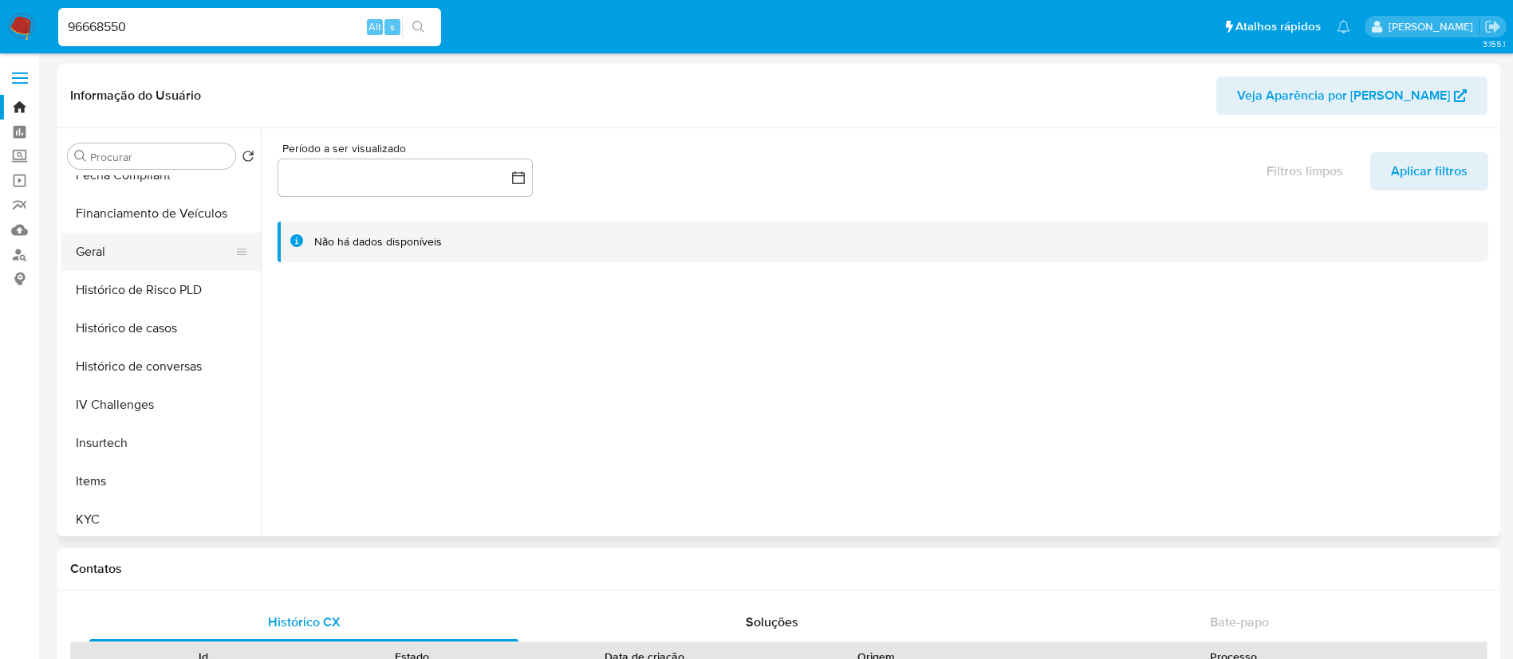
click at [128, 234] on button "Geral" at bounding box center [154, 252] width 187 height 38
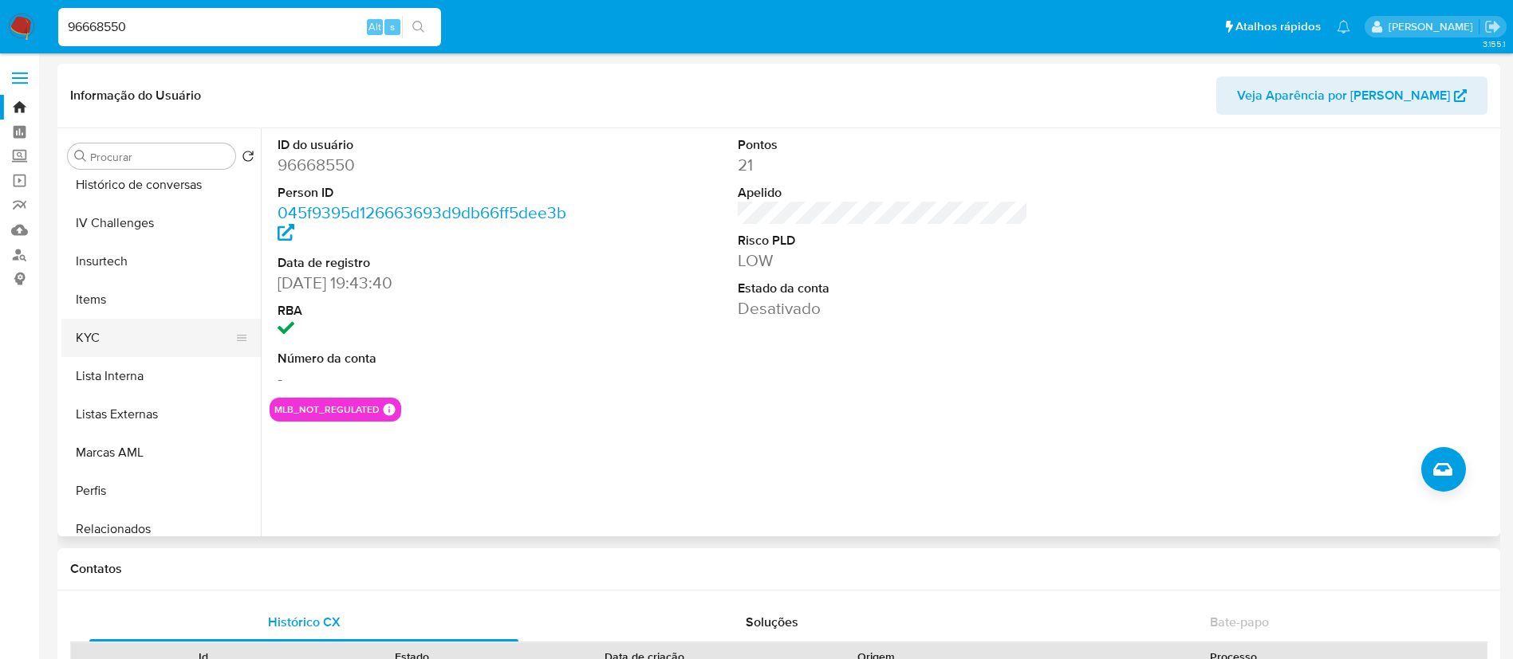
scroll to position [712, 0]
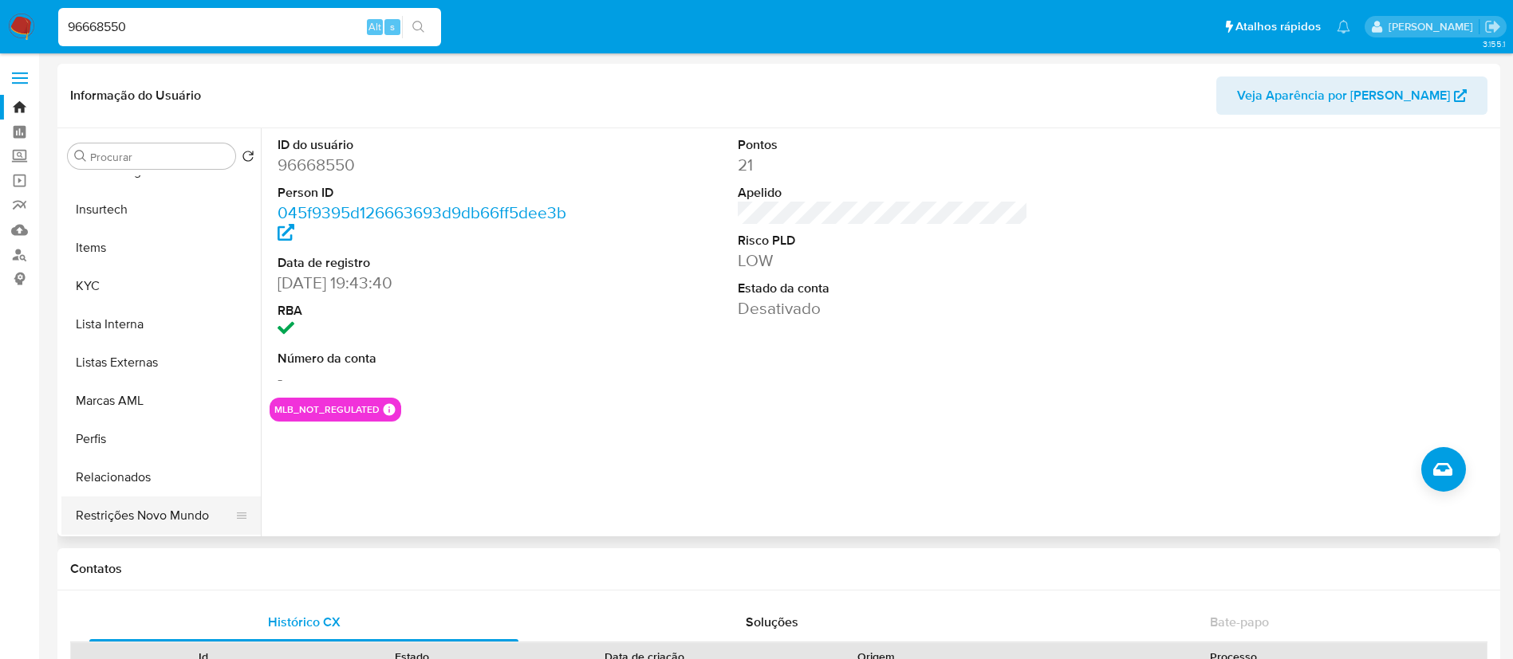
click at [141, 516] on button "Restrições Novo Mundo" at bounding box center [154, 516] width 187 height 38
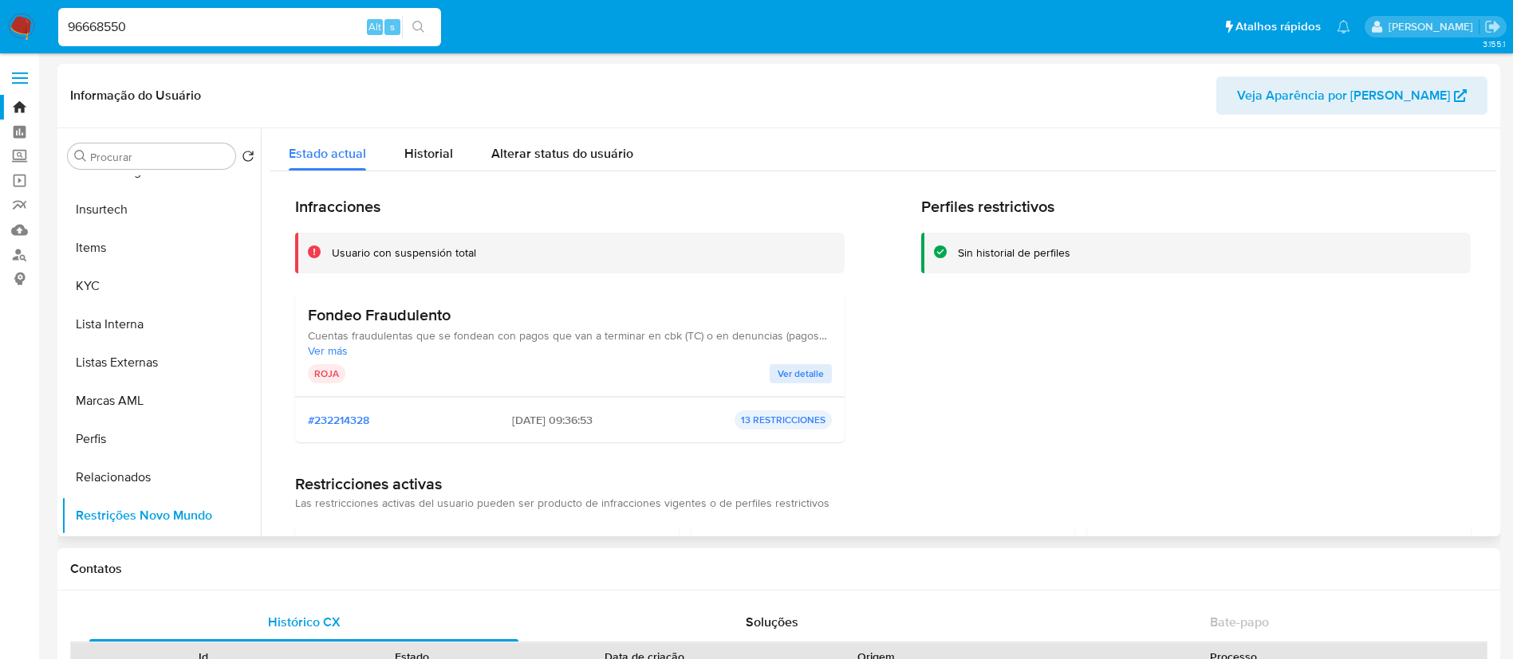
click at [792, 370] on span "Ver detalle" at bounding box center [800, 374] width 46 height 16
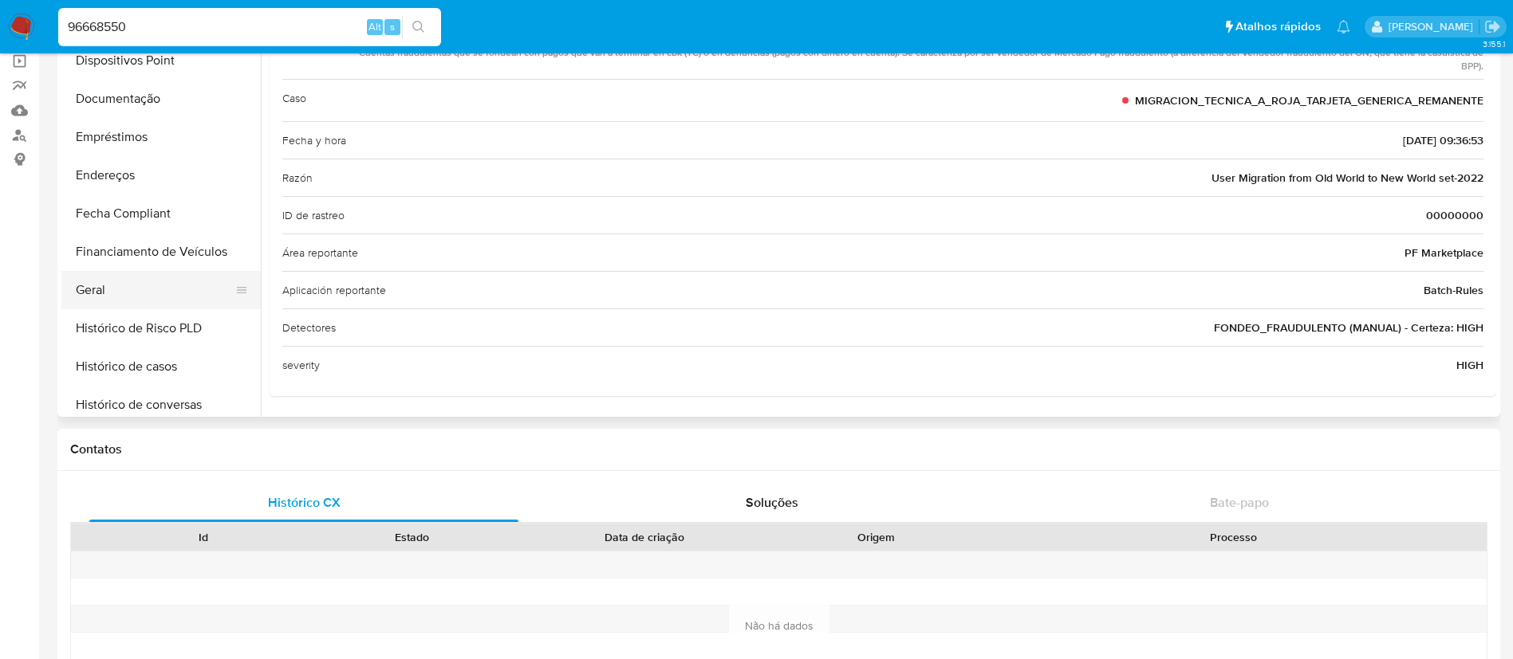
scroll to position [234, 0]
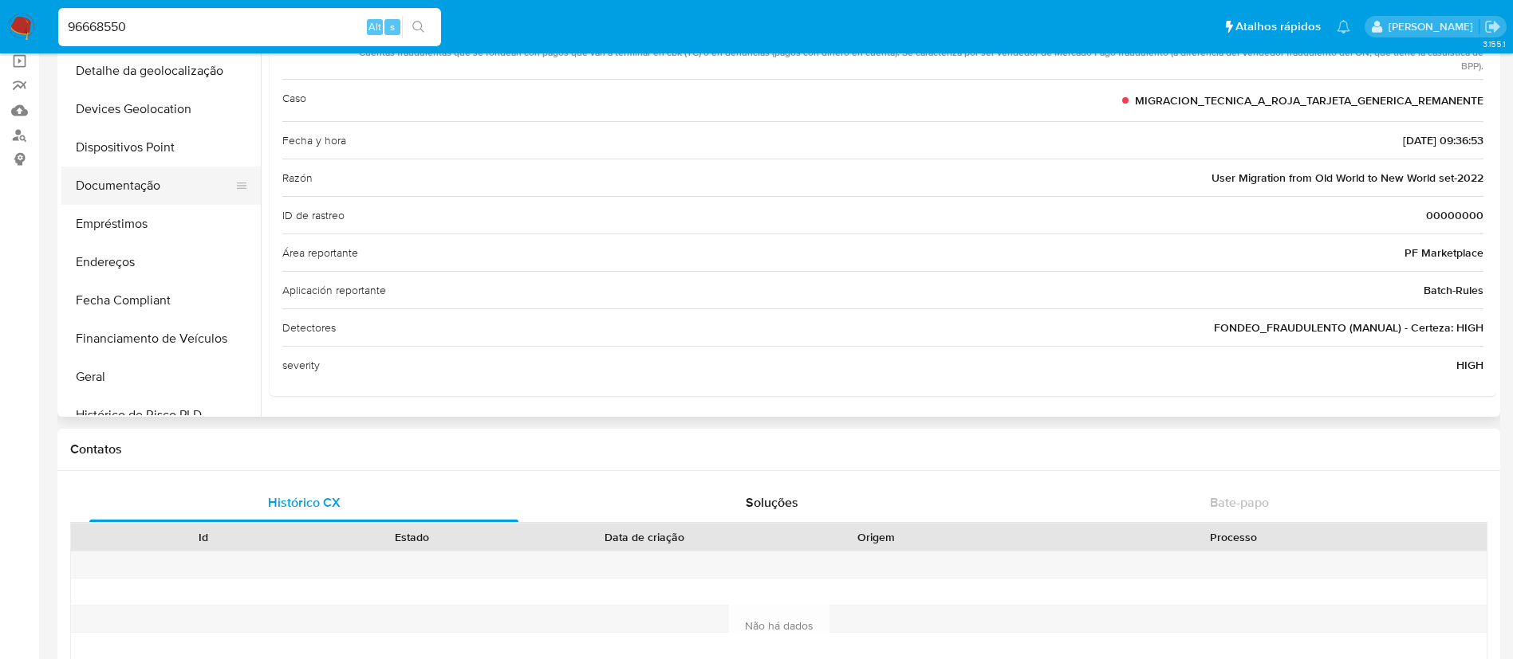
drag, startPoint x: 162, startPoint y: 140, endPoint x: 136, endPoint y: 179, distance: 47.8
click at [163, 138] on button "Dispositivos Point" at bounding box center [160, 147] width 199 height 38
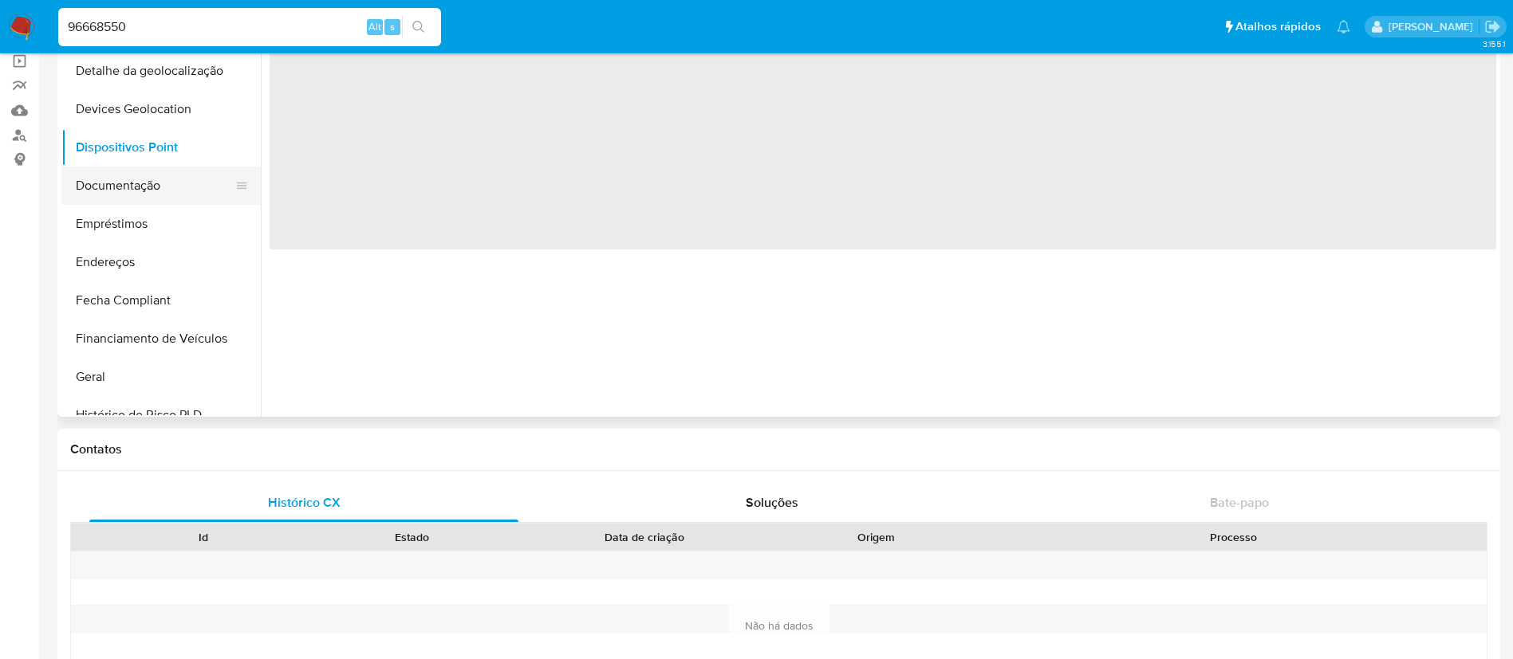
scroll to position [0, 0]
click at [136, 179] on button "Documentação" at bounding box center [154, 186] width 187 height 38
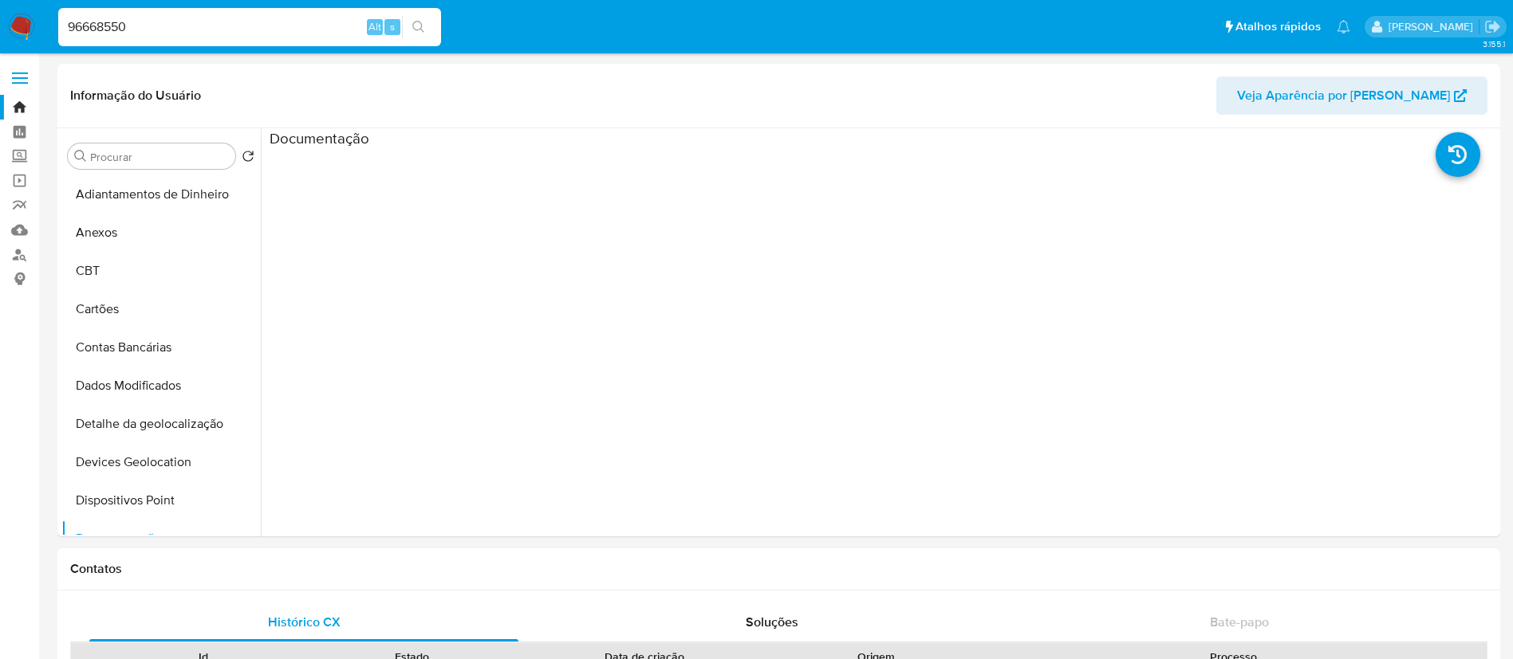
click at [111, 26] on input "96668550" at bounding box center [249, 27] width 383 height 21
paste input "102974551"
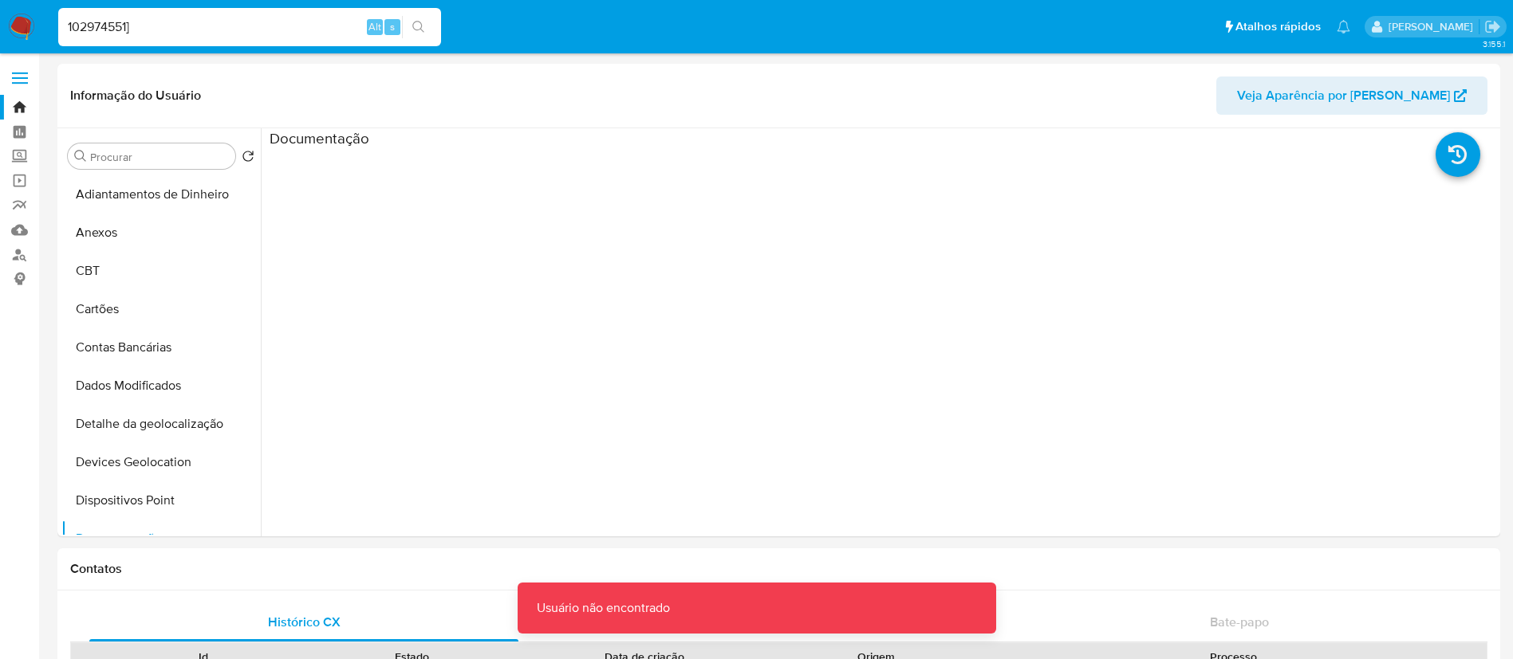
click at [237, 37] on input "102974551]" at bounding box center [249, 27] width 383 height 21
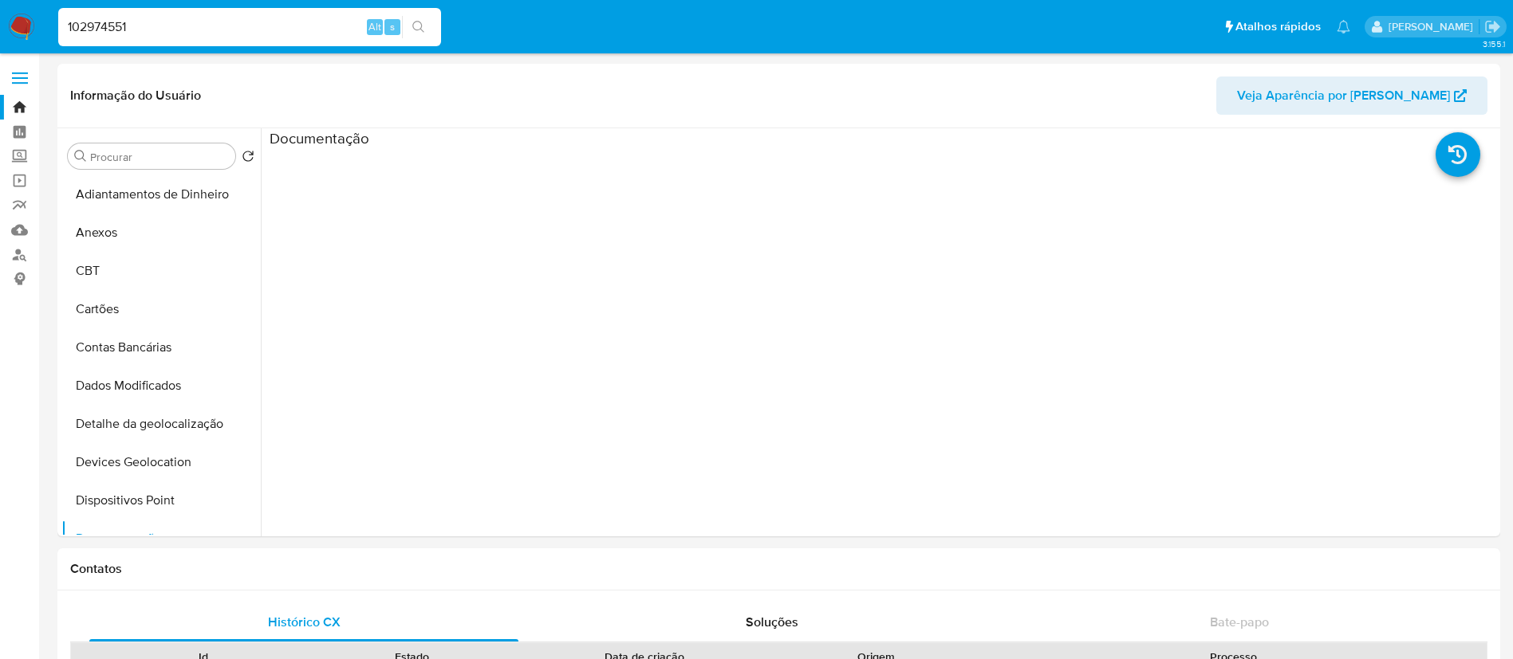
type input "102974551"
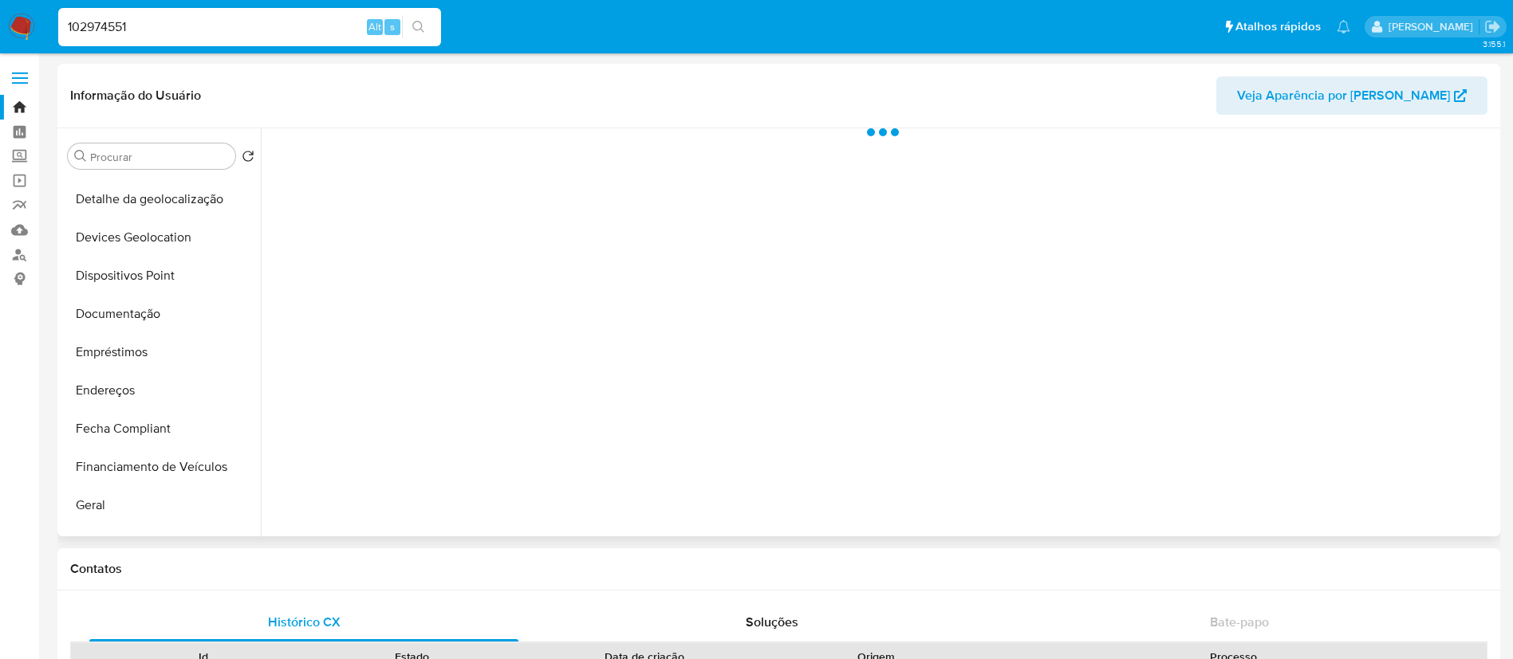
scroll to position [712, 0]
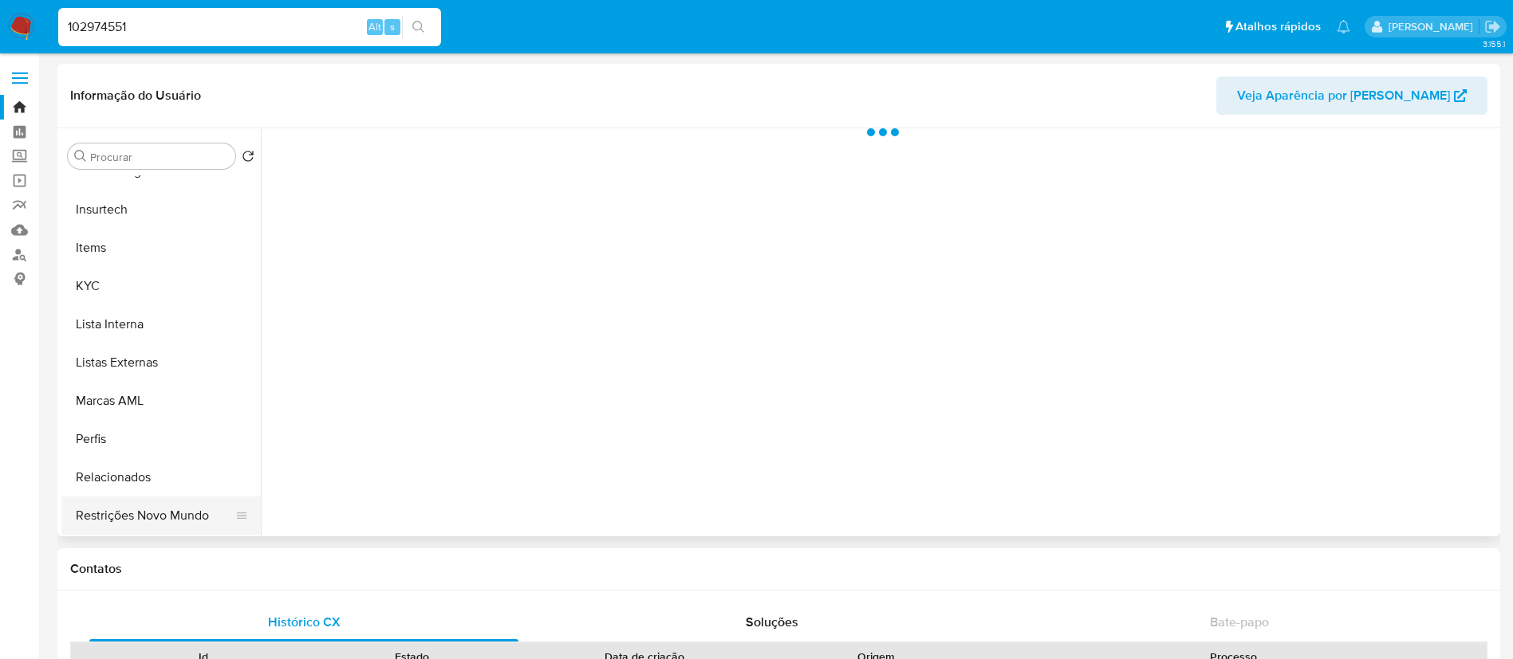
click at [119, 515] on button "Restrições Novo Mundo" at bounding box center [154, 516] width 187 height 38
select select "10"
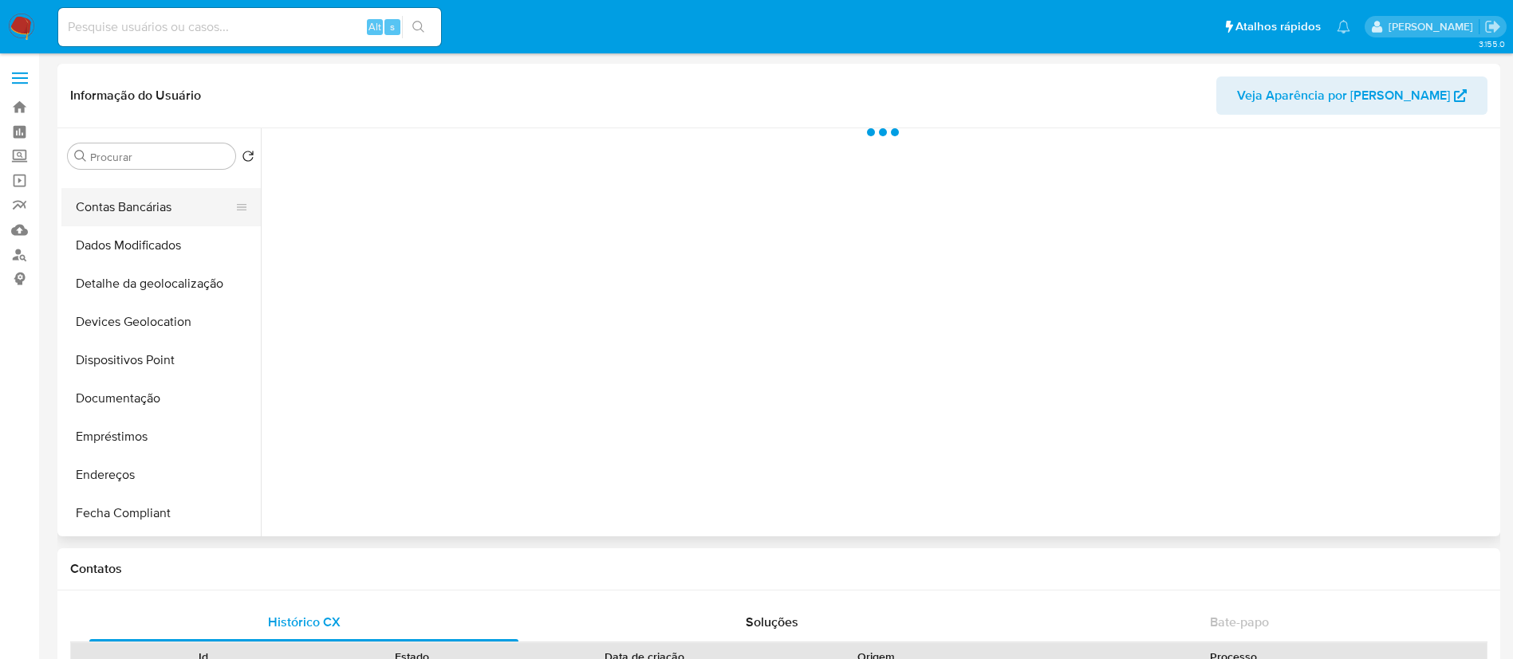
scroll to position [239, 0]
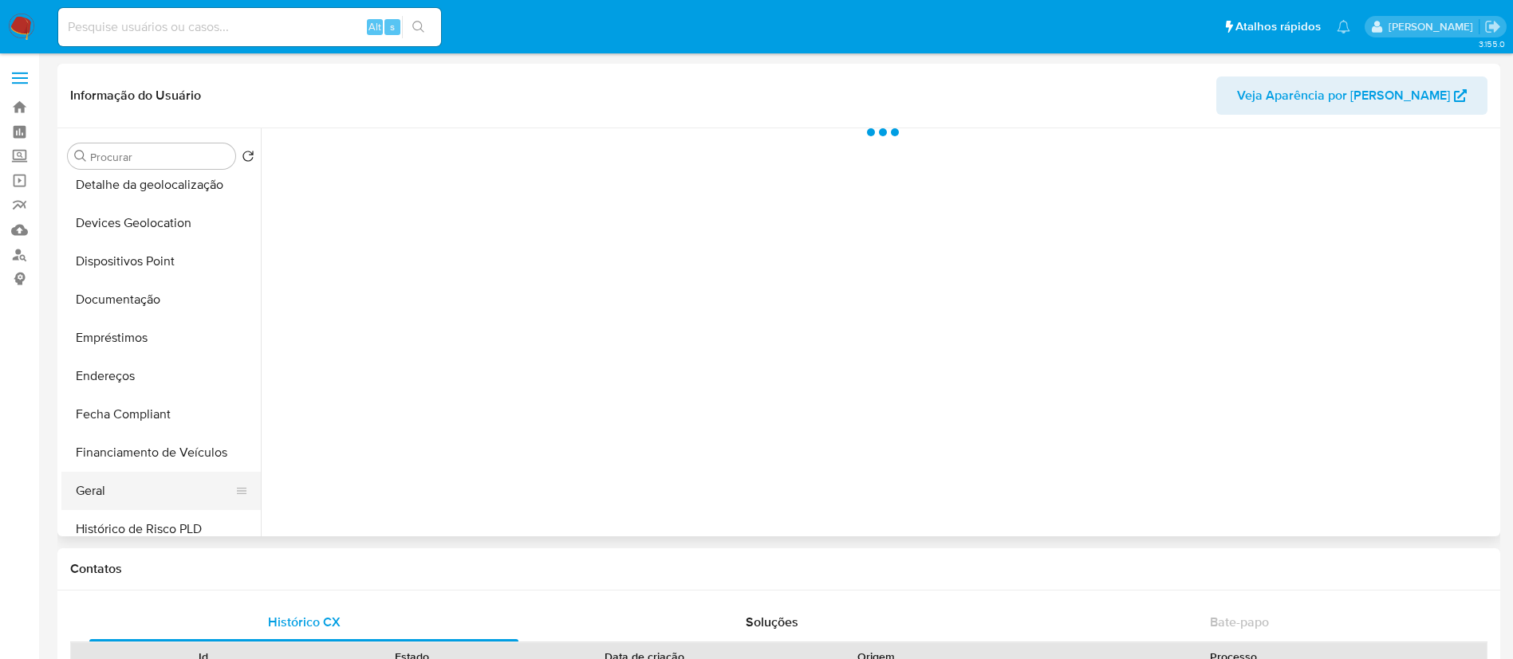
click at [159, 490] on button "Geral" at bounding box center [154, 491] width 187 height 38
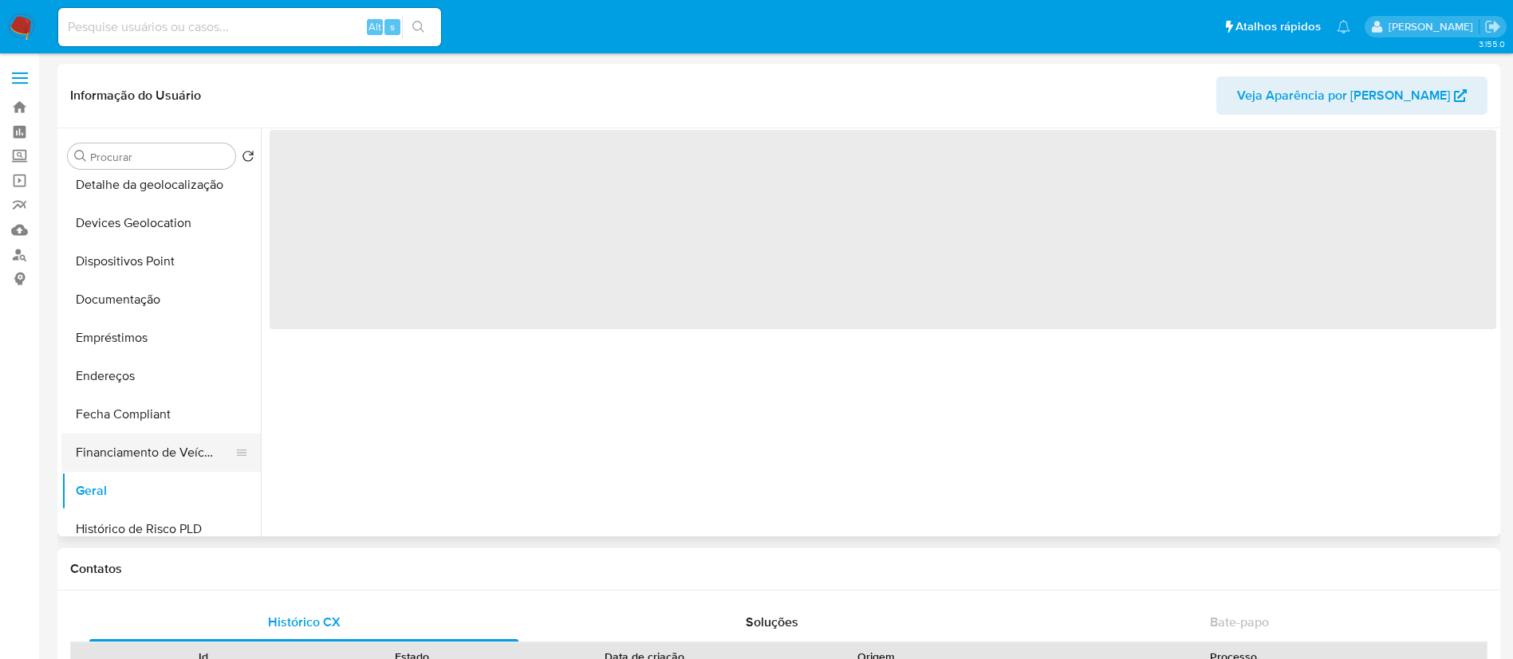
select select "10"
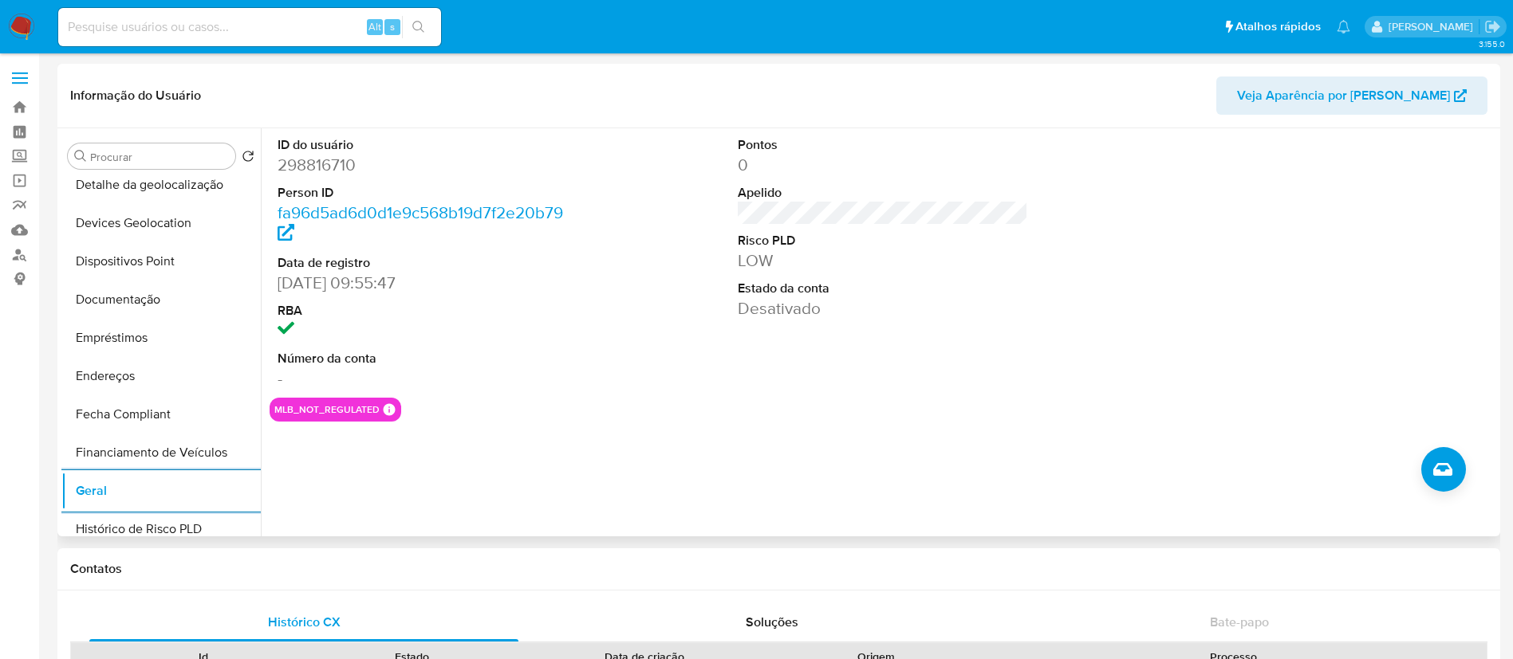
click at [343, 169] on dd "298816710" at bounding box center [422, 165] width 291 height 22
copy dd "298816710"
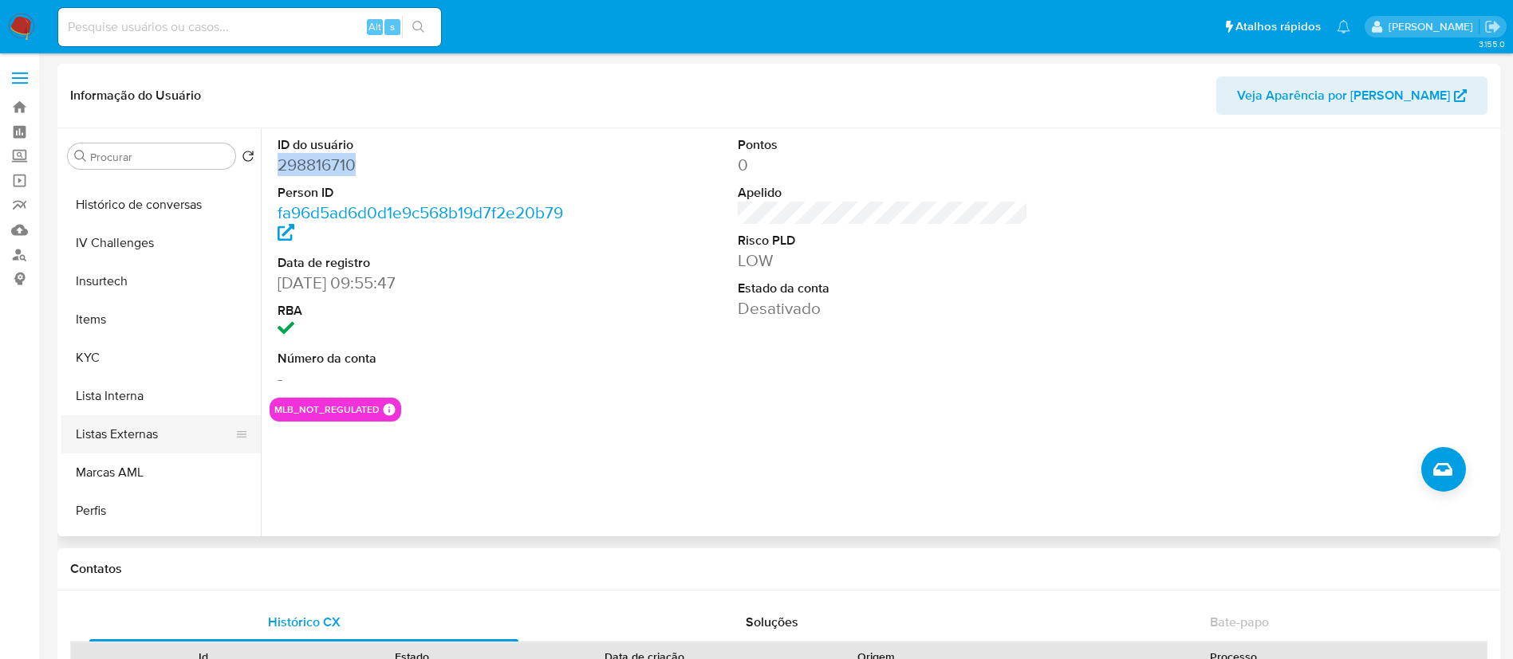
scroll to position [712, 0]
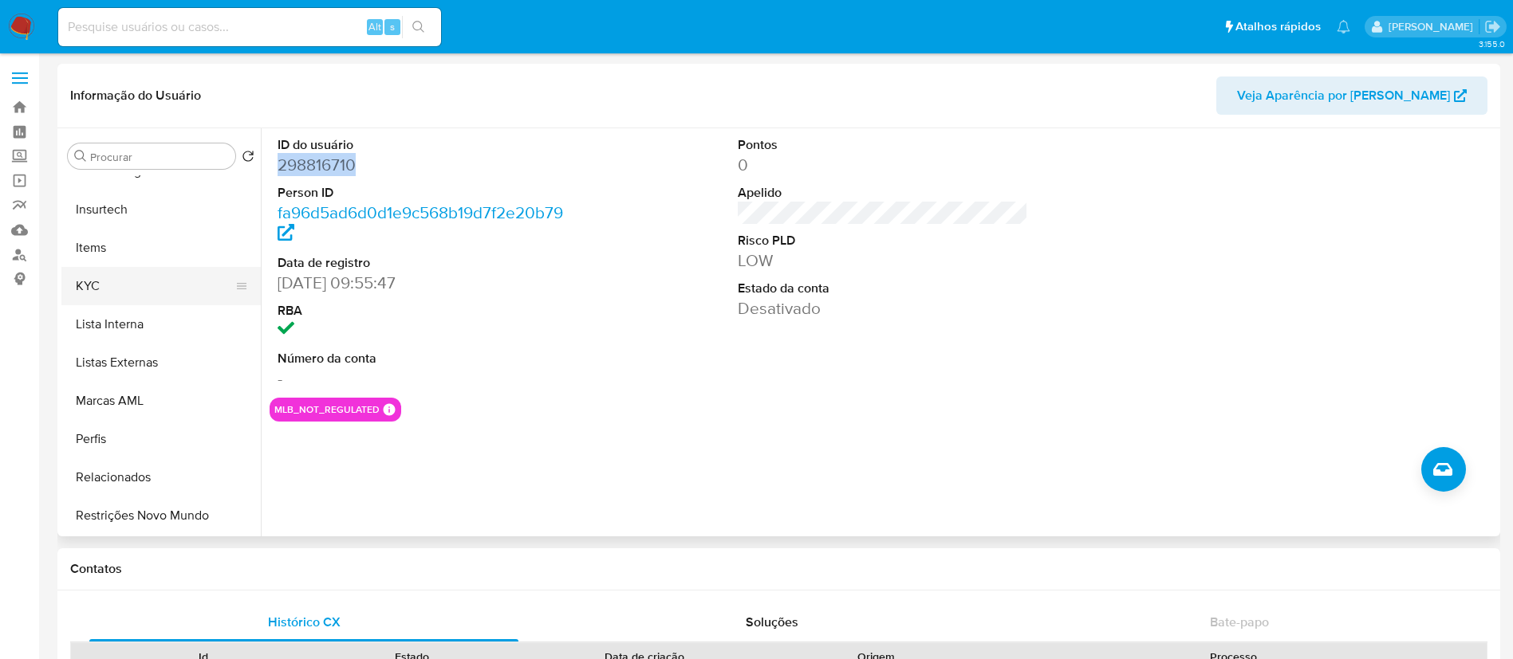
click at [136, 288] on button "KYC" at bounding box center [154, 286] width 187 height 38
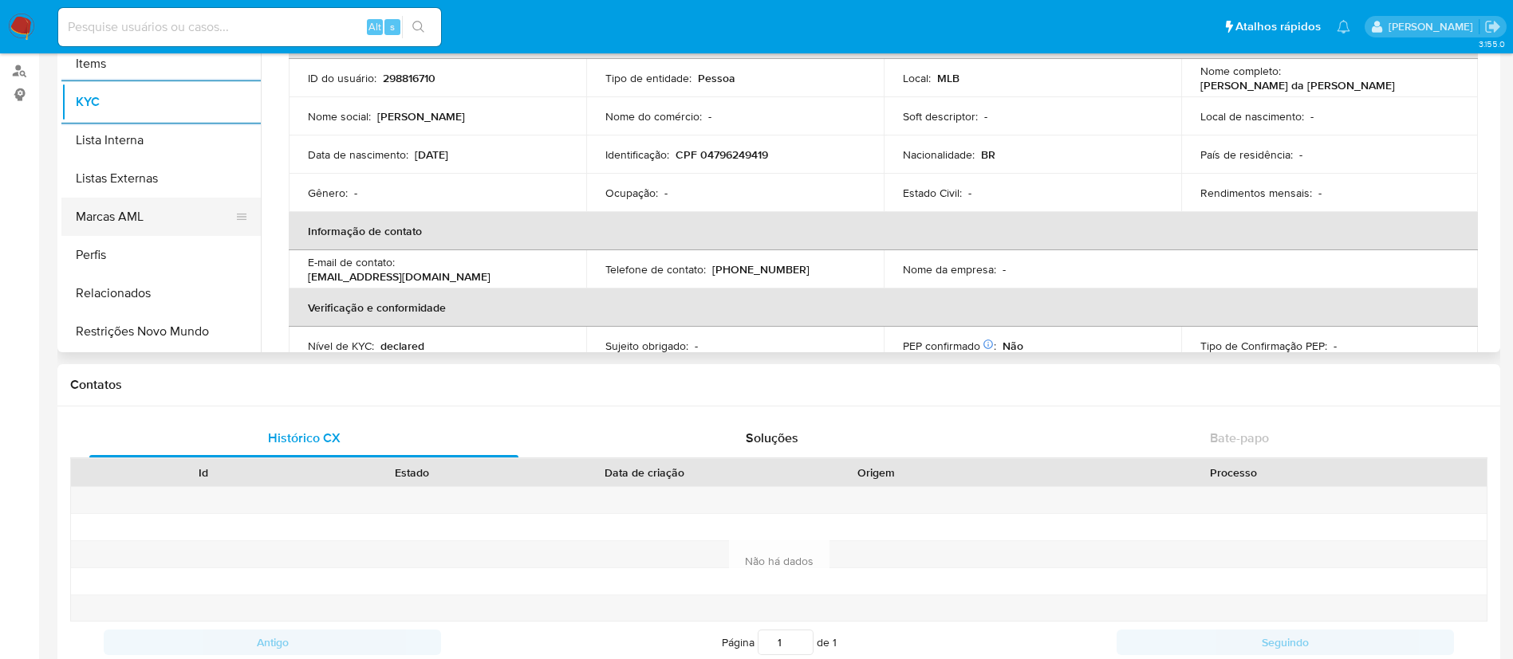
scroll to position [0, 0]
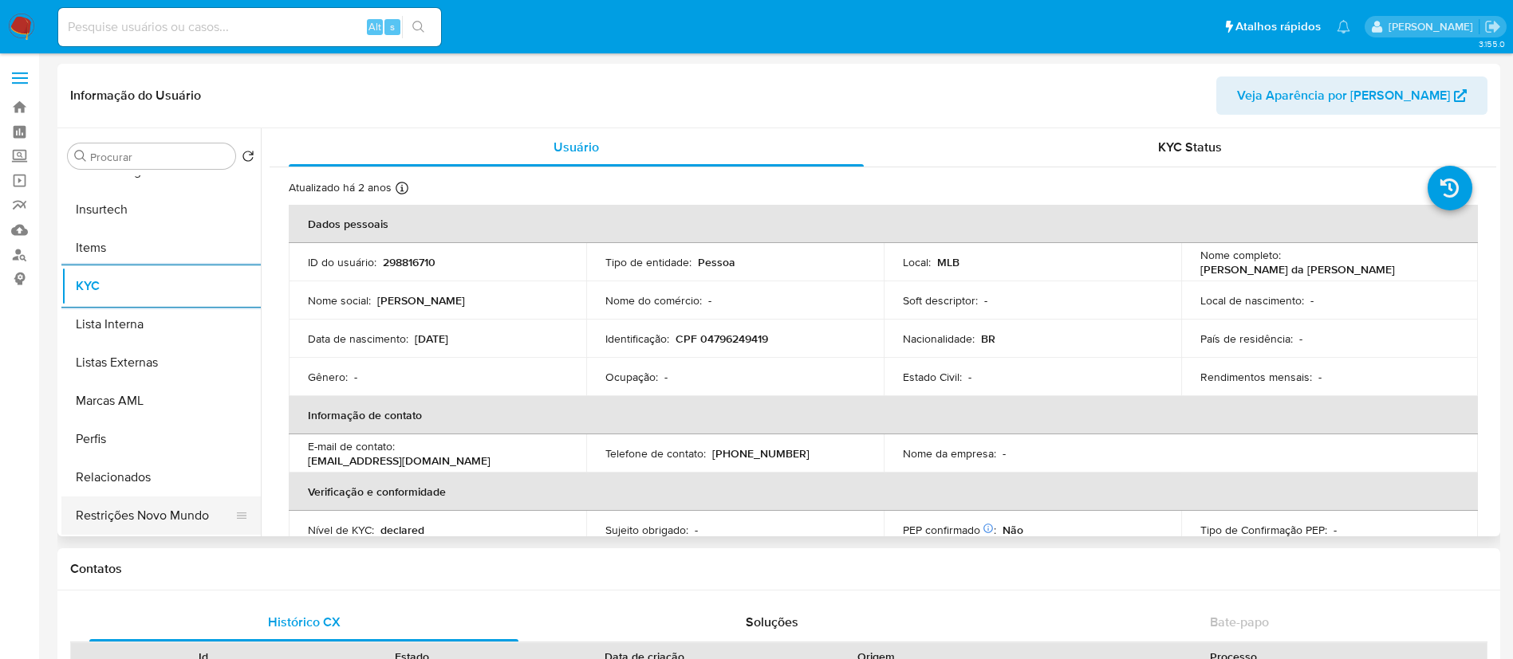
click at [124, 532] on button "Restrições Novo Mundo" at bounding box center [154, 516] width 187 height 38
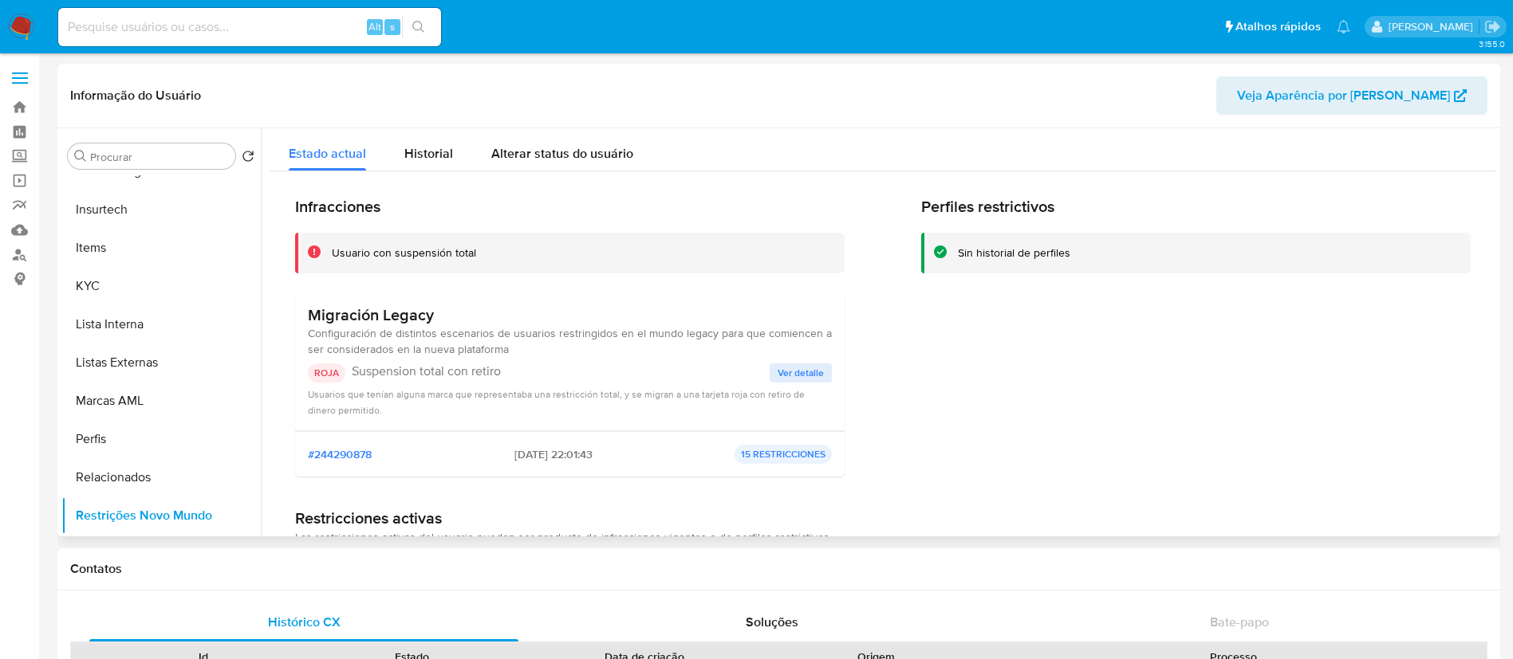
drag, startPoint x: 345, startPoint y: 317, endPoint x: 479, endPoint y: 317, distance: 134.0
click at [479, 317] on div "Migración Legacy Configuración de distintos escenarios de usuarios restringidos…" at bounding box center [569, 362] width 549 height 139
click at [514, 304] on div "Migración Legacy Configuración de distintos escenarios de usuarios restringidos…" at bounding box center [569, 362] width 549 height 139
click at [104, 482] on button "Relacionados" at bounding box center [154, 478] width 187 height 38
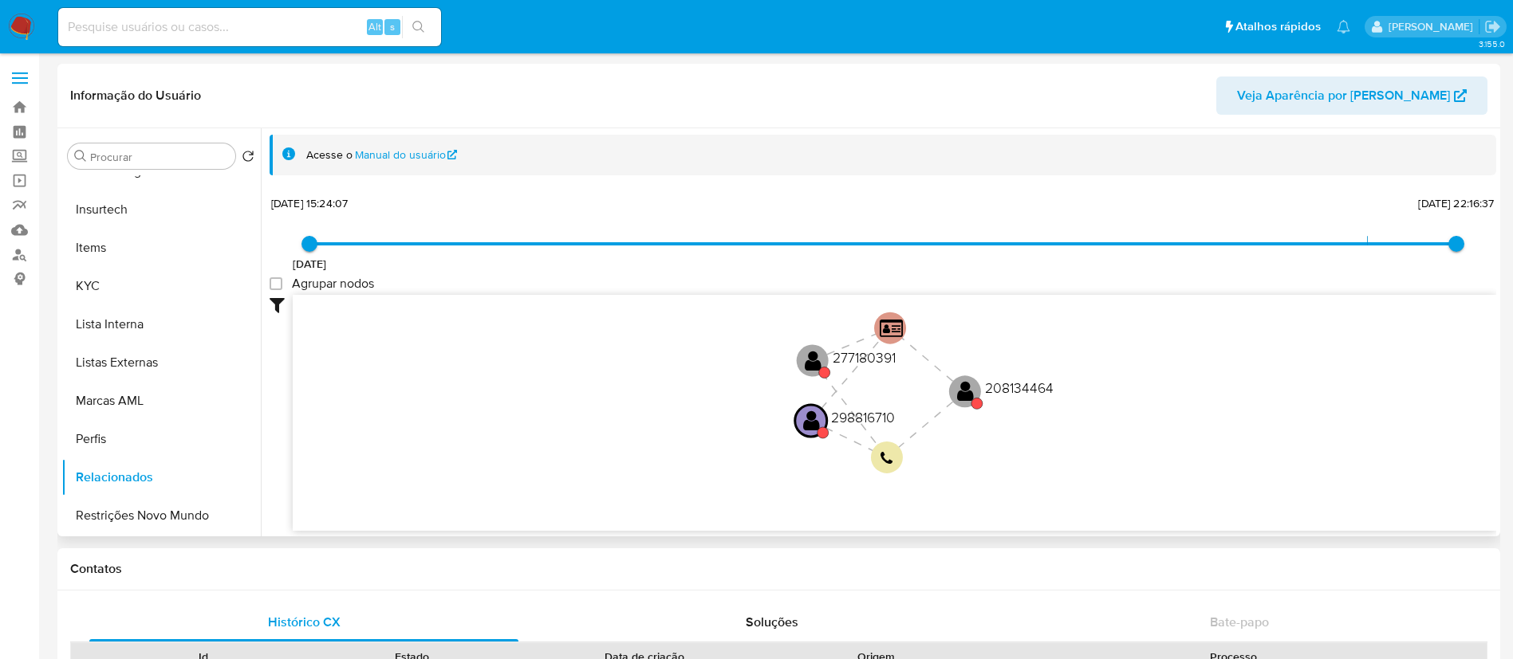
drag, startPoint x: 1236, startPoint y: 400, endPoint x: 1196, endPoint y: 443, distance: 58.1
click at [1196, 443] on icon "phone-bc5373ead2b0f22befe32407425d4501  user-298816710  298816710 person-fa96…" at bounding box center [894, 410] width 1203 height 231
click at [813, 421] on text "" at bounding box center [811, 424] width 17 height 23
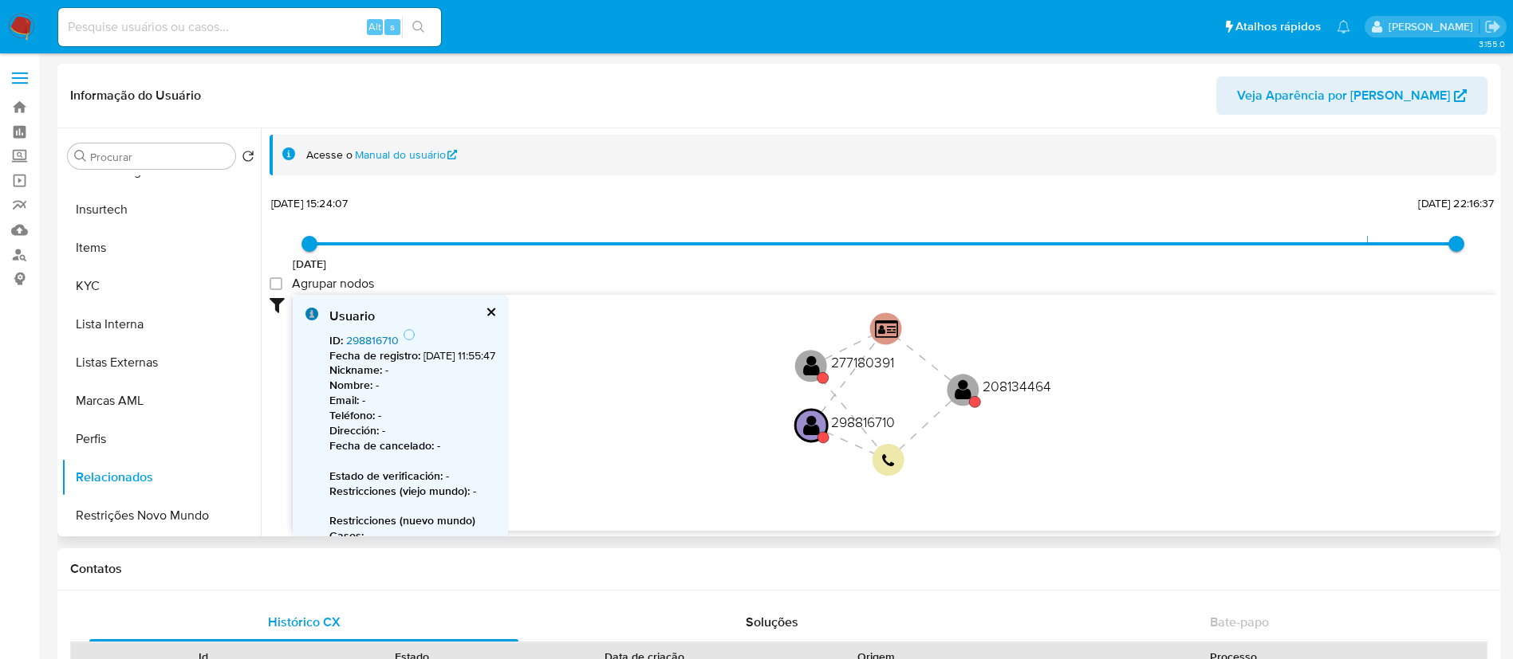
click at [372, 343] on link "298816710" at bounding box center [372, 341] width 53 height 16
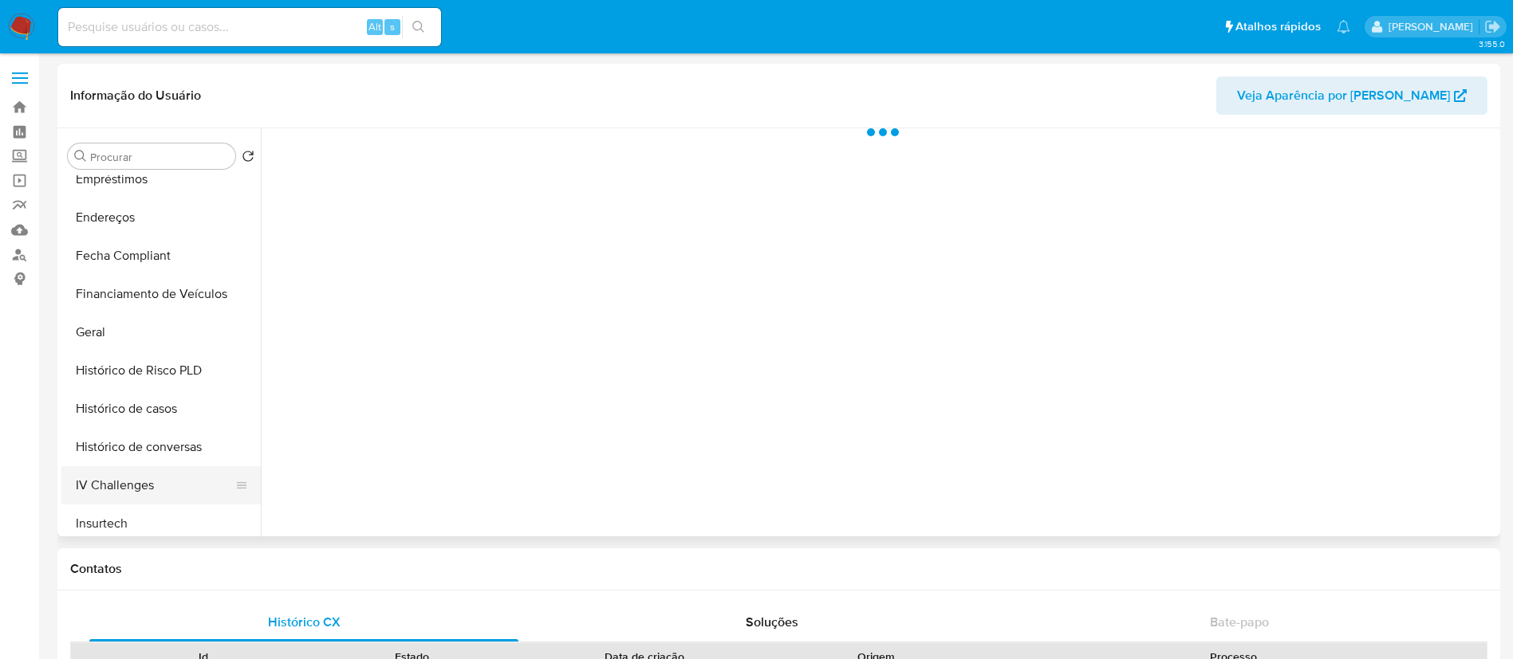
scroll to position [478, 0]
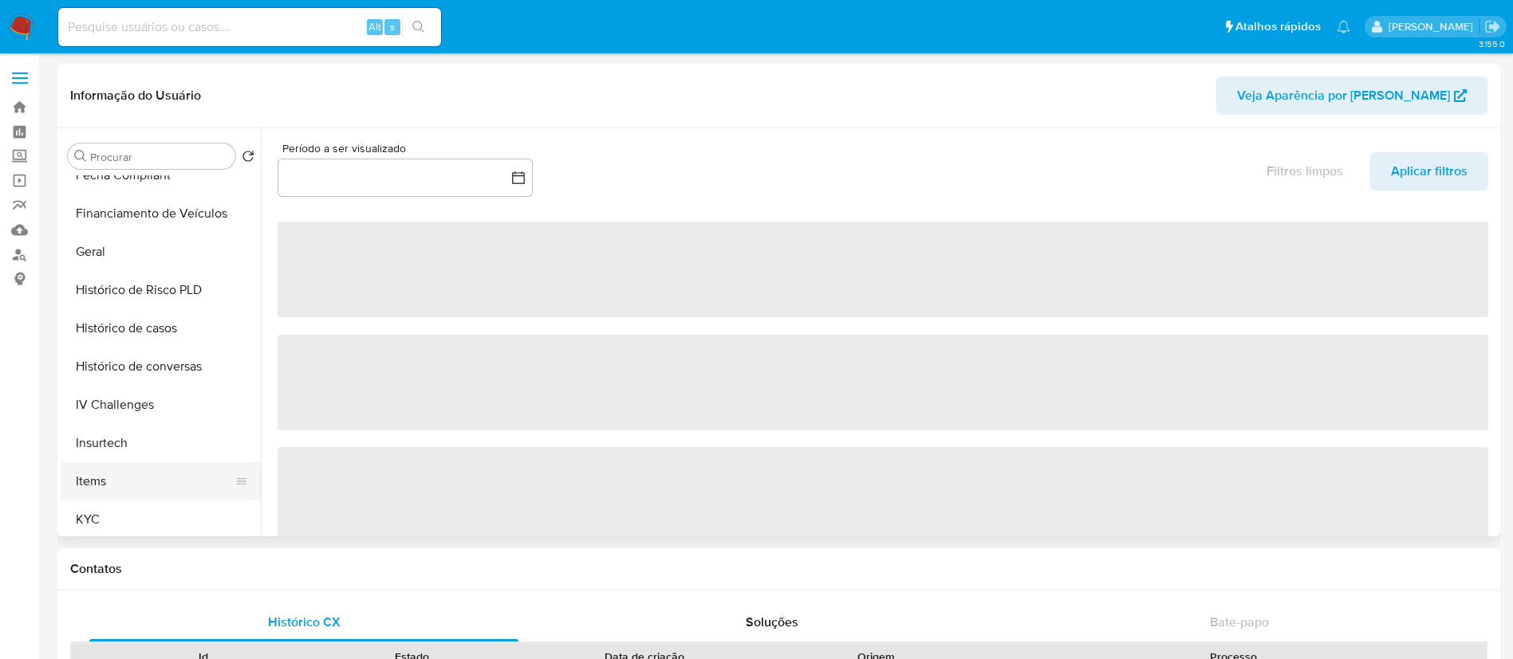
select select "10"
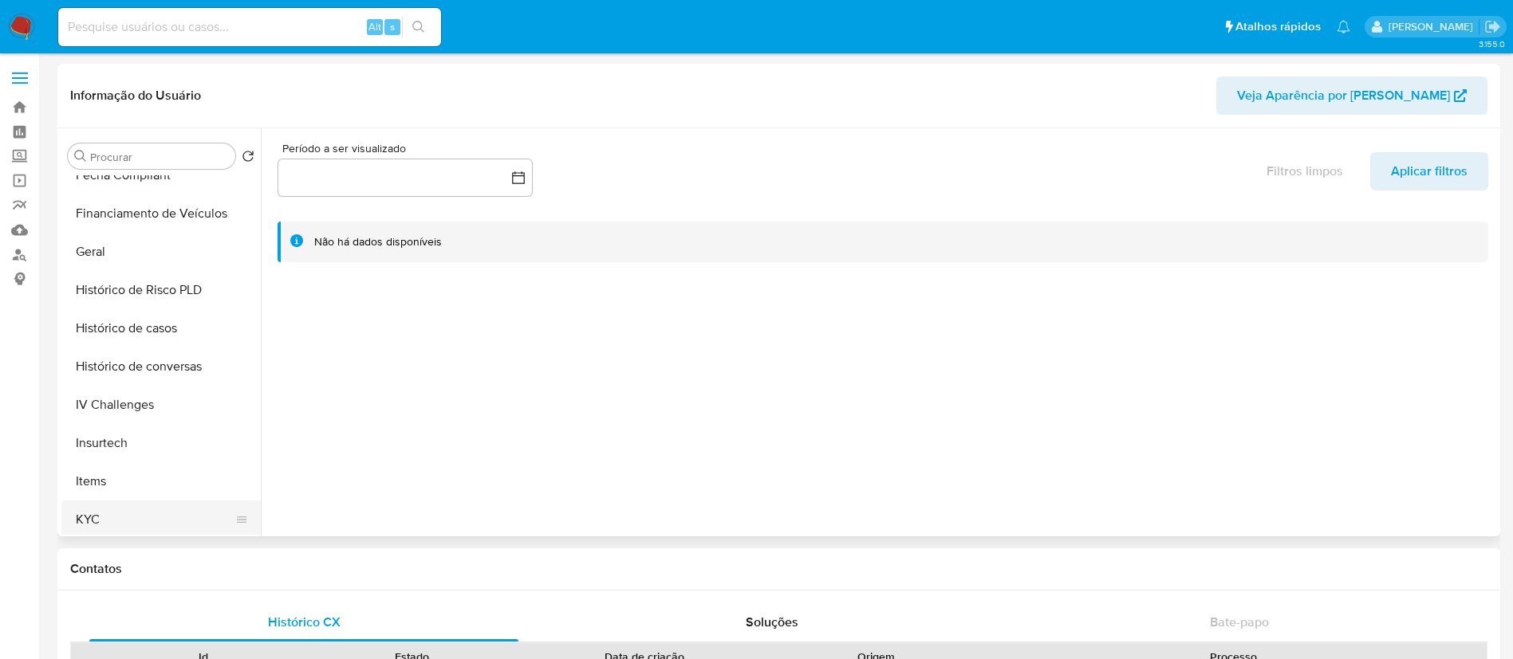
click at [117, 512] on button "KYC" at bounding box center [154, 520] width 187 height 38
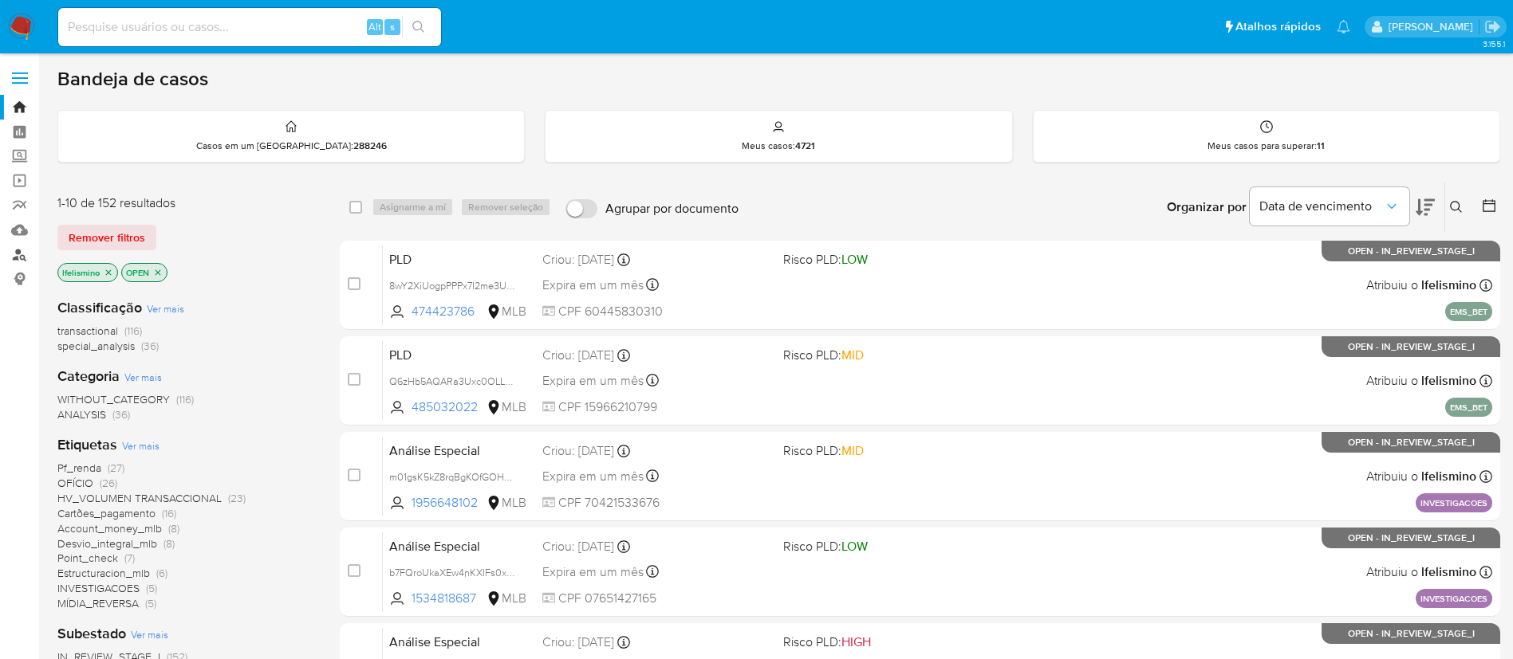
click at [29, 255] on link "Localizador de pessoas" at bounding box center [95, 254] width 190 height 25
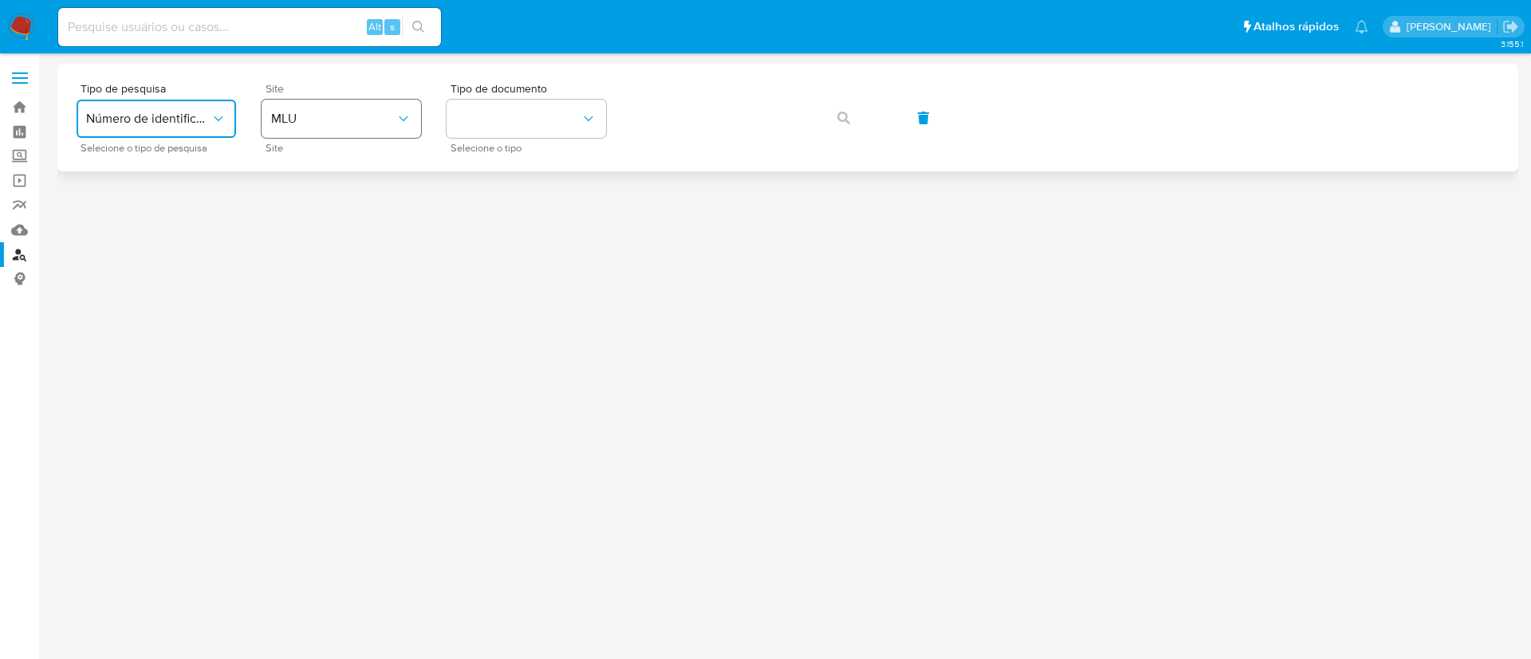
drag, startPoint x: 184, startPoint y: 135, endPoint x: 285, endPoint y: 123, distance: 101.2
click at [184, 136] on button "Número de identificação" at bounding box center [156, 119] width 159 height 38
click at [301, 117] on span "MLU" at bounding box center [333, 119] width 124 height 16
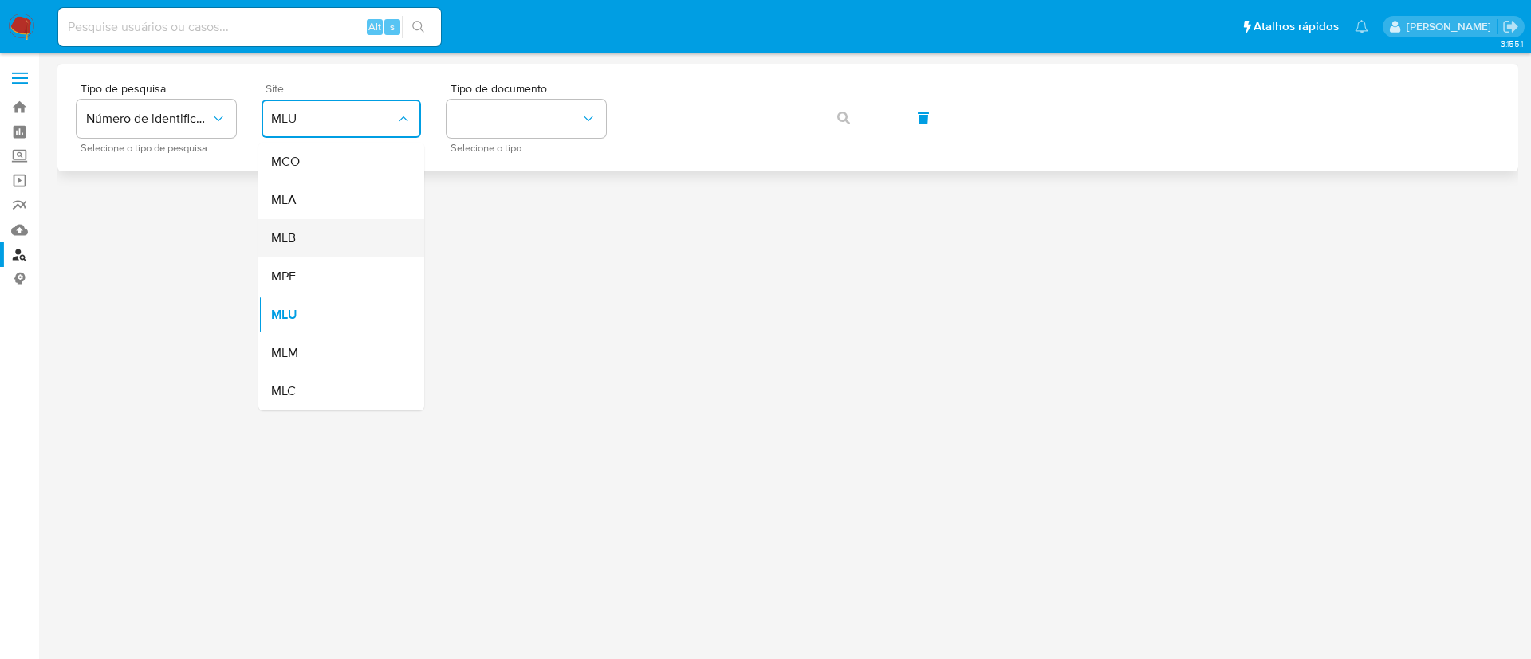
click at [354, 238] on div "MLB" at bounding box center [336, 238] width 131 height 38
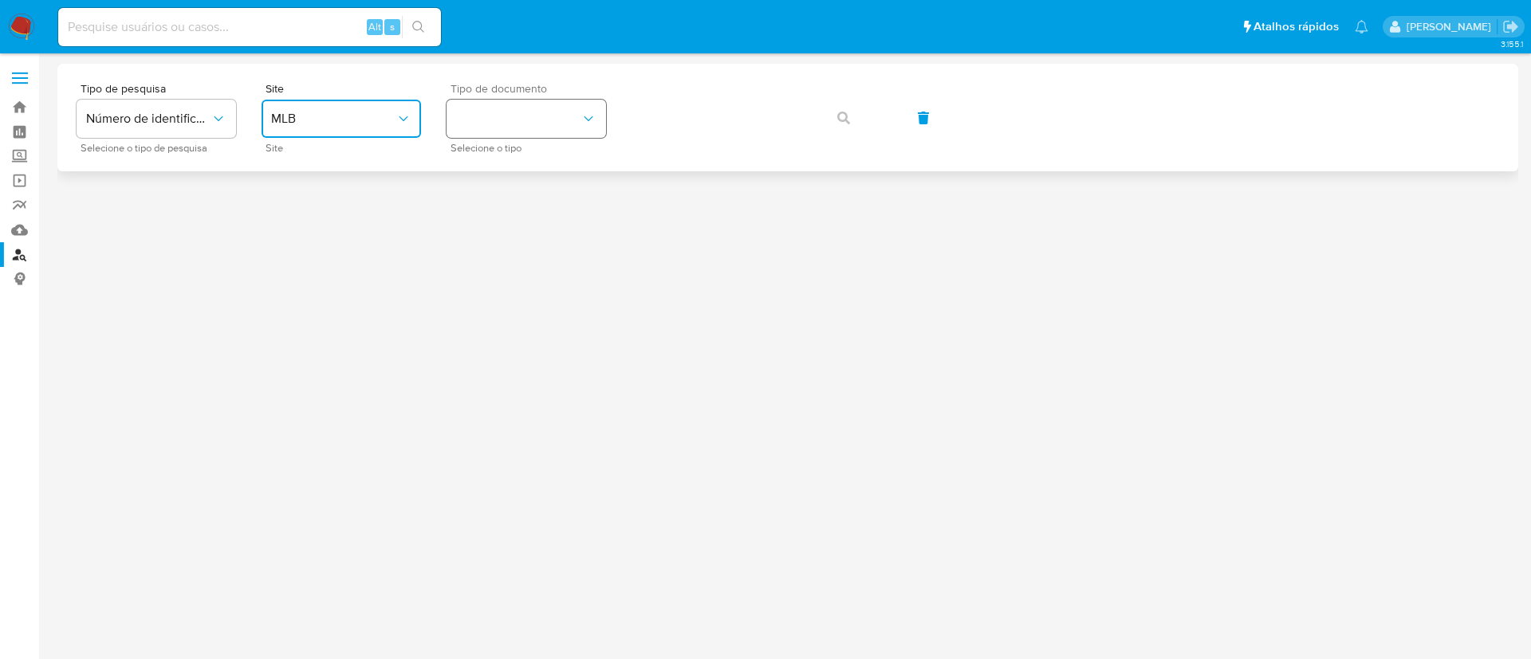
click at [542, 124] on button "identificationType" at bounding box center [526, 119] width 159 height 38
click at [546, 172] on div "CNPJ CNPJ" at bounding box center [521, 170] width 131 height 54
click at [688, 140] on div "Tipo de pesquisa Número de identificação Selecione o tipo de pesquisa Site MLB …" at bounding box center [788, 117] width 1423 height 69
click at [844, 115] on icon "button" at bounding box center [843, 118] width 13 height 13
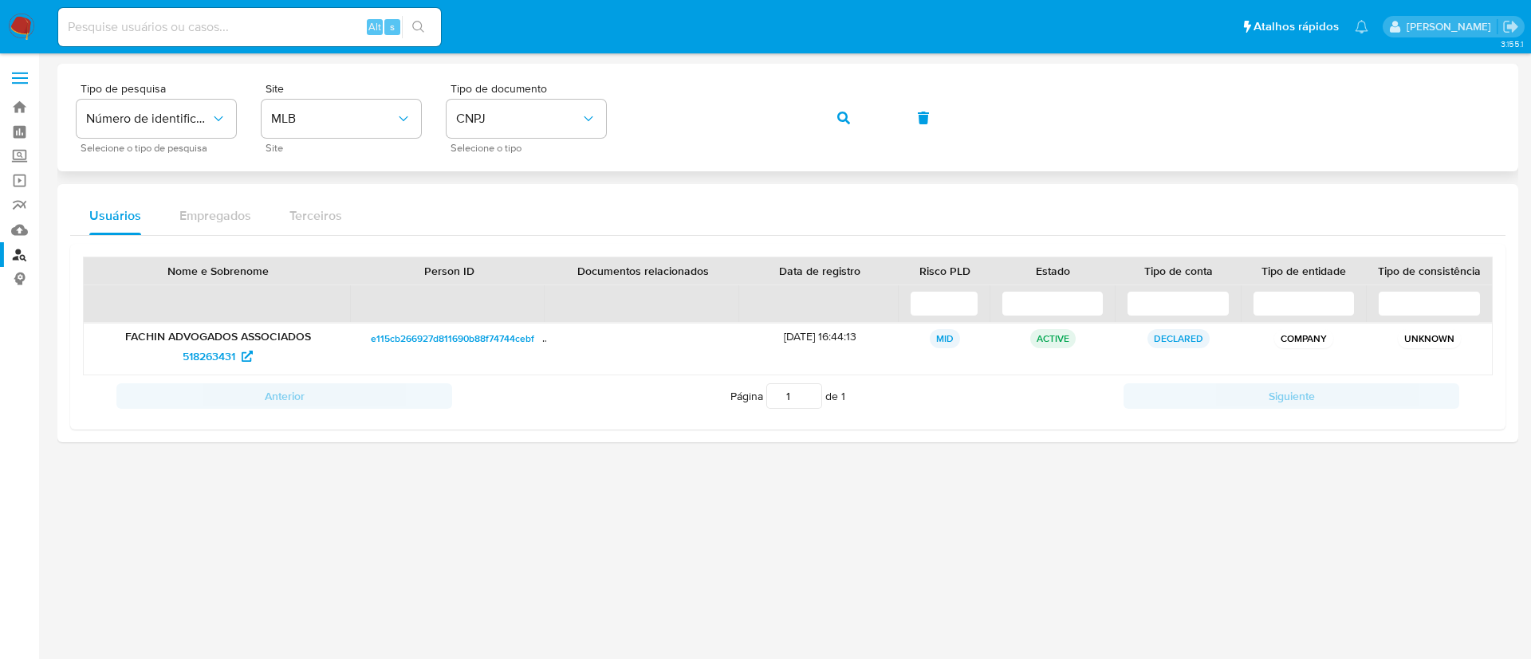
click at [257, 109] on div "Tipo de pesquisa Número de identificação Selecione o tipo de pesquisa Site MLB …" at bounding box center [788, 117] width 1423 height 69
click at [195, 356] on span "518263431" at bounding box center [209, 357] width 53 height 26
click at [836, 124] on button "button" at bounding box center [844, 118] width 54 height 38
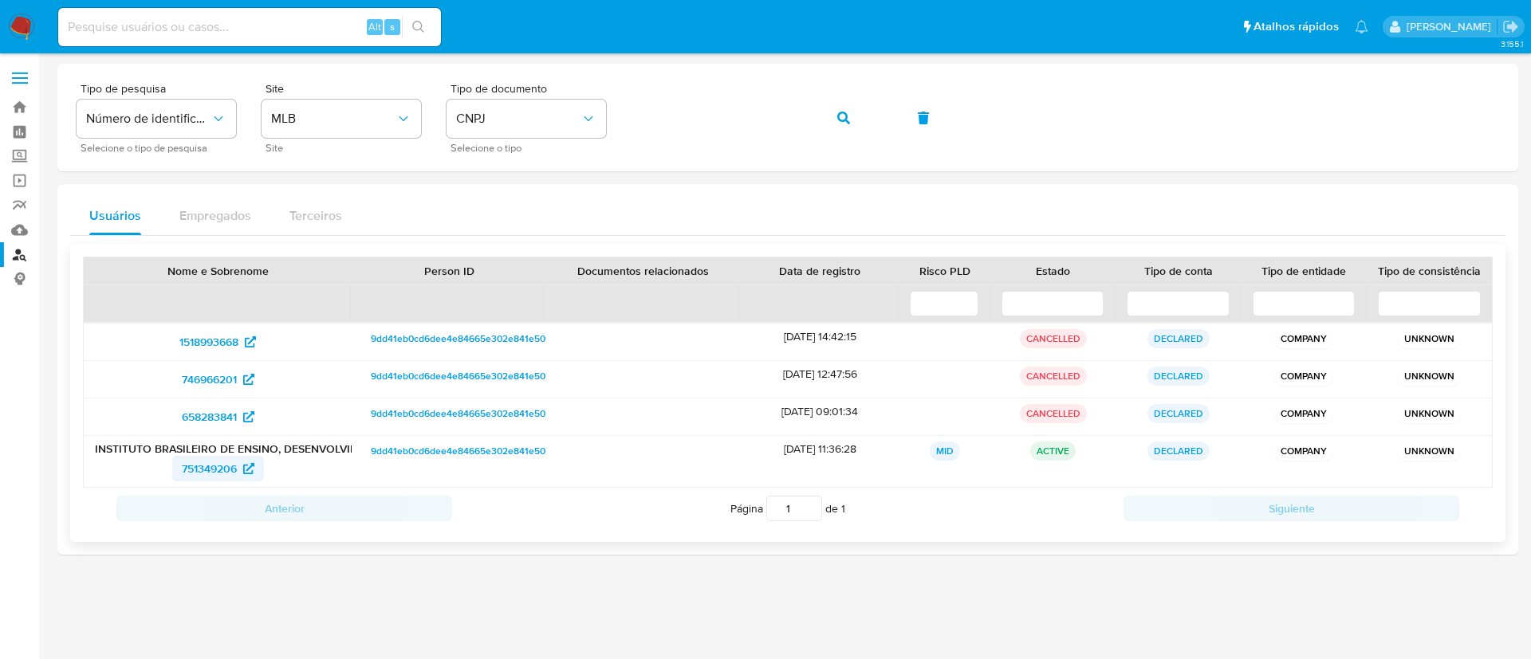
click at [226, 464] on span "751349206" at bounding box center [209, 469] width 55 height 26
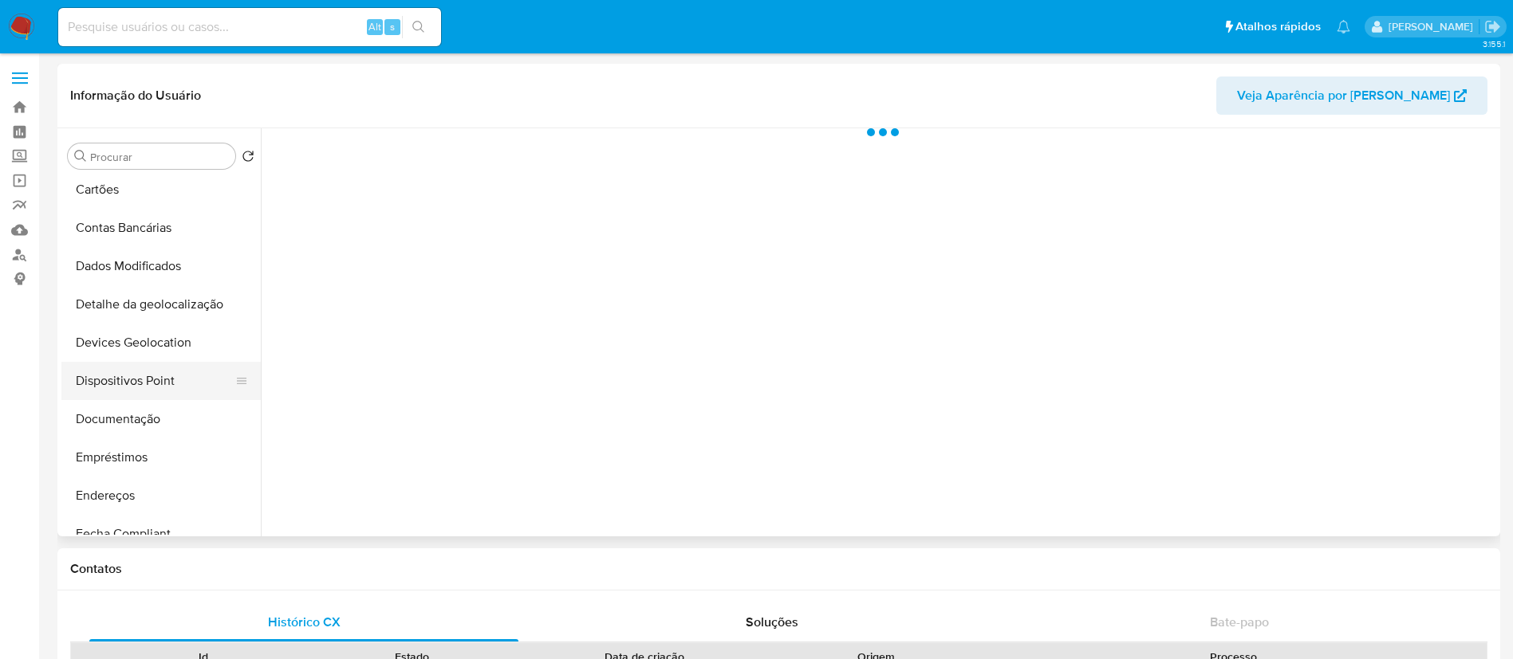
select select "10"
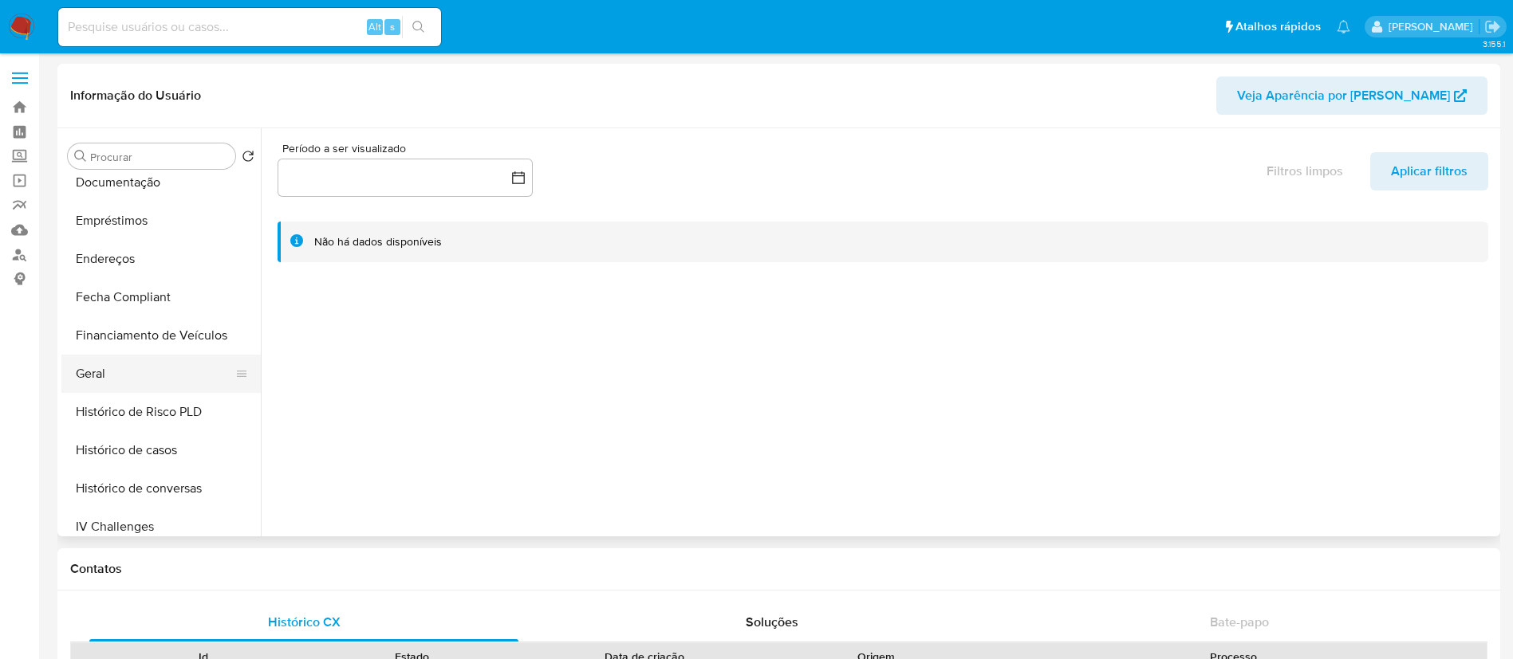
scroll to position [359, 0]
click at [150, 372] on button "Geral" at bounding box center [154, 371] width 187 height 38
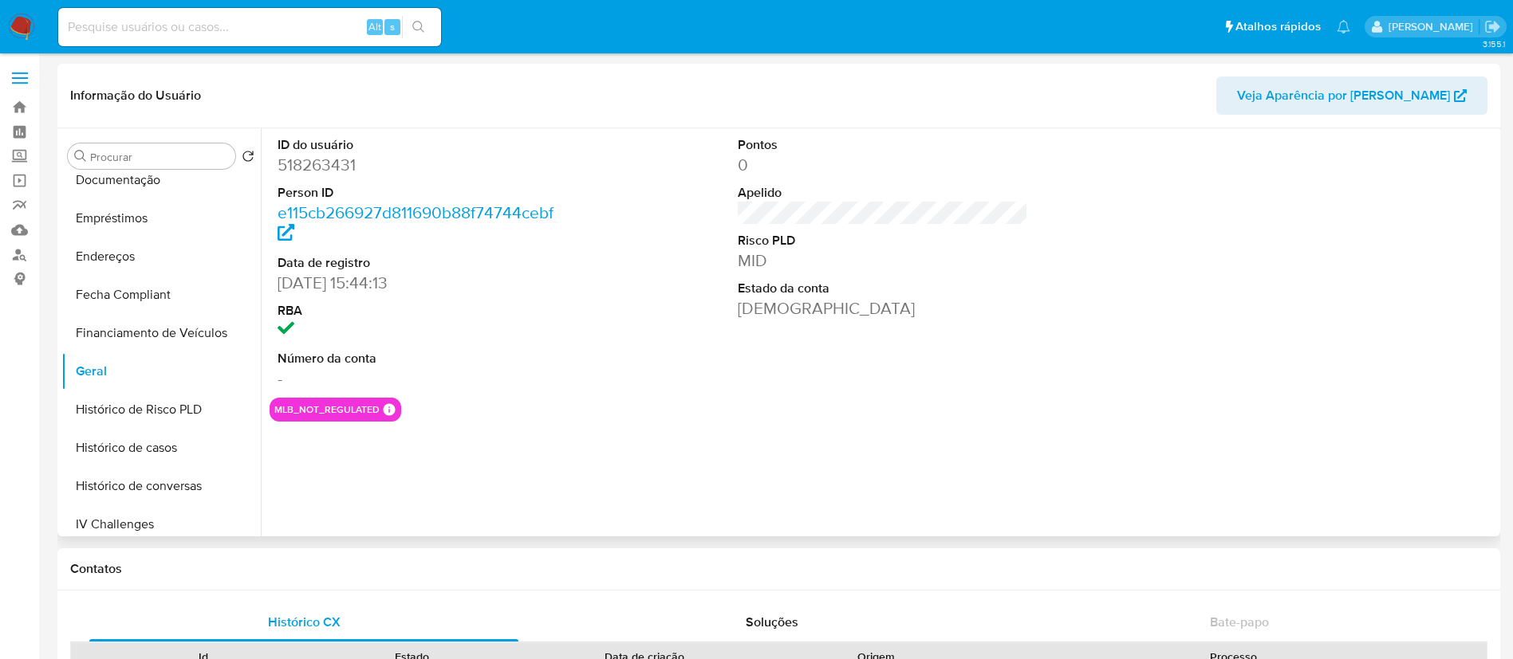
click at [319, 170] on dd "518263431" at bounding box center [422, 165] width 291 height 22
copy dd "518263431"
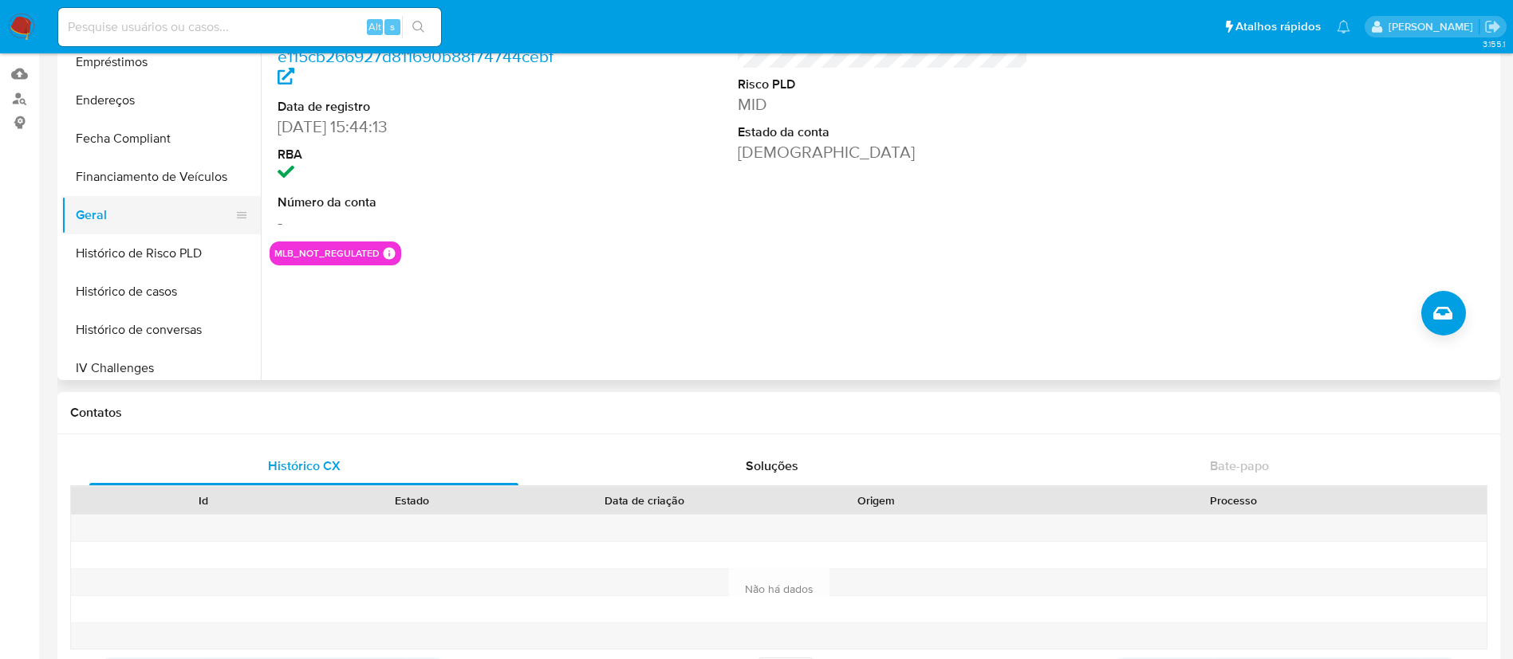
scroll to position [0, 0]
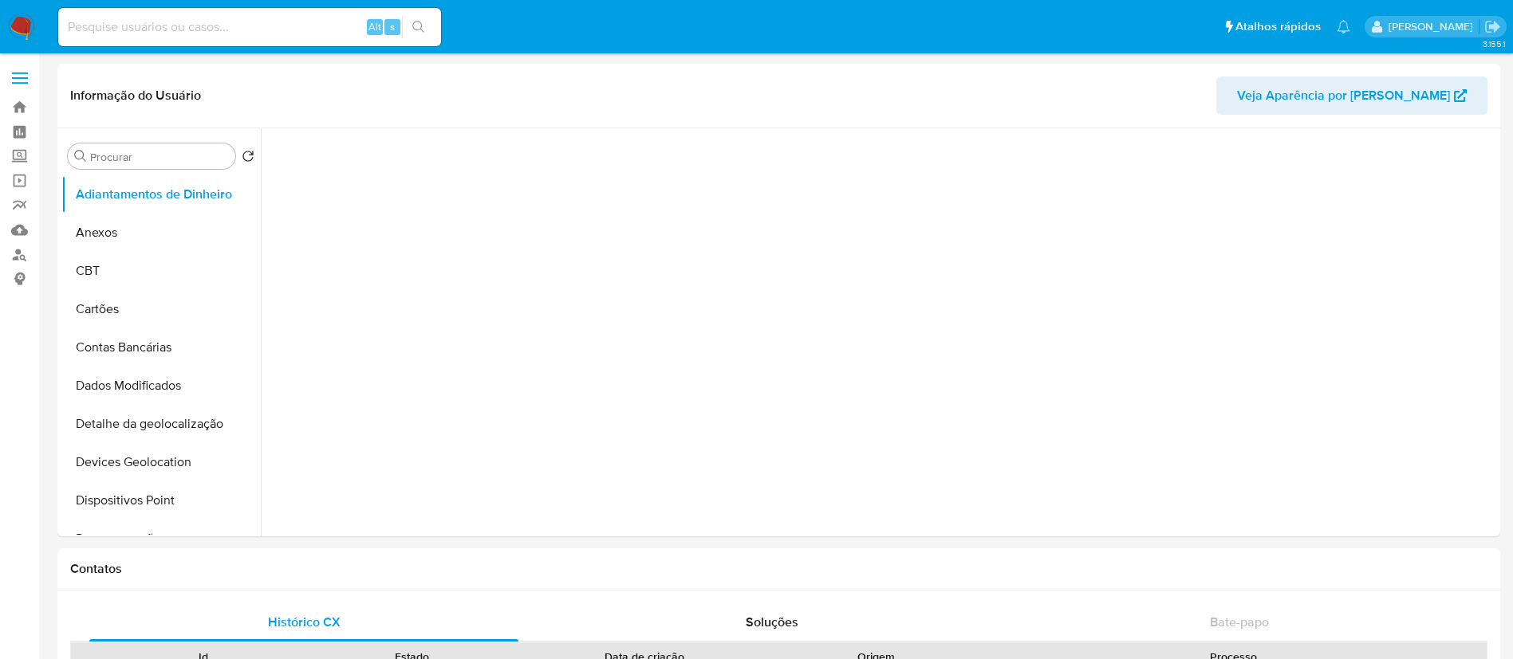
select select "10"
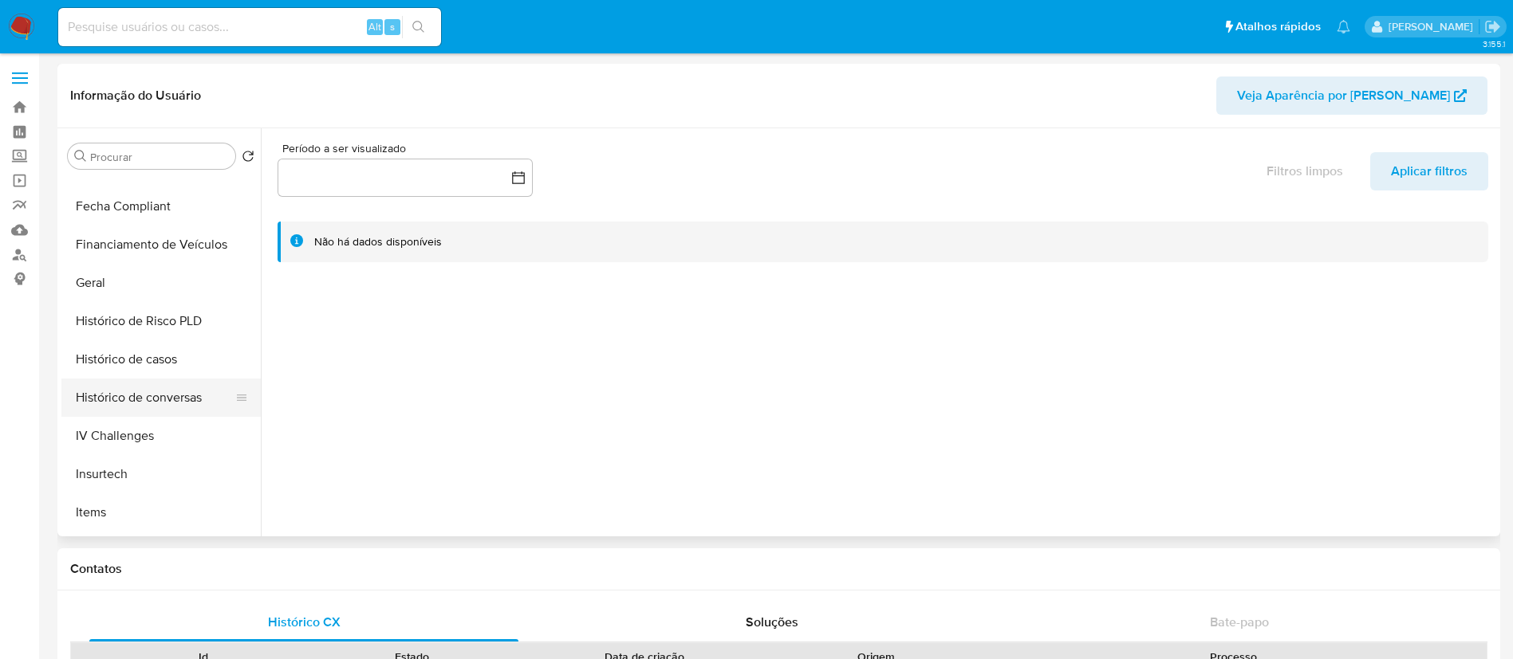
scroll to position [478, 0]
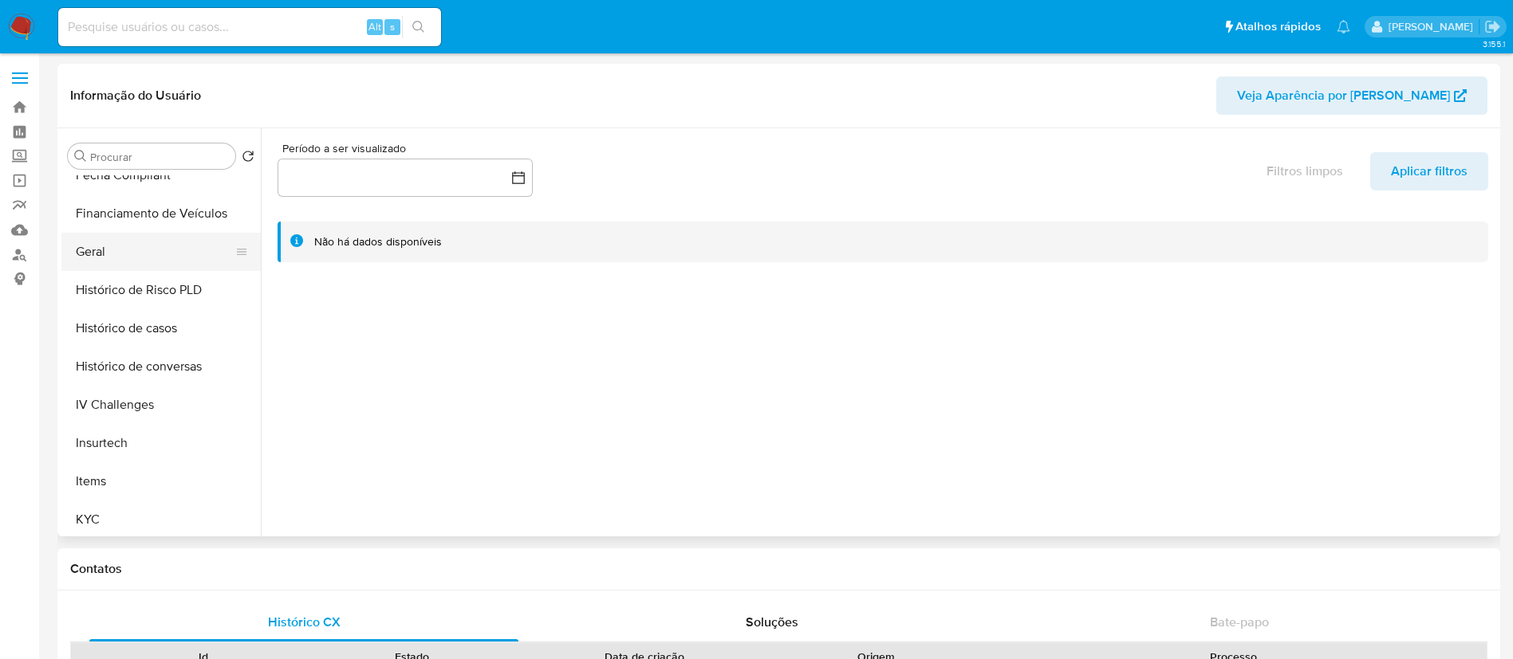
click at [179, 252] on button "Geral" at bounding box center [154, 252] width 187 height 38
